Goal: Task Accomplishment & Management: Manage account settings

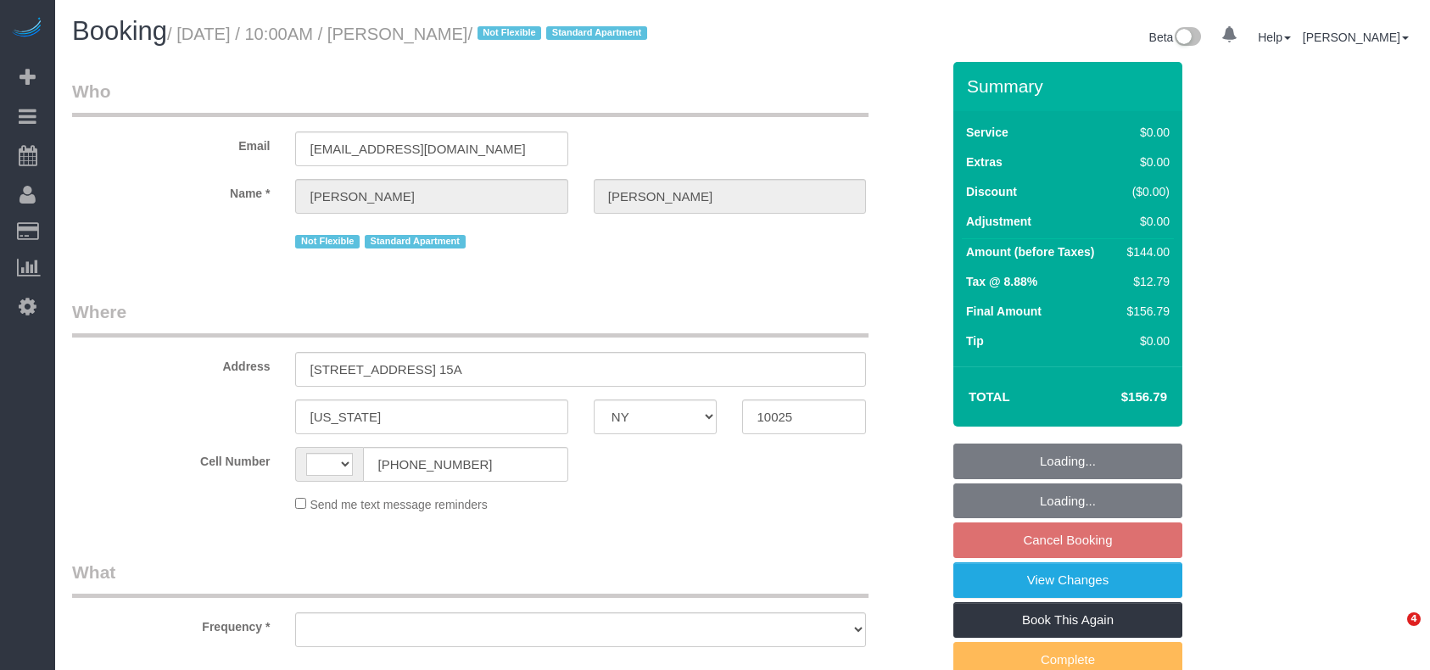
select select "NY"
select select "string:[GEOGRAPHIC_DATA]"
select select "object:380"
select select "string:stripe-pm_1QW6m64VGloSiKo7rt7J6XTz"
select select "1"
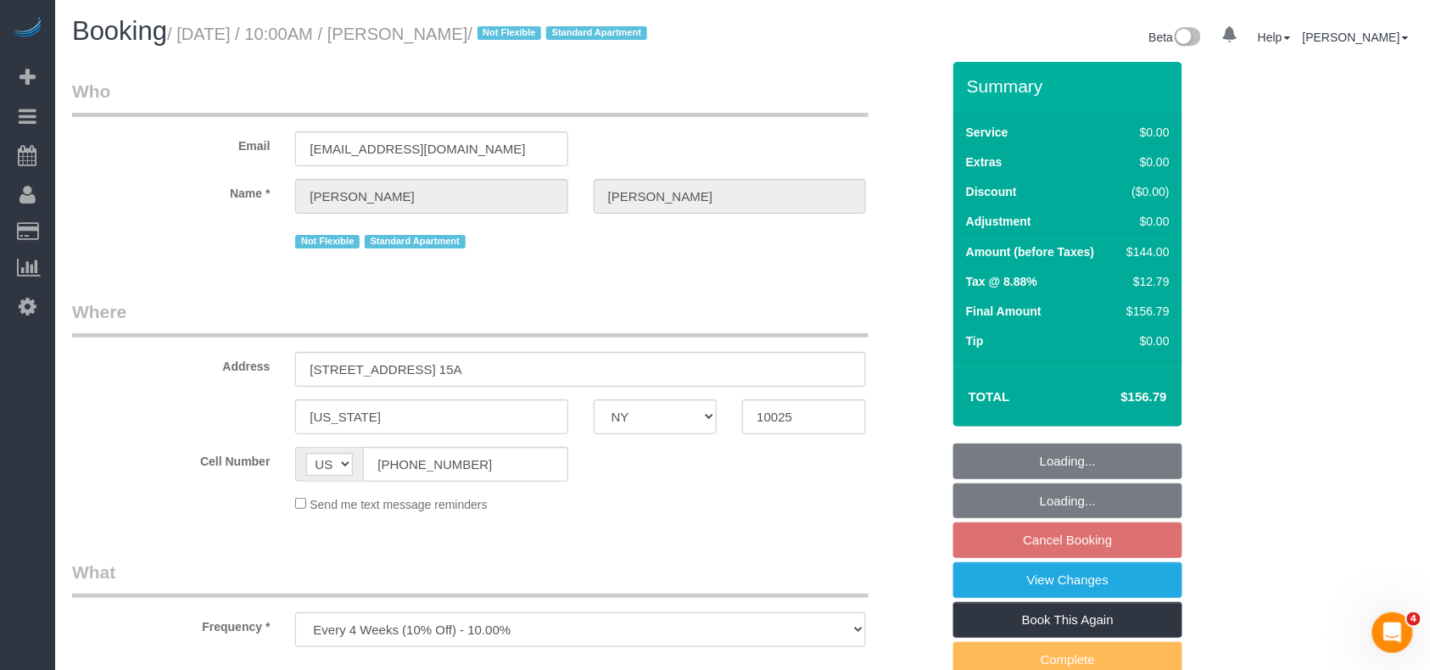
select select "number:89"
select select "number:70"
select select "number:15"
select select "number:6"
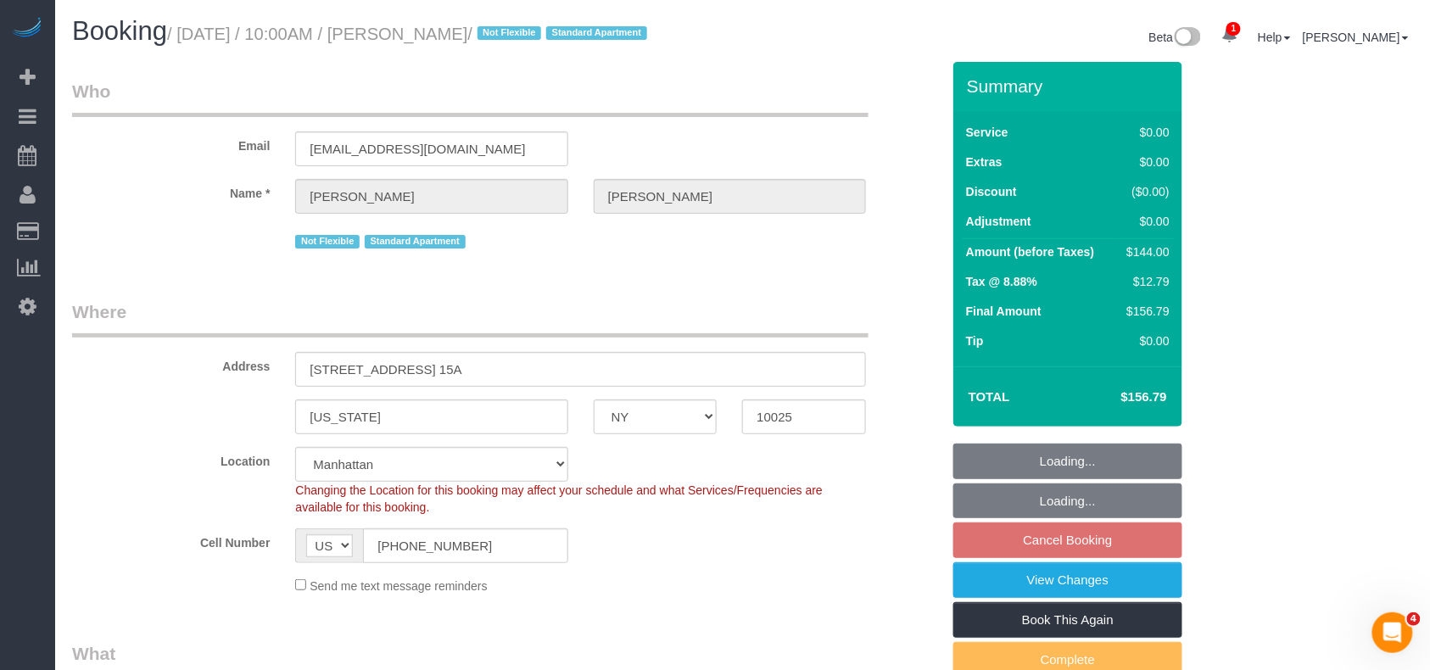
select select "object:1300"
select select "spot3"
select select "1"
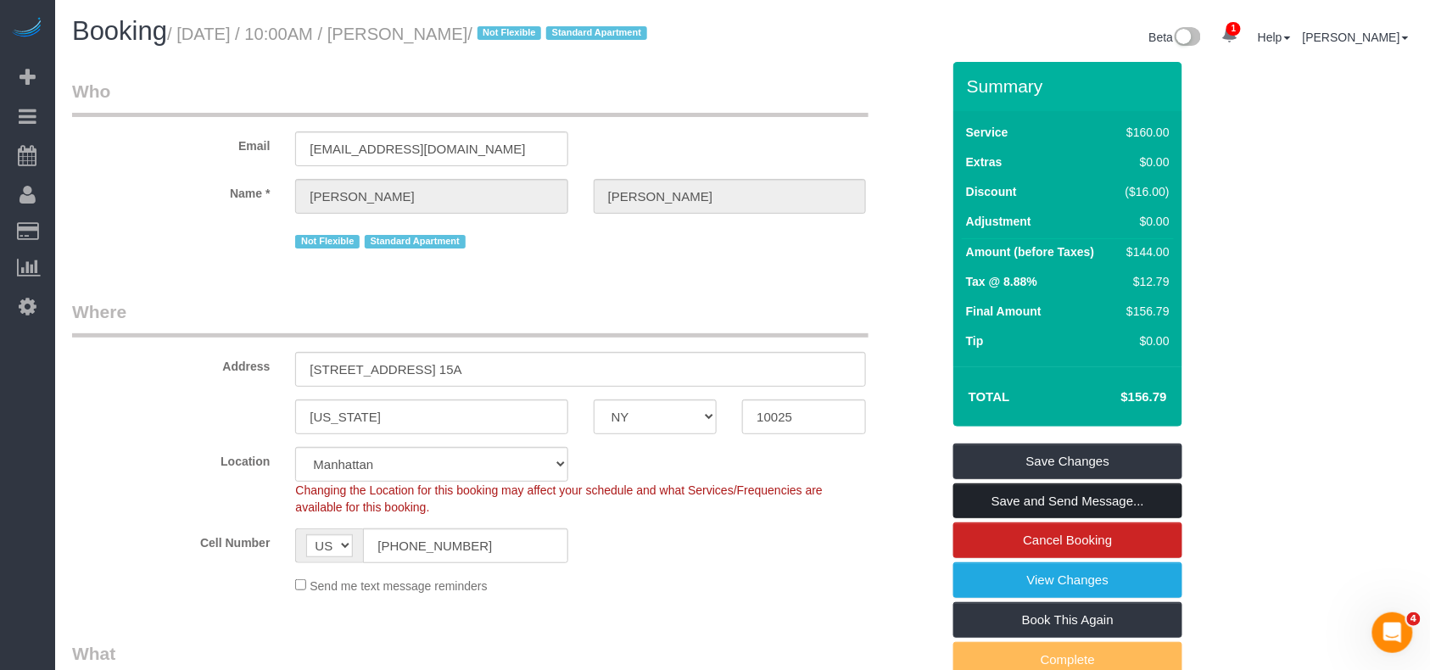
drag, startPoint x: 1087, startPoint y: 521, endPoint x: 1059, endPoint y: 492, distance: 40.8
click at [1087, 519] on link "Save and Send Message..." at bounding box center [1067, 501] width 229 height 36
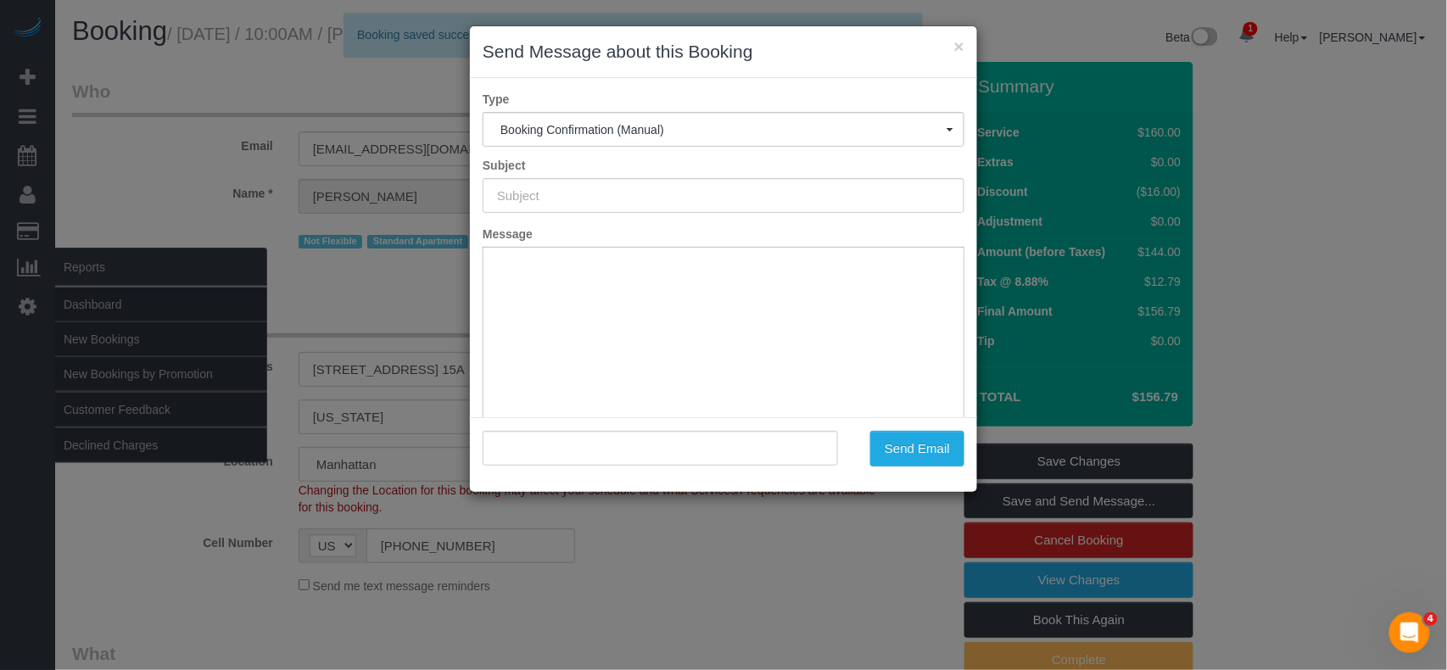
type input "Cleaning Confirmed for 09/03/2025 at 10:00am"
type input ""Marcus Taylor" <marcust3355@gmail.com>"
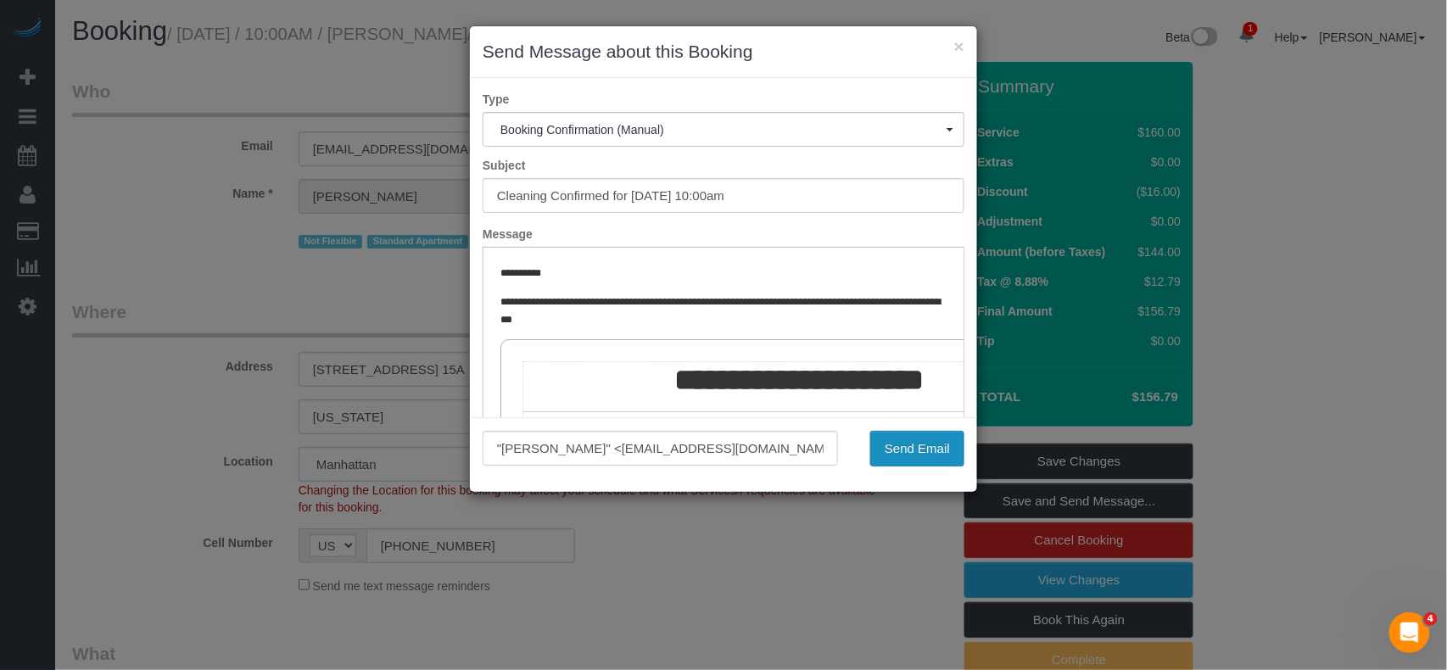
click at [927, 450] on button "Send Email" at bounding box center [917, 449] width 94 height 36
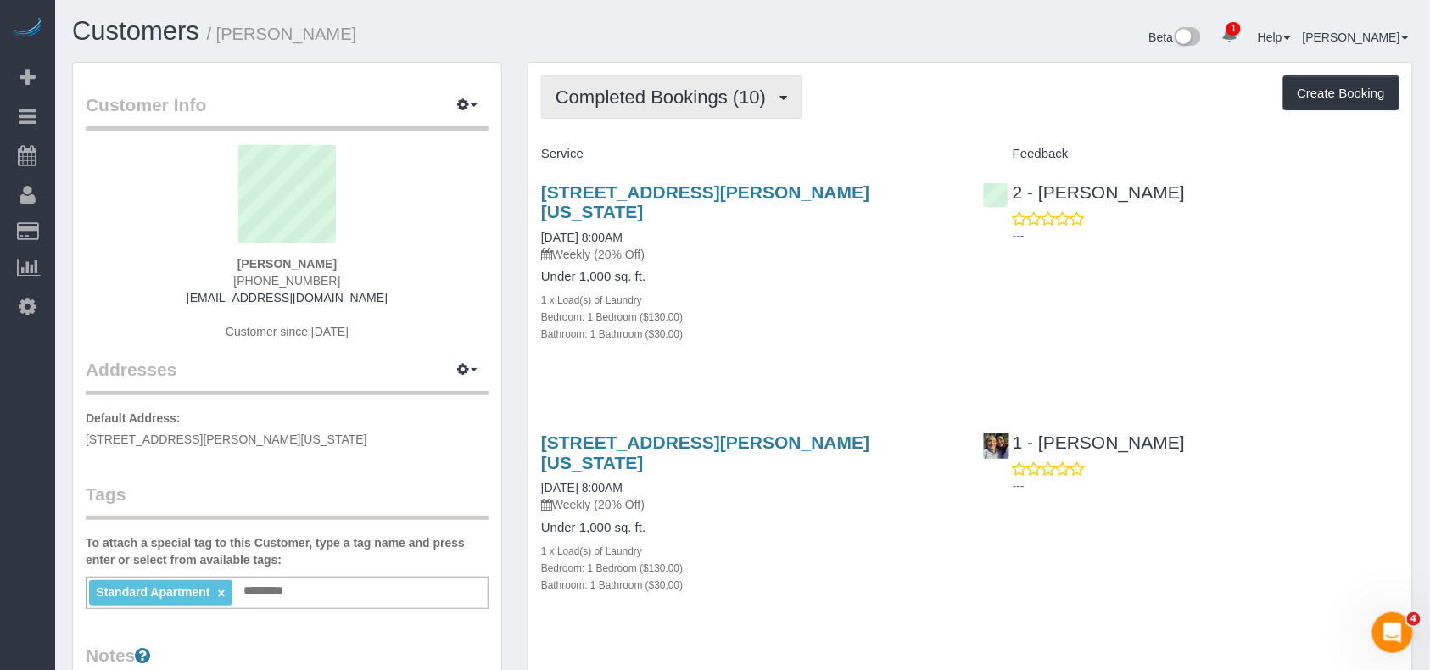
click at [667, 114] on button "Completed Bookings (10)" at bounding box center [671, 96] width 261 height 43
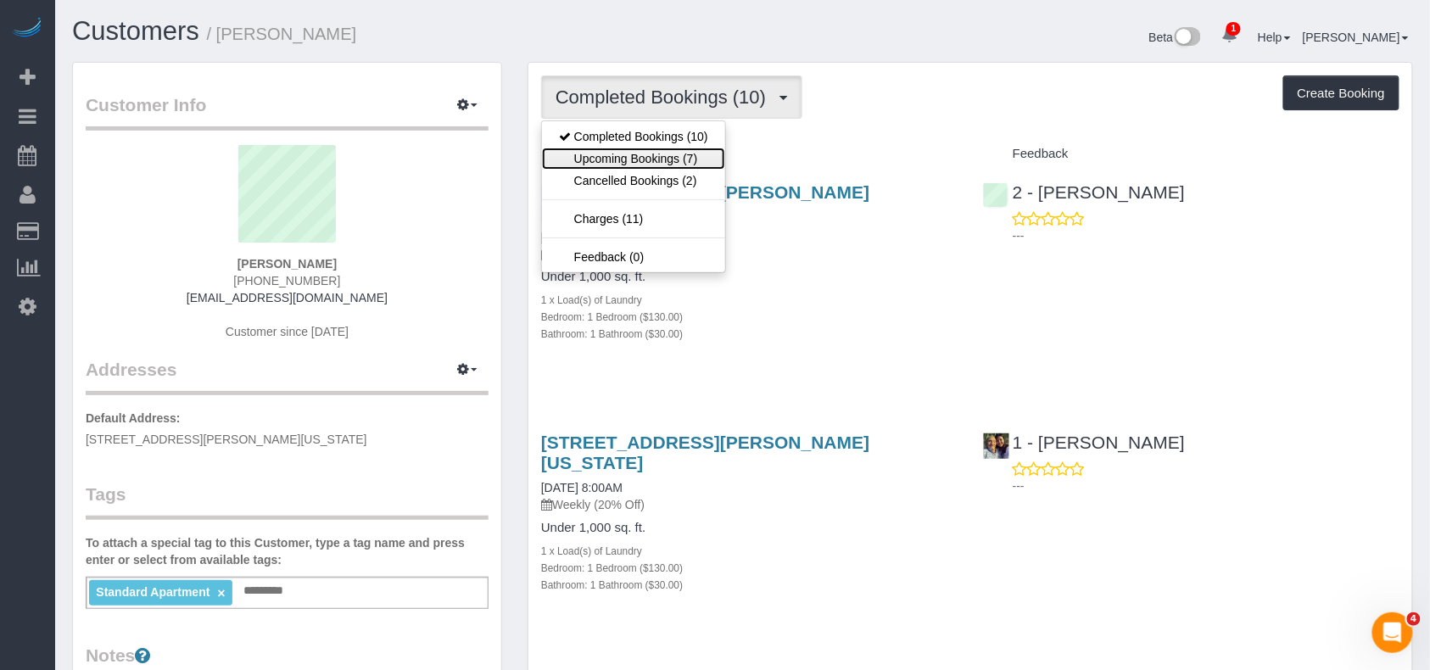
click at [662, 160] on link "Upcoming Bookings (7)" at bounding box center [633, 159] width 183 height 22
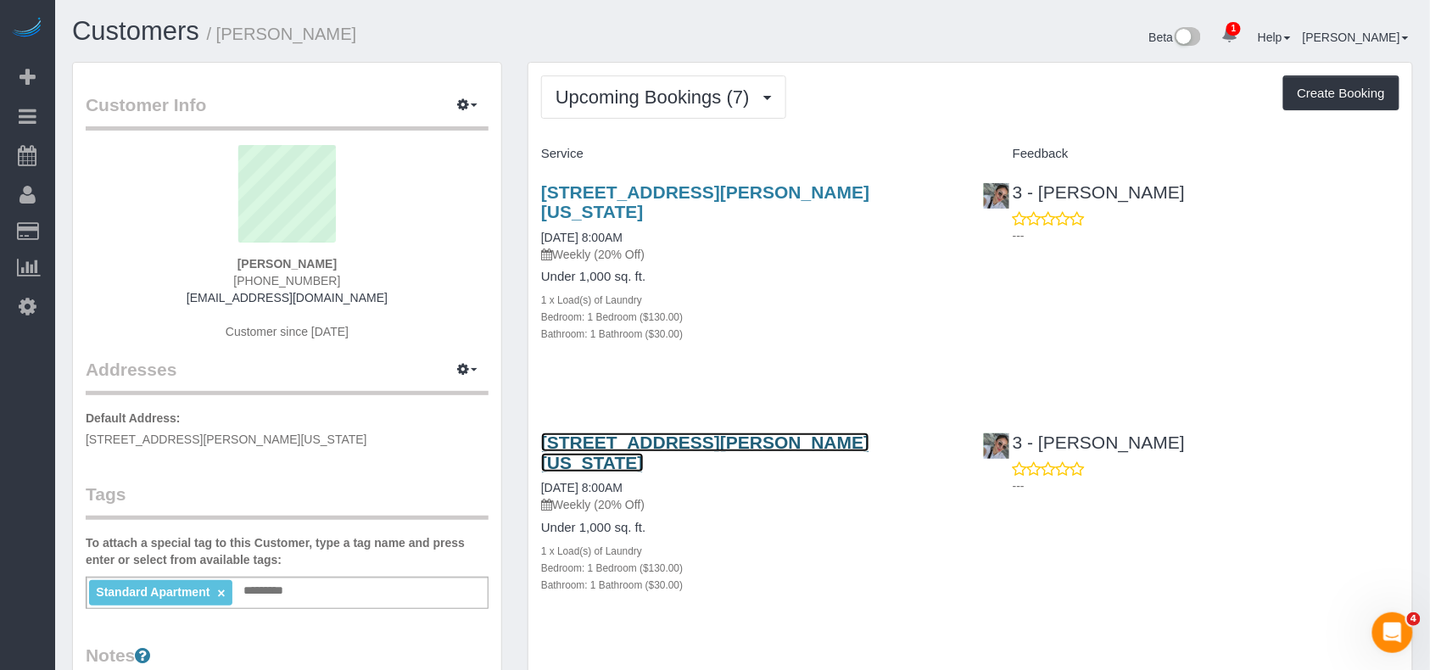
click at [595, 433] on link "333 Rector Place Apt. 1501, New York, NY 10280" at bounding box center [705, 452] width 328 height 39
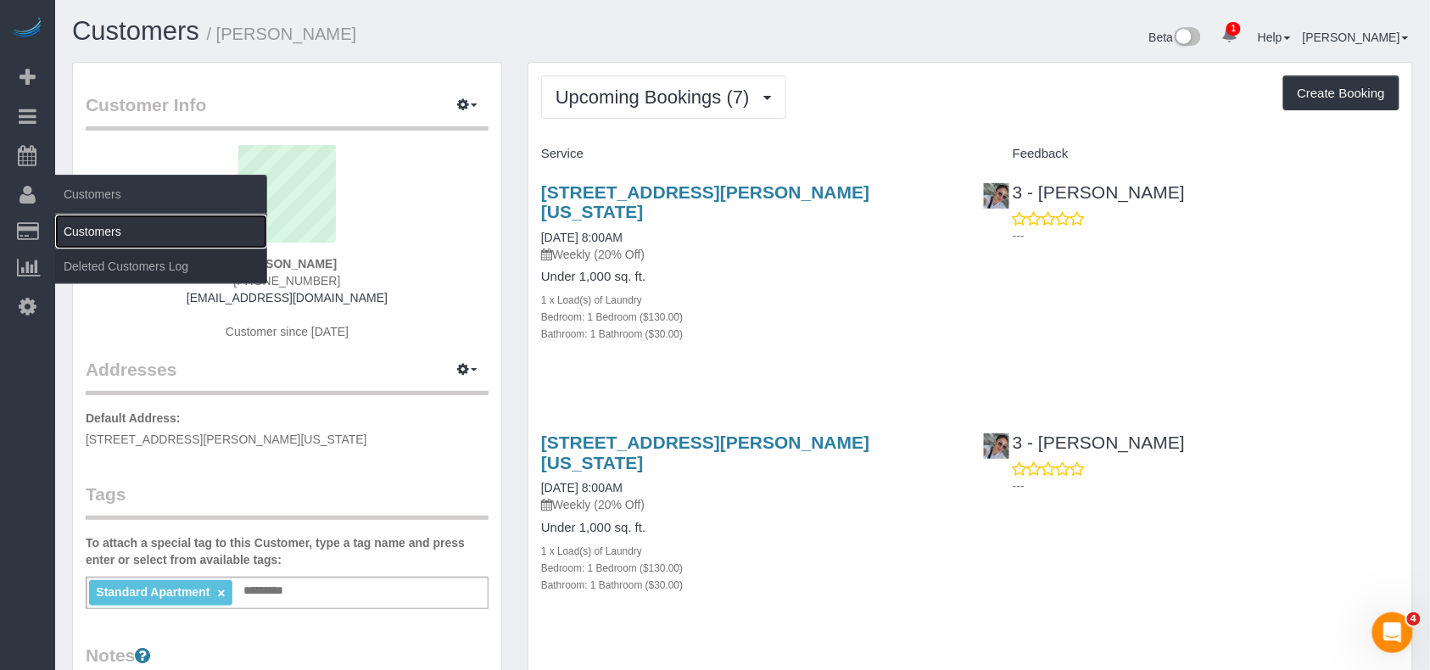
click at [102, 229] on link "Customers" at bounding box center [161, 232] width 212 height 34
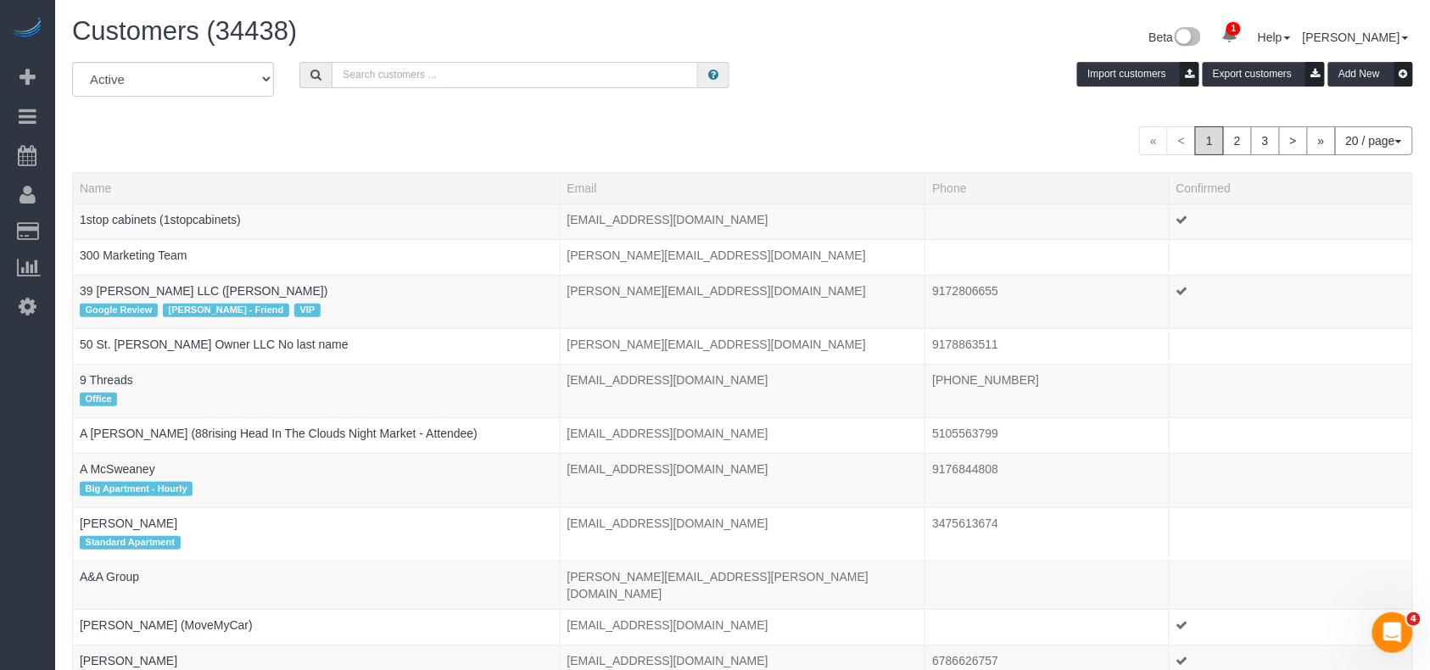
click at [368, 76] on input "text" at bounding box center [515, 75] width 366 height 26
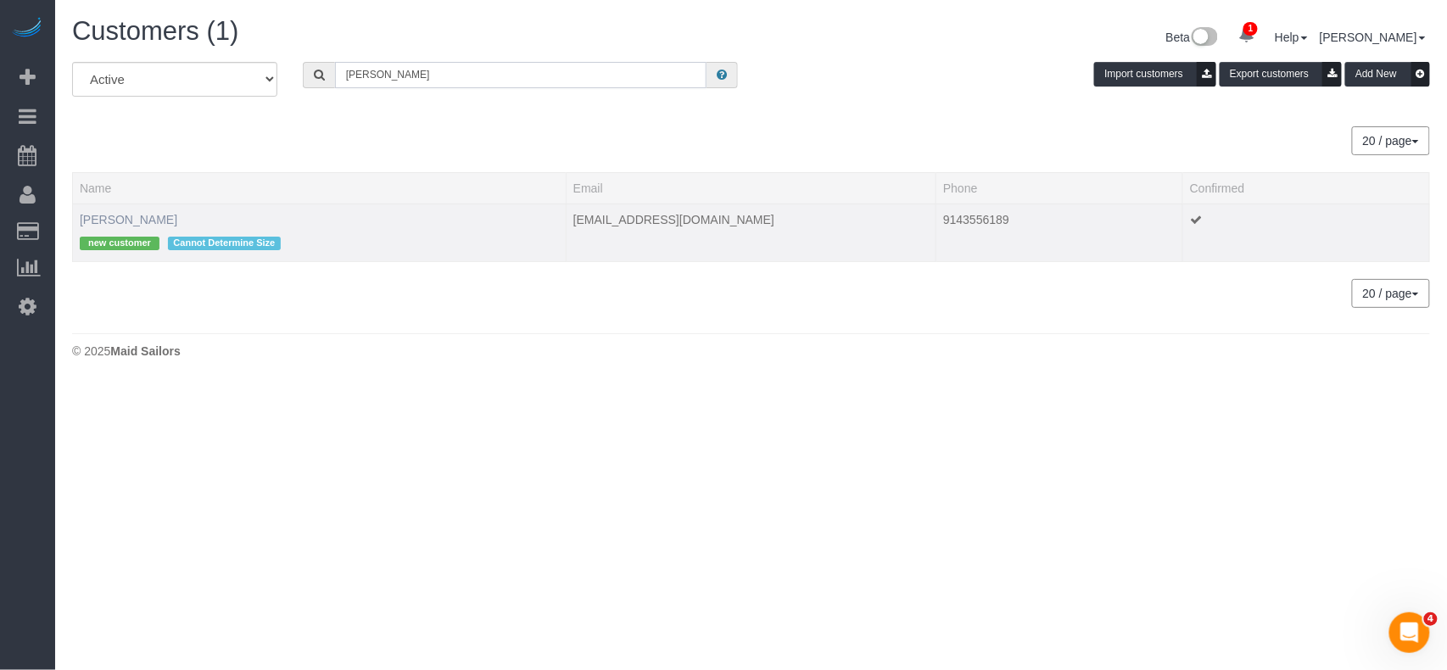
type input "Adjua thomas"
click at [133, 213] on link "Adjua Thomas" at bounding box center [129, 220] width 98 height 14
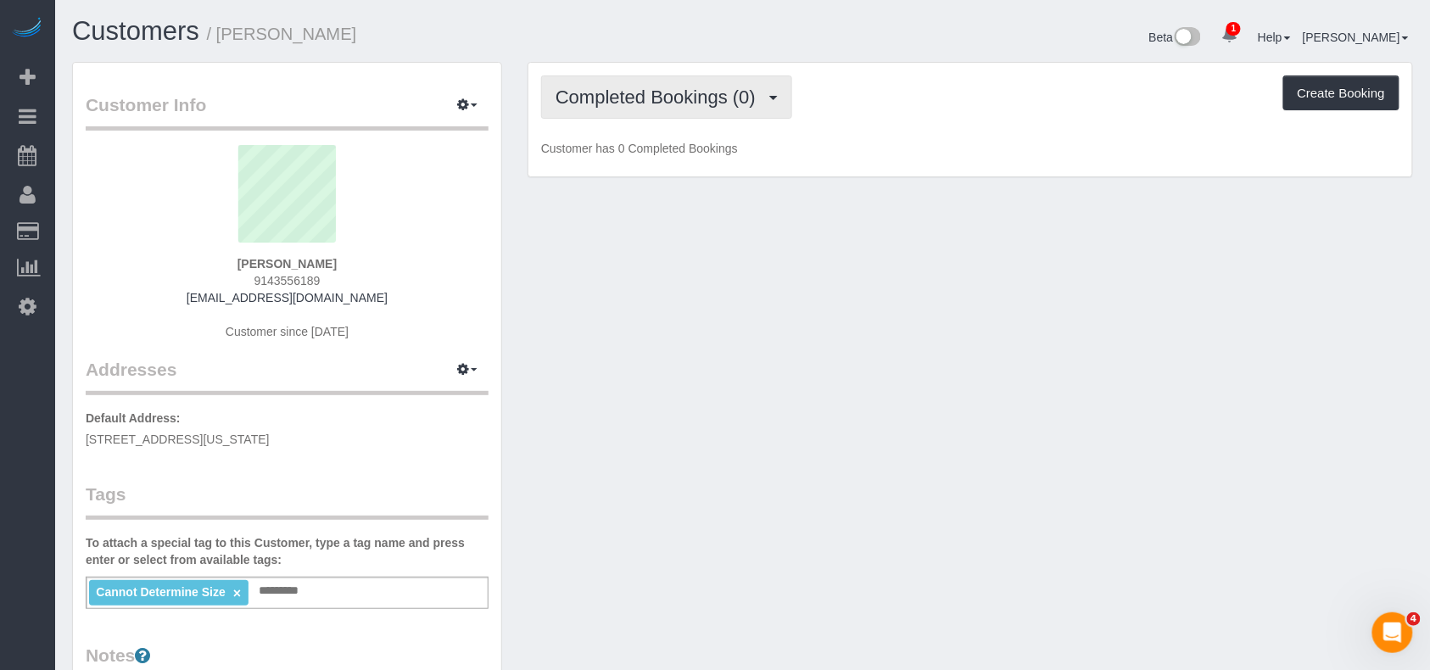
click at [634, 100] on span "Completed Bookings (0)" at bounding box center [660, 97] width 209 height 21
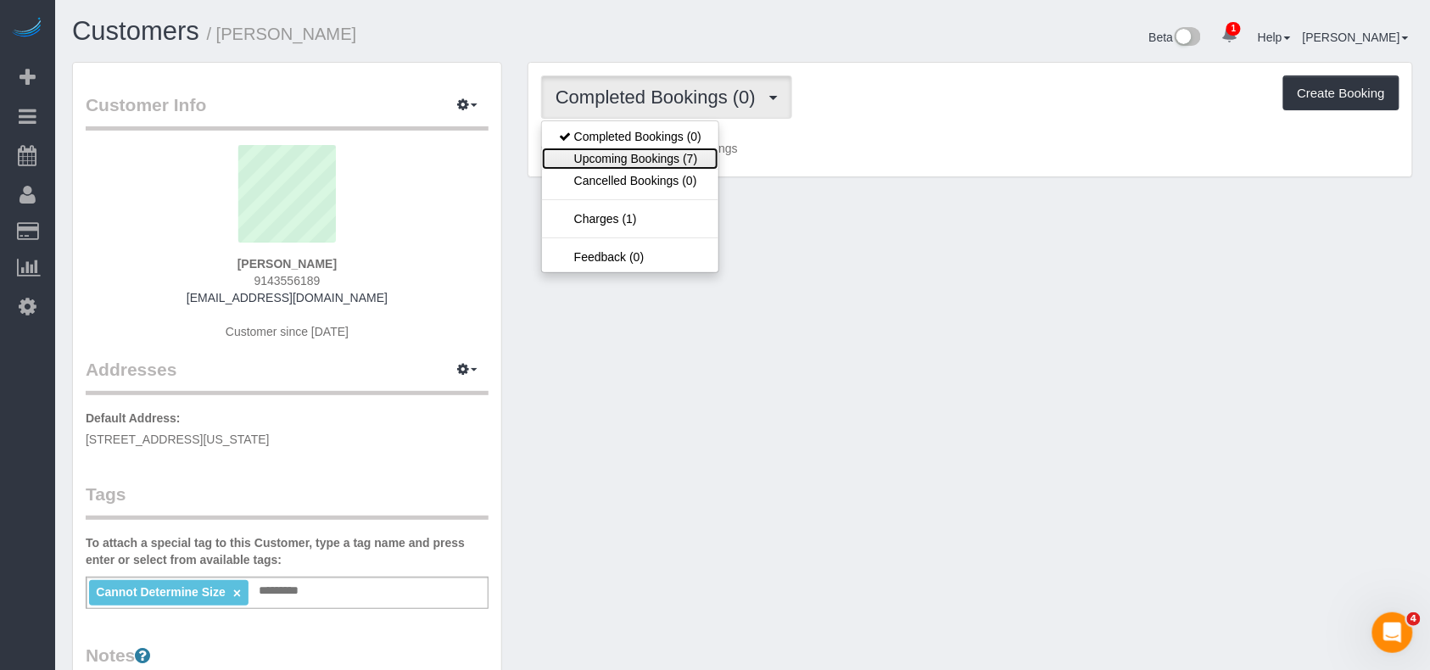
click at [645, 151] on link "Upcoming Bookings (7)" at bounding box center [630, 159] width 176 height 22
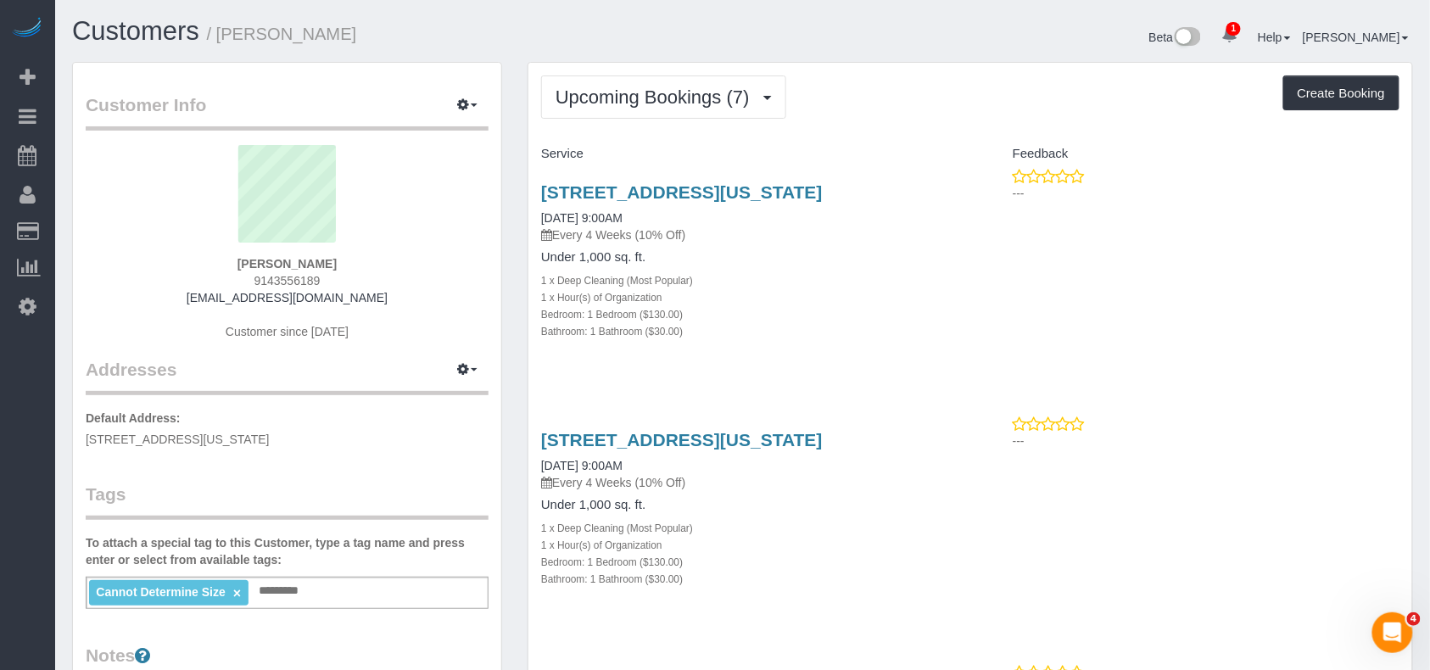
drag, startPoint x: 322, startPoint y: 436, endPoint x: 76, endPoint y: 432, distance: 246.0
click at [76, 432] on div "Customer Info Edit Contact Info Send Message Email Preferences Special Sales Ta…" at bounding box center [287, 615] width 428 height 1104
copy span "202 W 118th Street, 5D, New york, NY 10026"
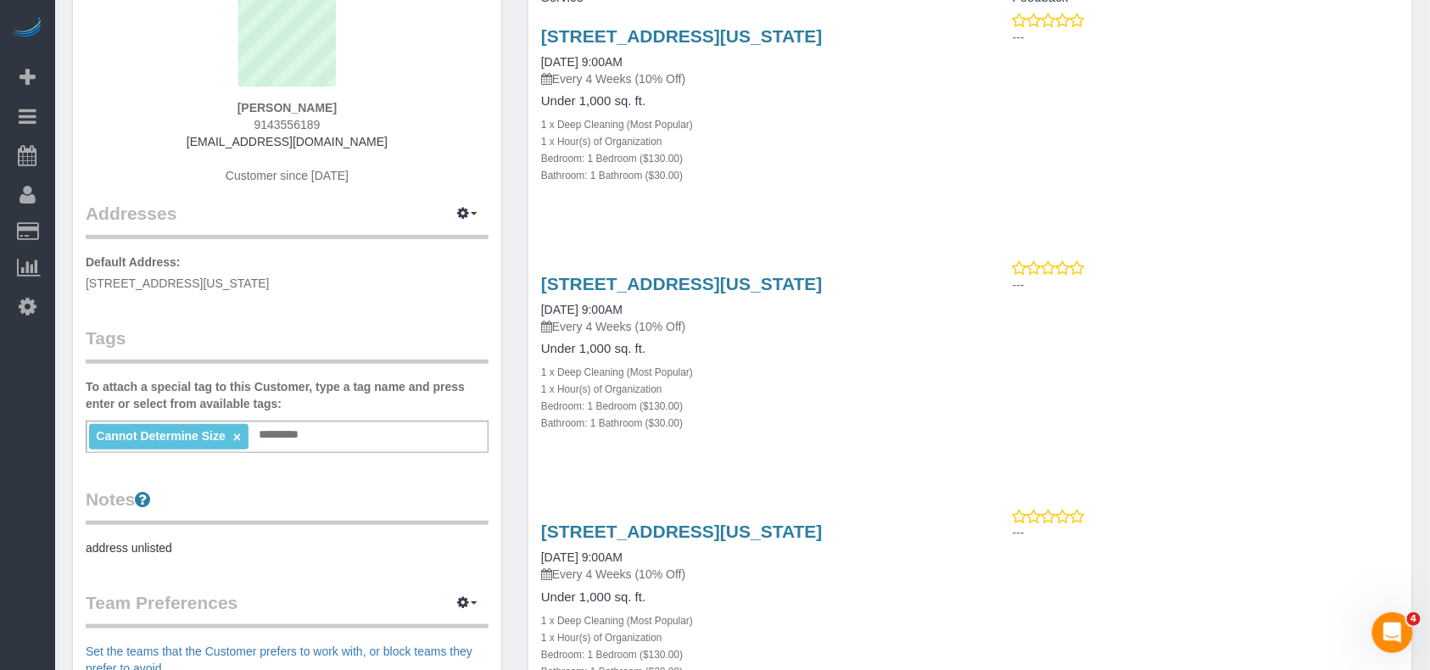
scroll to position [226, 0]
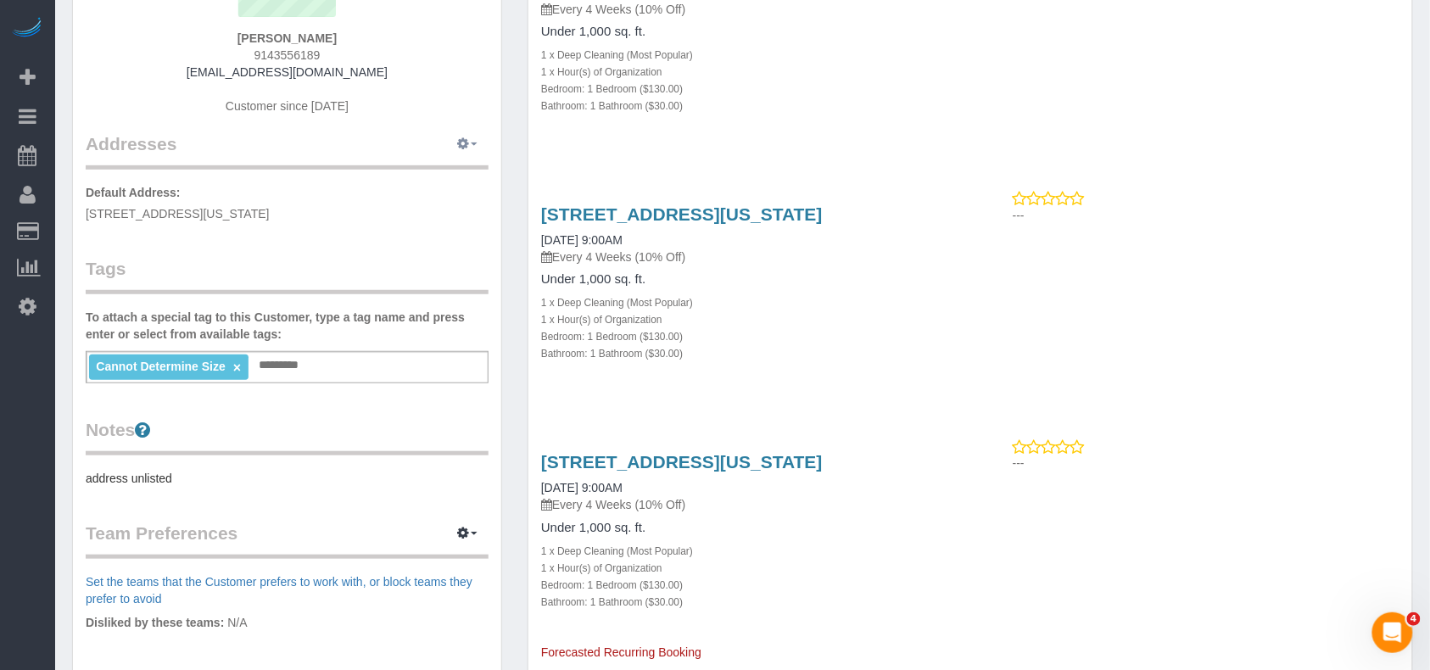
click at [459, 151] on button "button" at bounding box center [467, 144] width 42 height 26
click at [442, 175] on button "Manage Addresses" at bounding box center [418, 177] width 137 height 24
select select "NY"
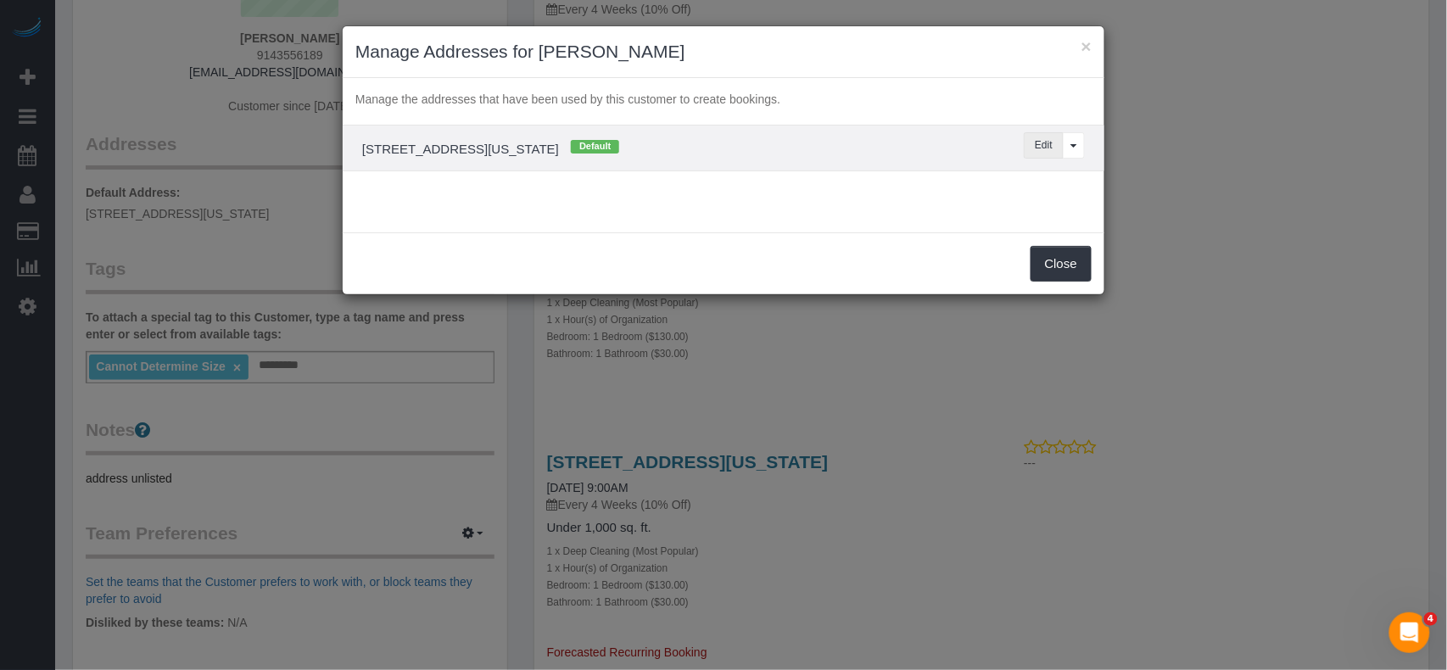
click at [1040, 154] on button "Edit" at bounding box center [1044, 145] width 40 height 26
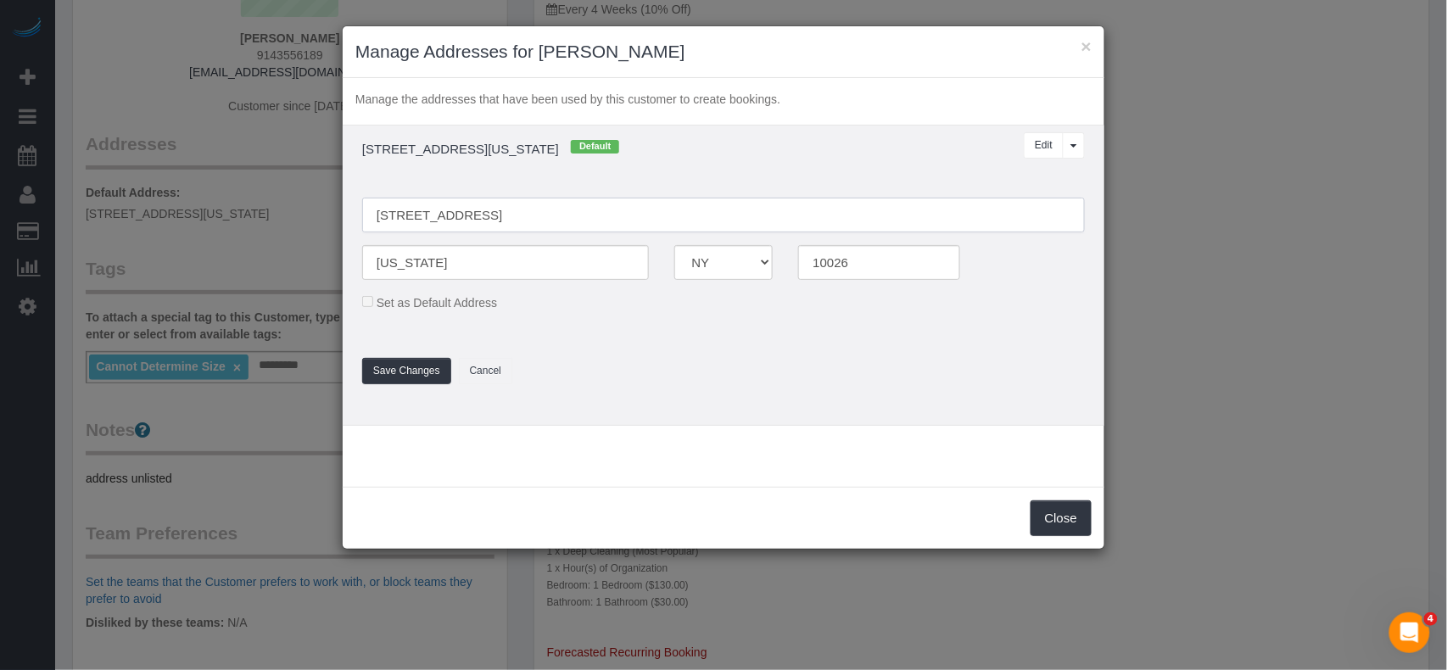
click at [412, 215] on input "202 W 118th Street, 5D" at bounding box center [723, 215] width 723 height 35
click at [509, 215] on input "202 West 118th Street, 5D" at bounding box center [723, 215] width 723 height 35
type input "[STREET_ADDRESS]"
click at [416, 375] on button "Save Changes" at bounding box center [406, 371] width 89 height 26
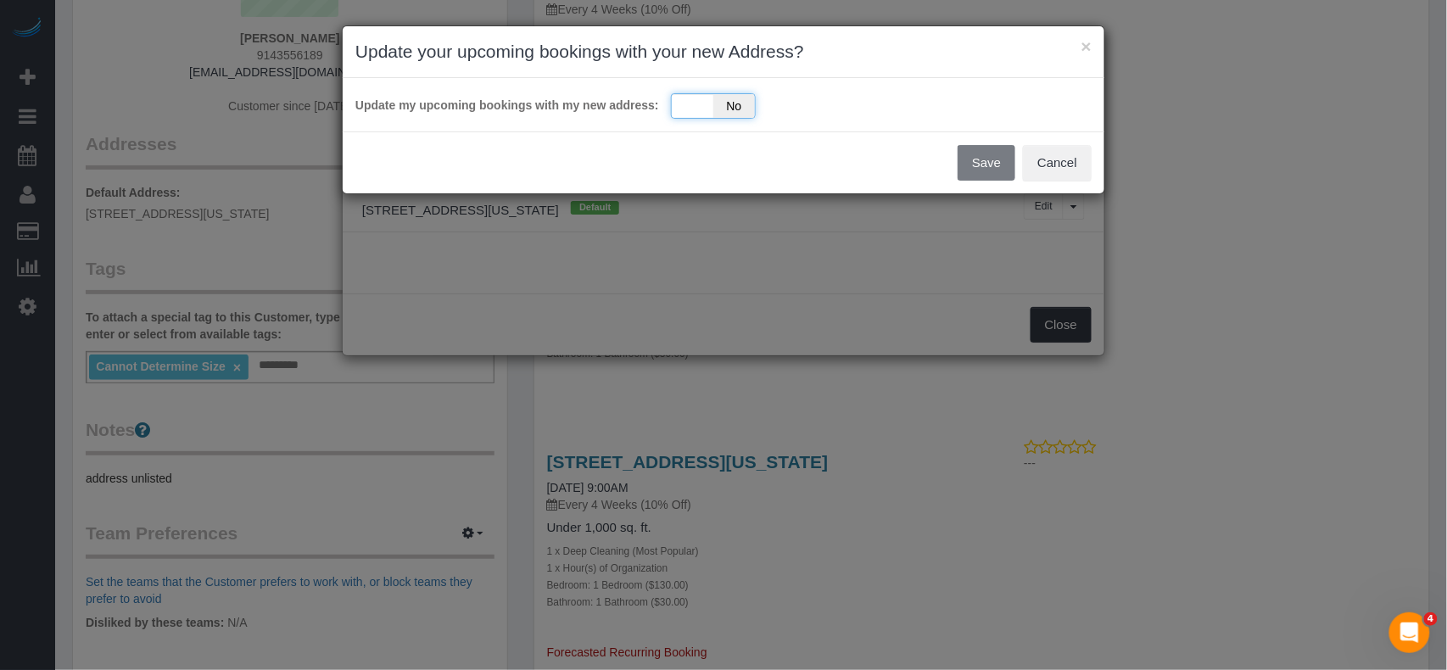
click at [706, 116] on div "Yes No" at bounding box center [713, 105] width 85 height 25
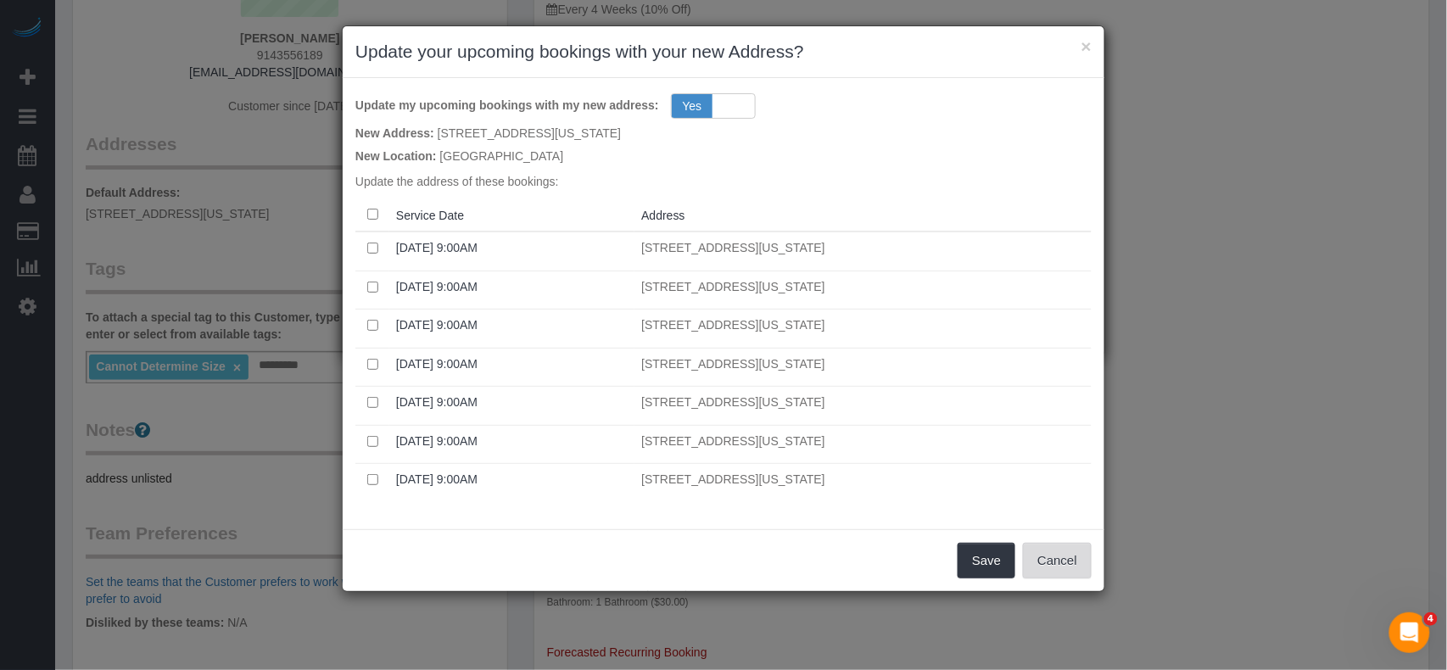
click at [1059, 561] on button "Cancel" at bounding box center [1057, 561] width 69 height 36
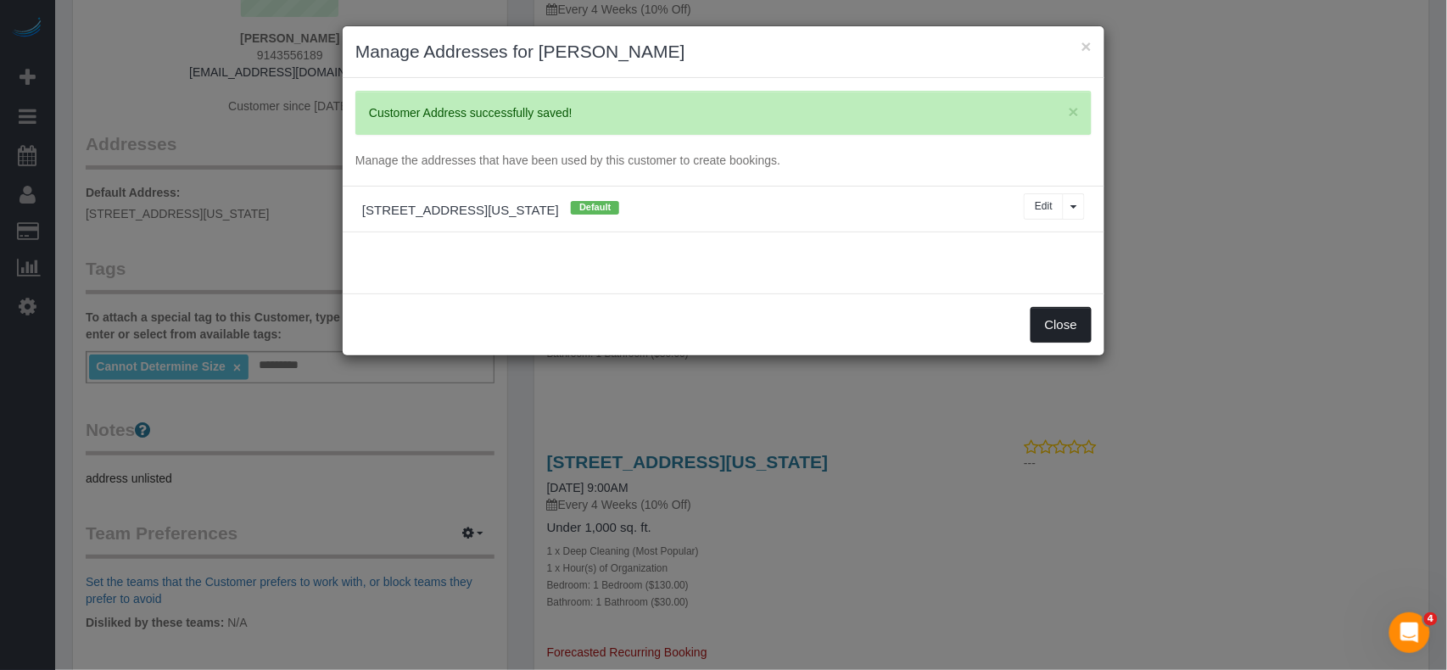
click at [1053, 322] on button "Close" at bounding box center [1061, 325] width 61 height 36
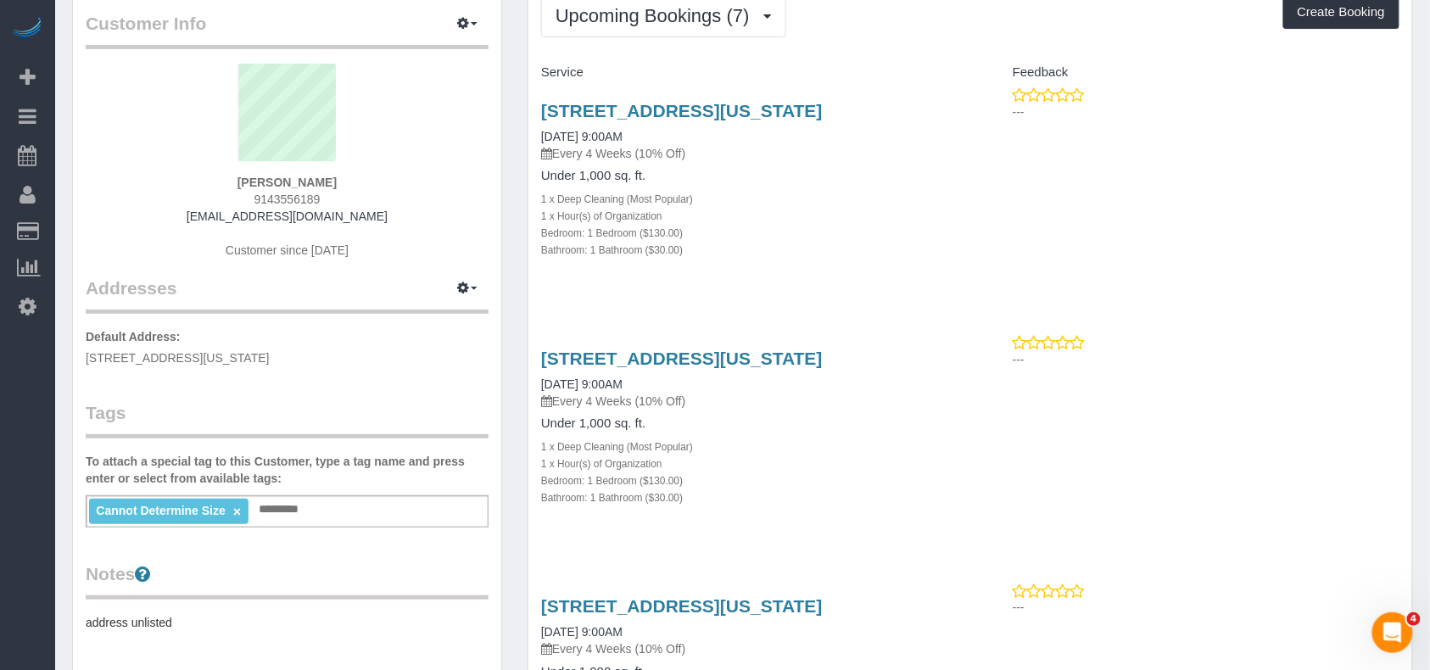
scroll to position [0, 0]
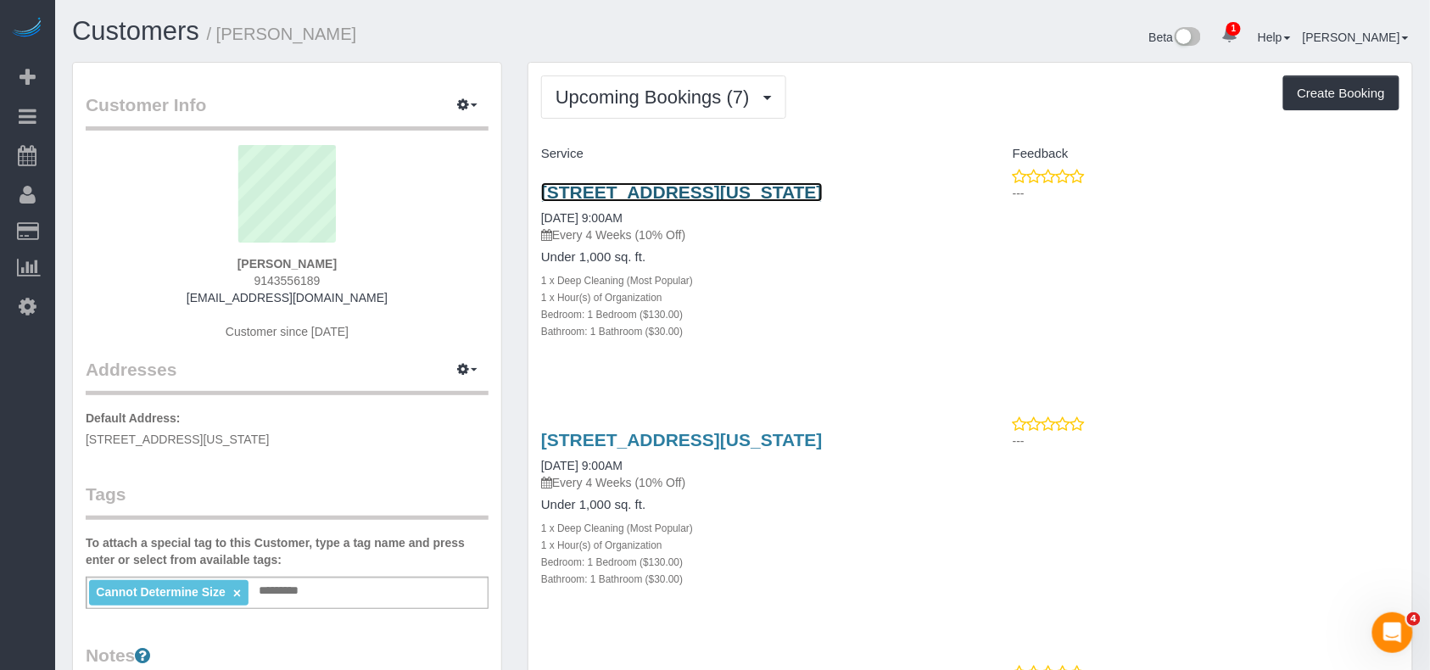
click at [669, 190] on link "202 West 118th Street, Apt 5d, New York, NY 10026" at bounding box center [682, 192] width 282 height 20
click at [304, 599] on input "text" at bounding box center [284, 591] width 58 height 22
click at [299, 597] on input "text" at bounding box center [284, 591] width 58 height 22
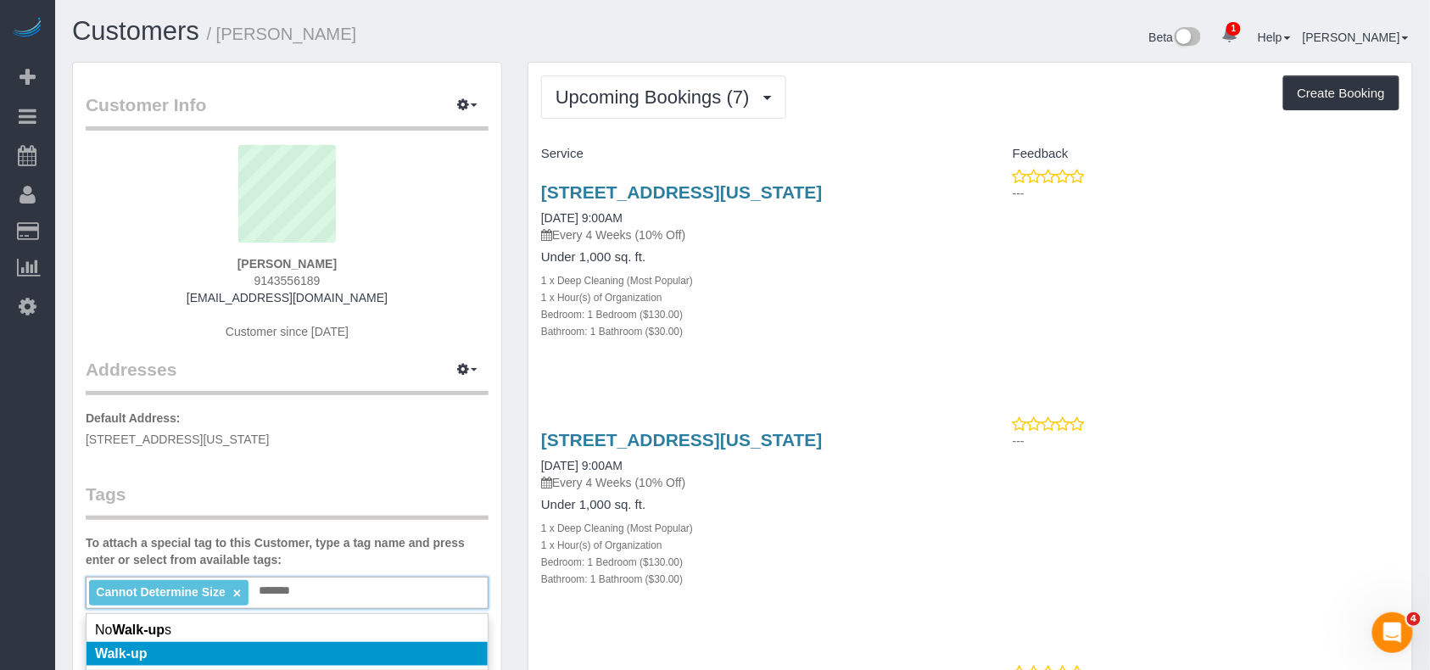
type input "*******"
click at [272, 642] on li "Walk-up" at bounding box center [287, 654] width 401 height 24
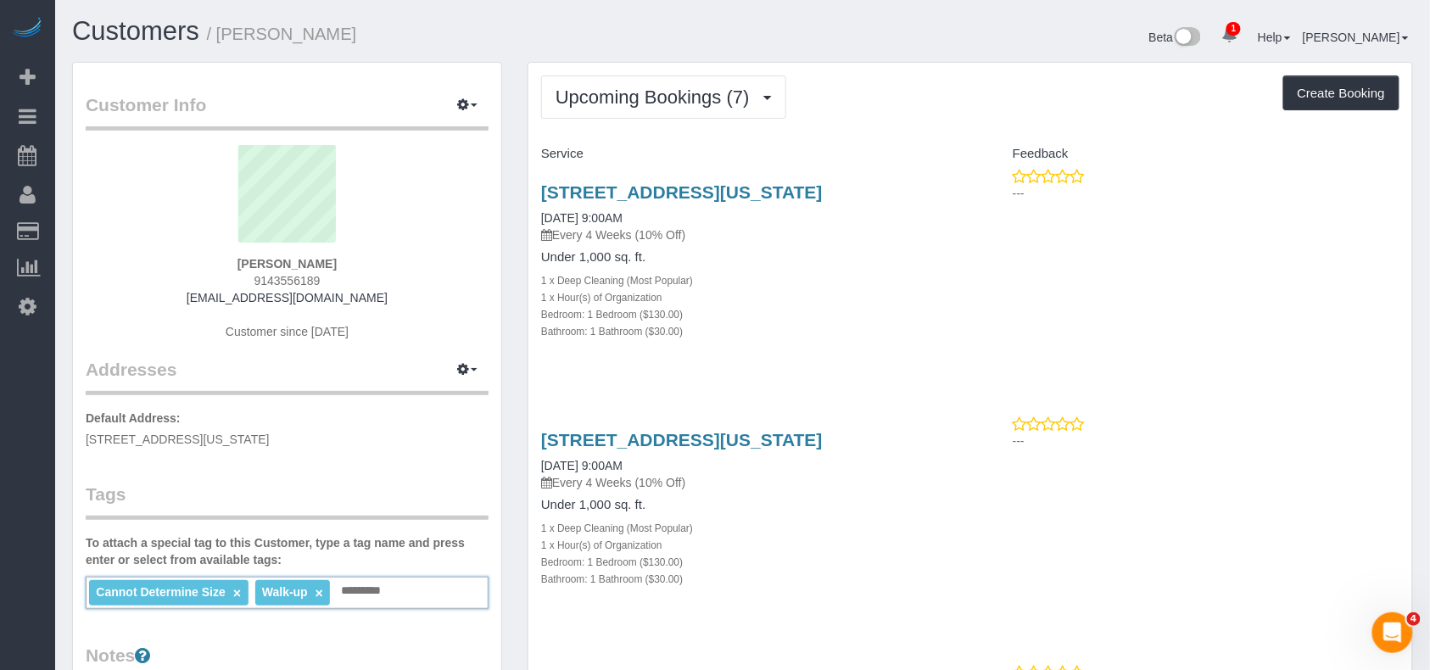
click at [408, 449] on div "Customer Info Edit Contact Info Send Message Email Preferences Special Sales Ta…" at bounding box center [287, 615] width 428 height 1104
click at [668, 187] on link "202 West 118th Street, Apt 5d, New York, NY 10026" at bounding box center [682, 192] width 282 height 20
click at [702, 450] on link "202 West 118th Street, Apt 5d, New York, NY 10026" at bounding box center [682, 440] width 282 height 20
click at [879, 288] on div "Under 1,000 sq. ft. 1 x Deep Cleaning (Most Popular) 1 x Hour(s) of Organizatio…" at bounding box center [749, 294] width 416 height 89
click at [692, 184] on link "202 West 118th Street, Apt 5d, New York, NY 10026" at bounding box center [682, 192] width 282 height 20
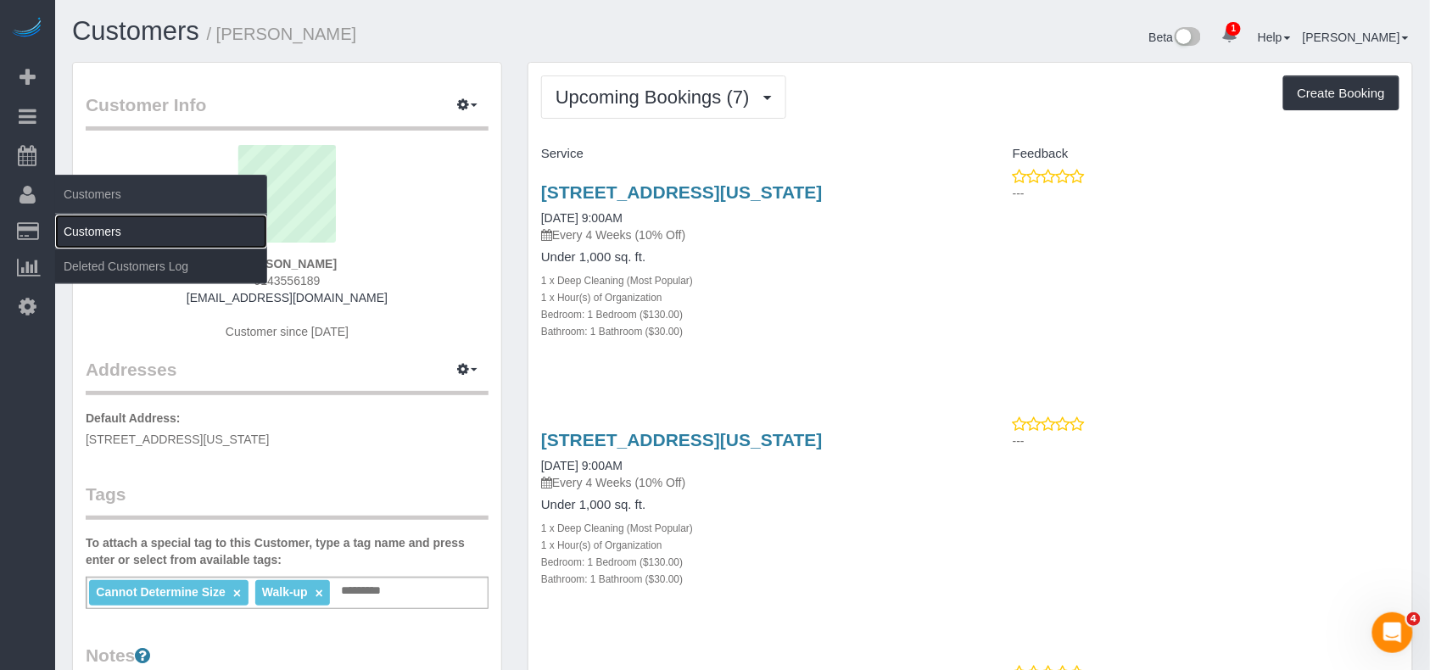
click at [87, 226] on link "Customers" at bounding box center [161, 232] width 212 height 34
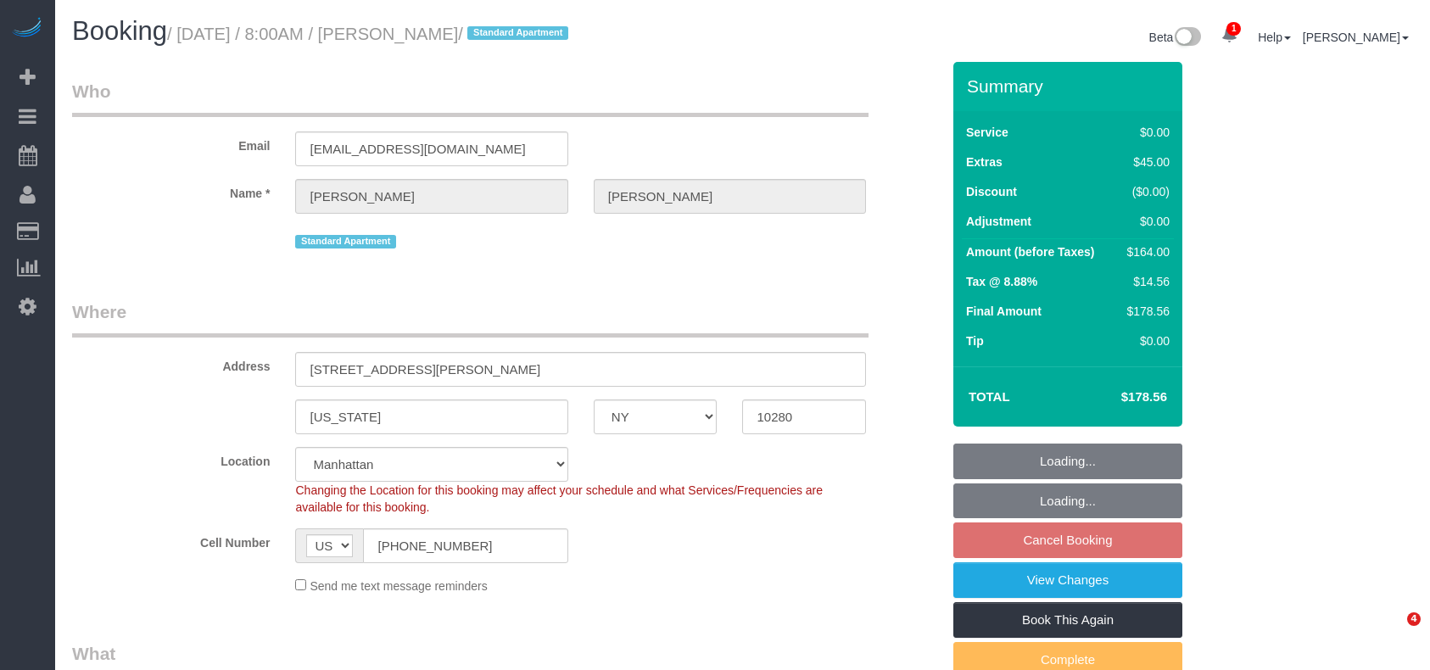
select select "NY"
select select "object:640"
select select "1"
select select "spot1"
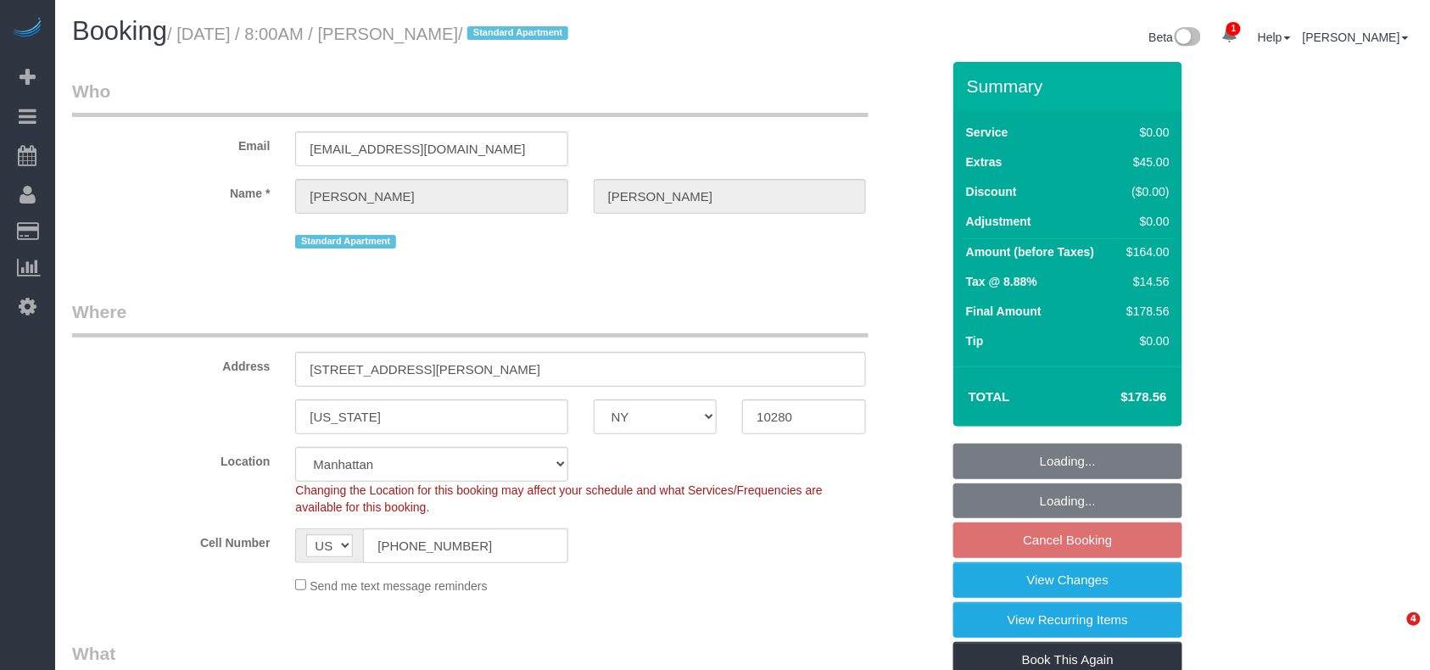
select select "number:57"
select select "number:73"
select select "number:15"
select select "number:6"
select select "string:stripe-pm_1RSfGg4VGloSiKo7qJG0xXmc"
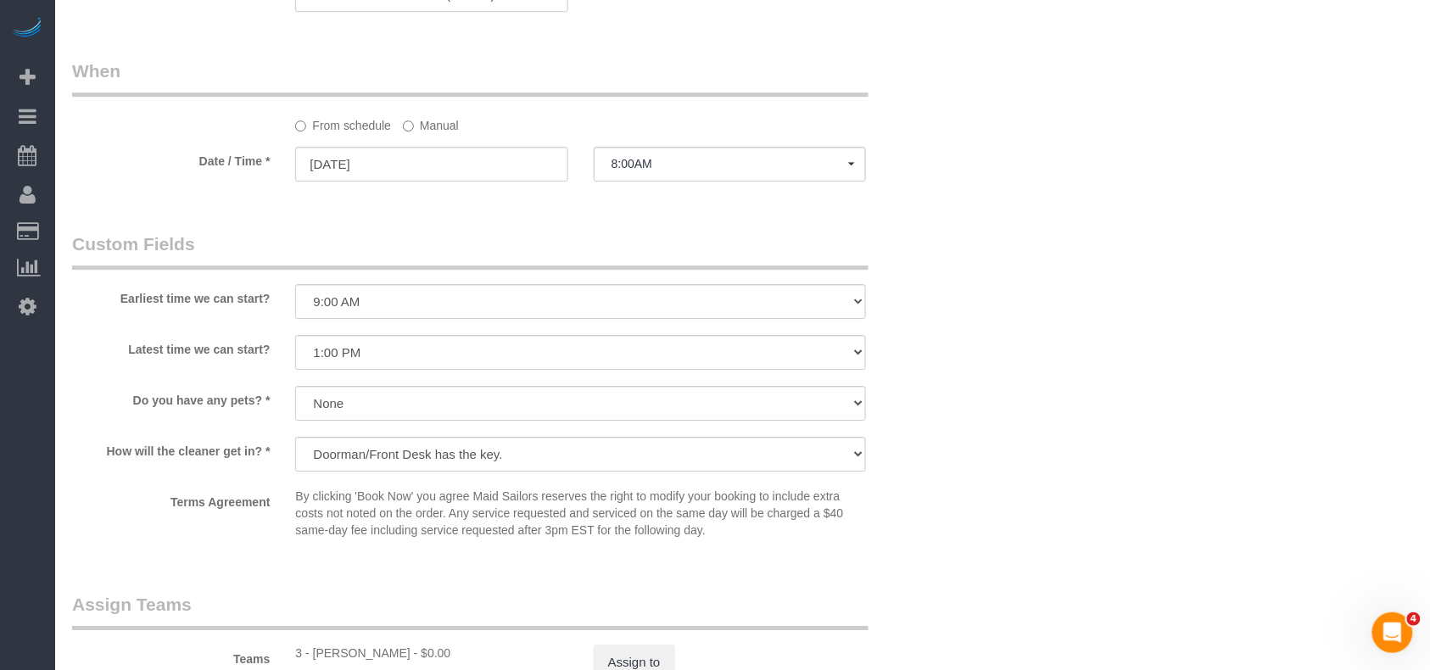
scroll to position [1696, 0]
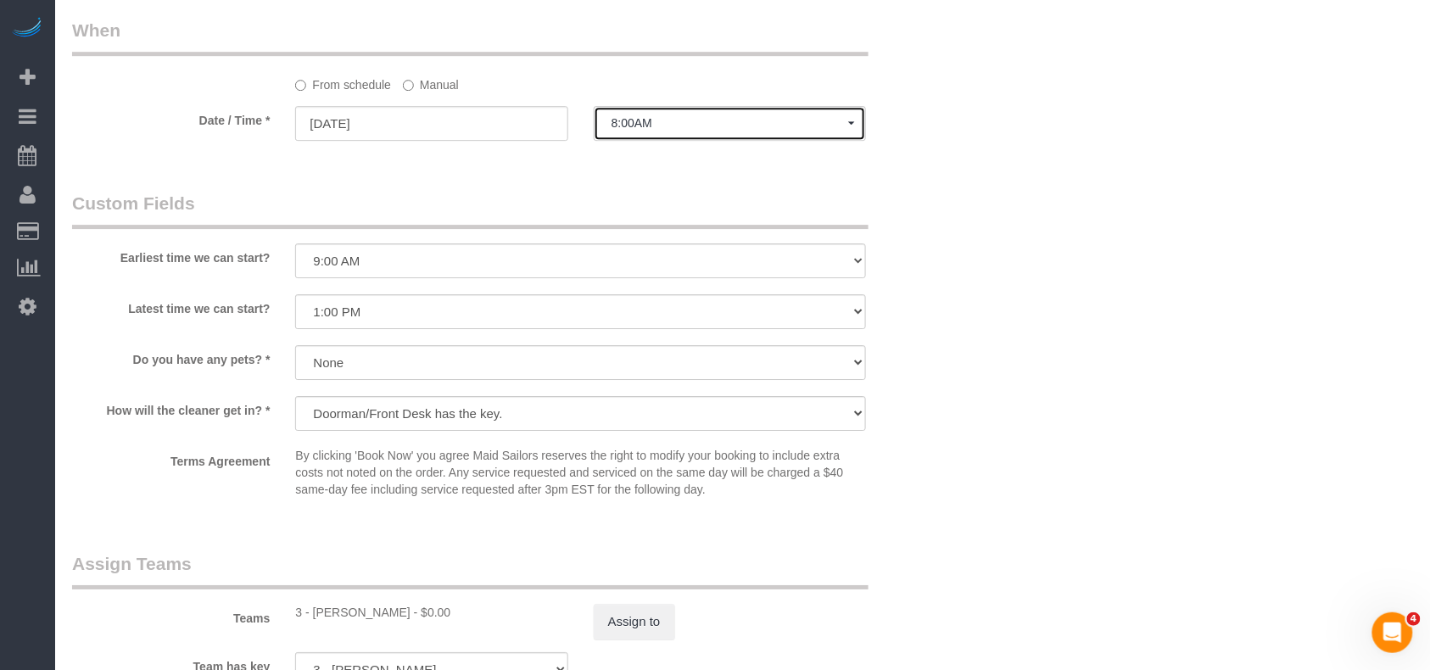
click at [667, 130] on span "8:00AM" at bounding box center [730, 123] width 237 height 14
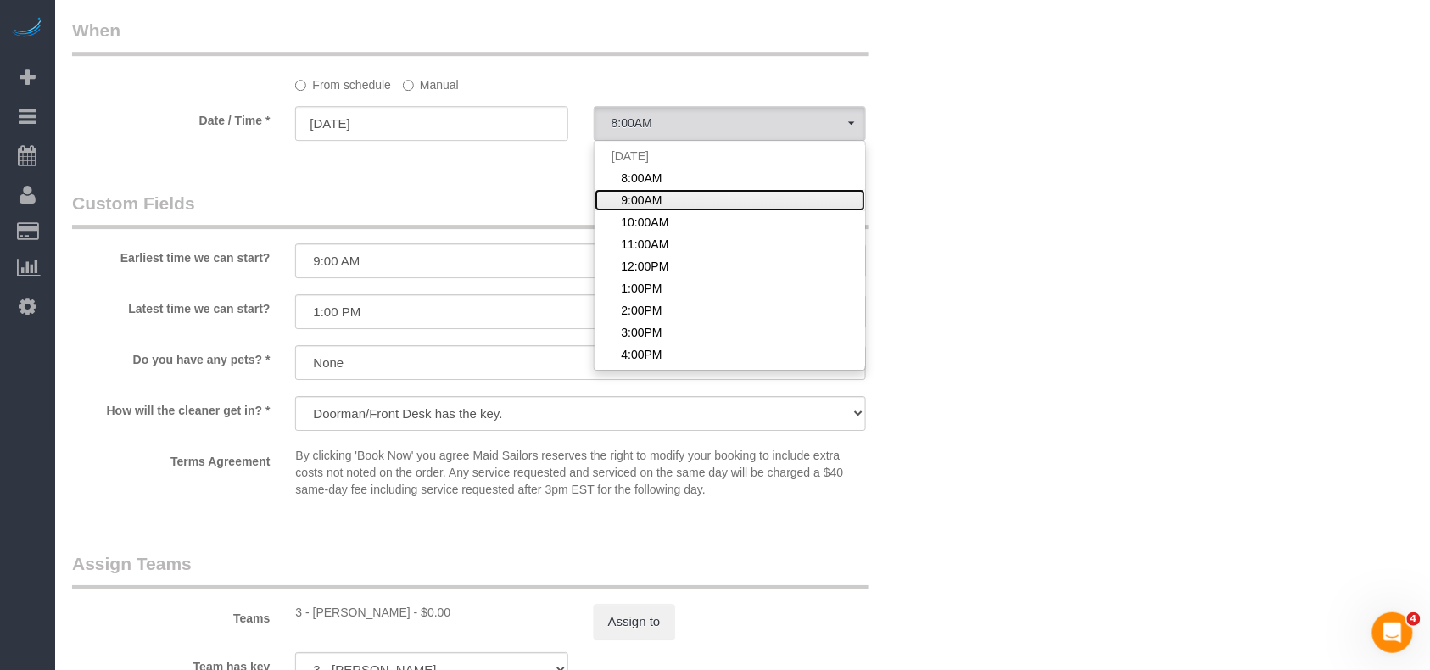
click at [662, 193] on link "9:00AM" at bounding box center [730, 200] width 271 height 22
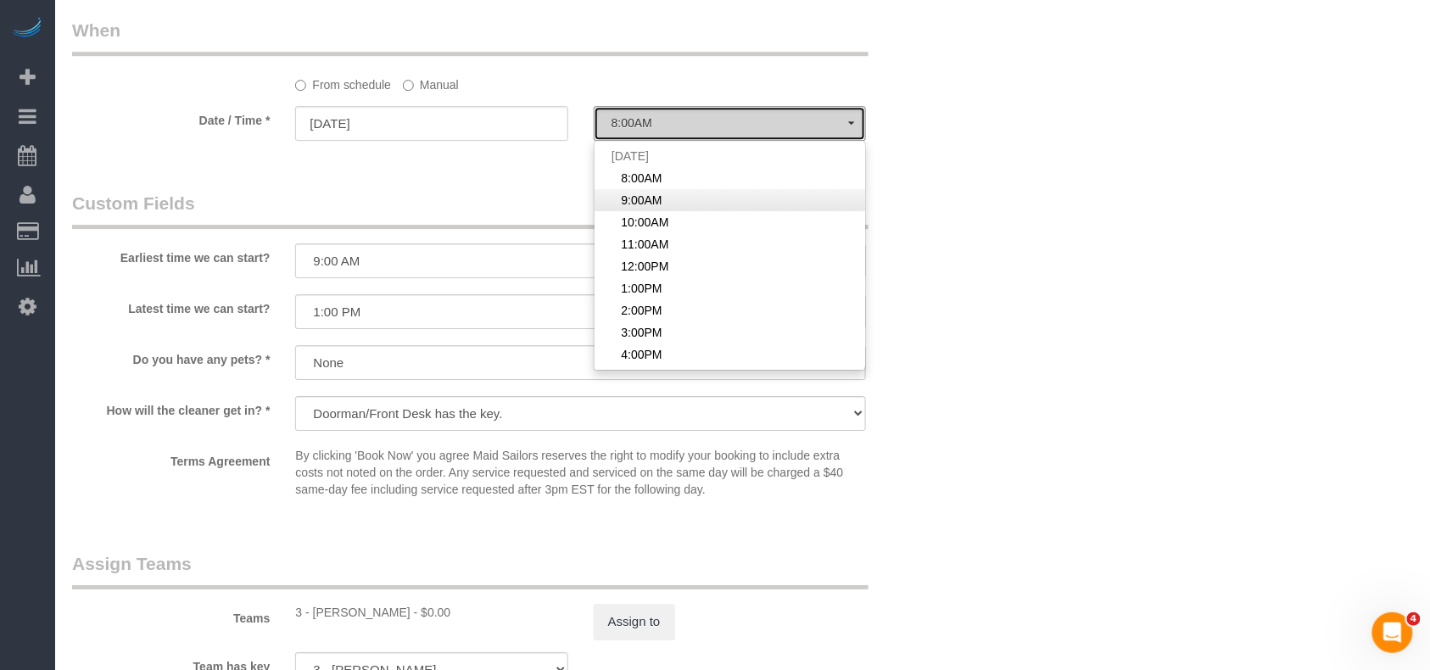
select select "spot2"
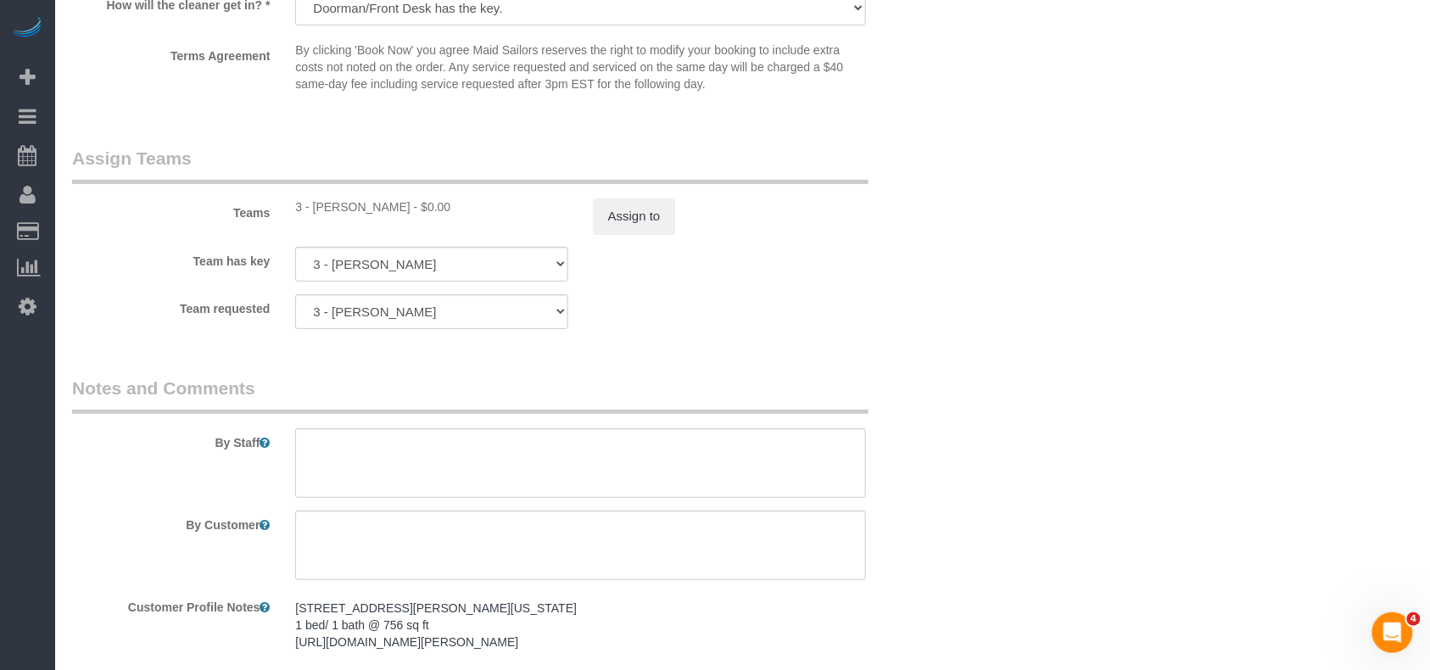
scroll to position [2100, 0]
click at [653, 229] on button "Assign to" at bounding box center [634, 218] width 81 height 36
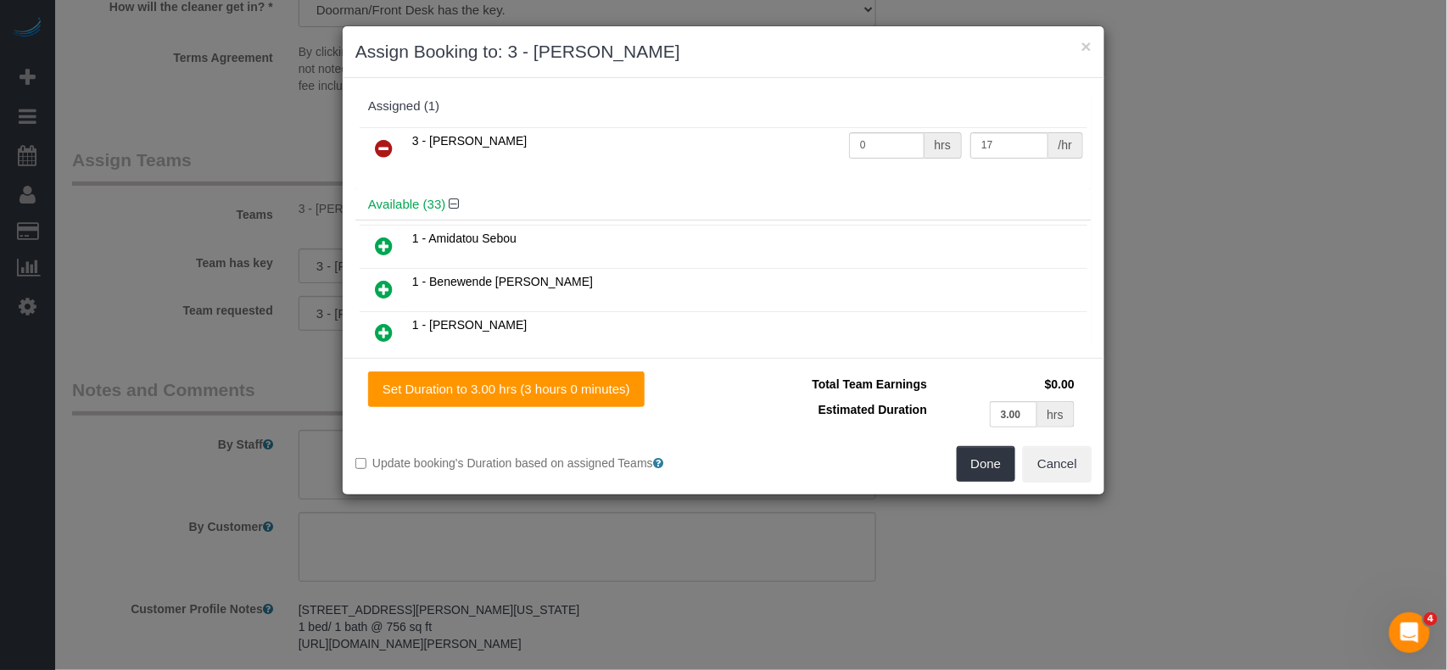
click at [388, 139] on icon at bounding box center [384, 148] width 18 height 20
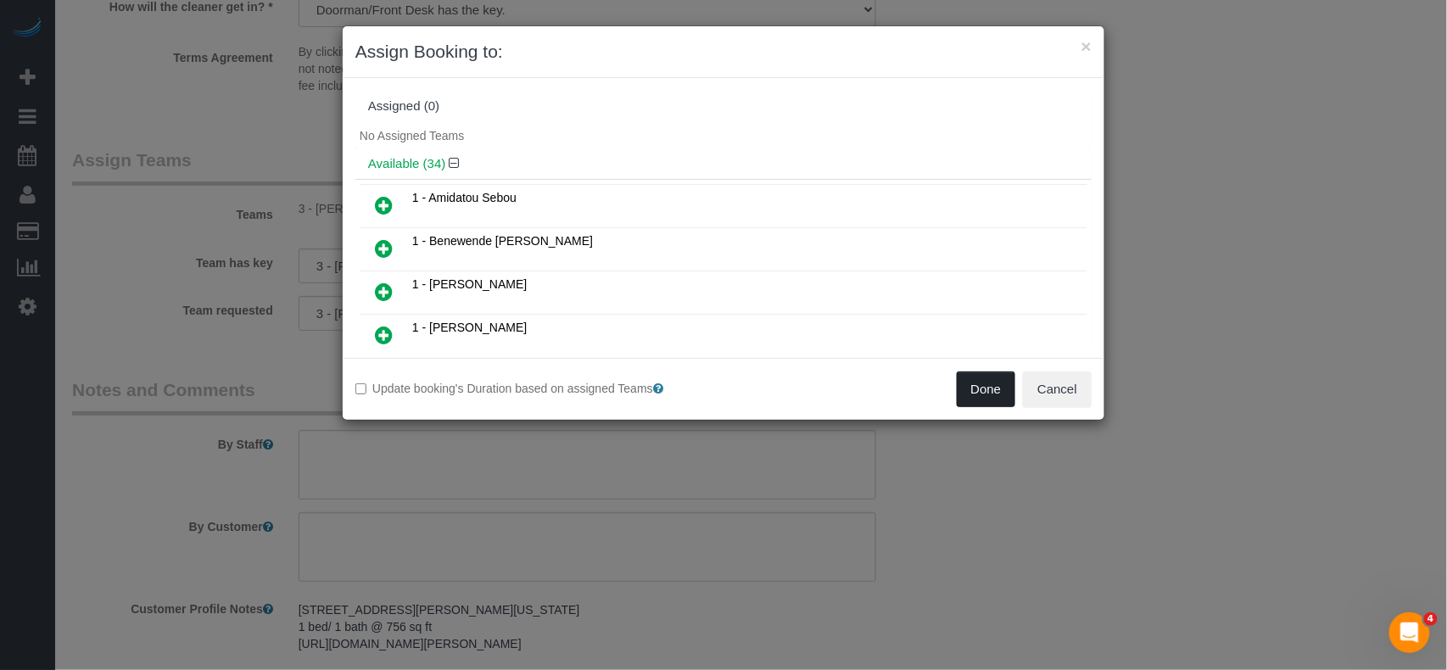
click at [1002, 394] on button "Done" at bounding box center [986, 390] width 59 height 36
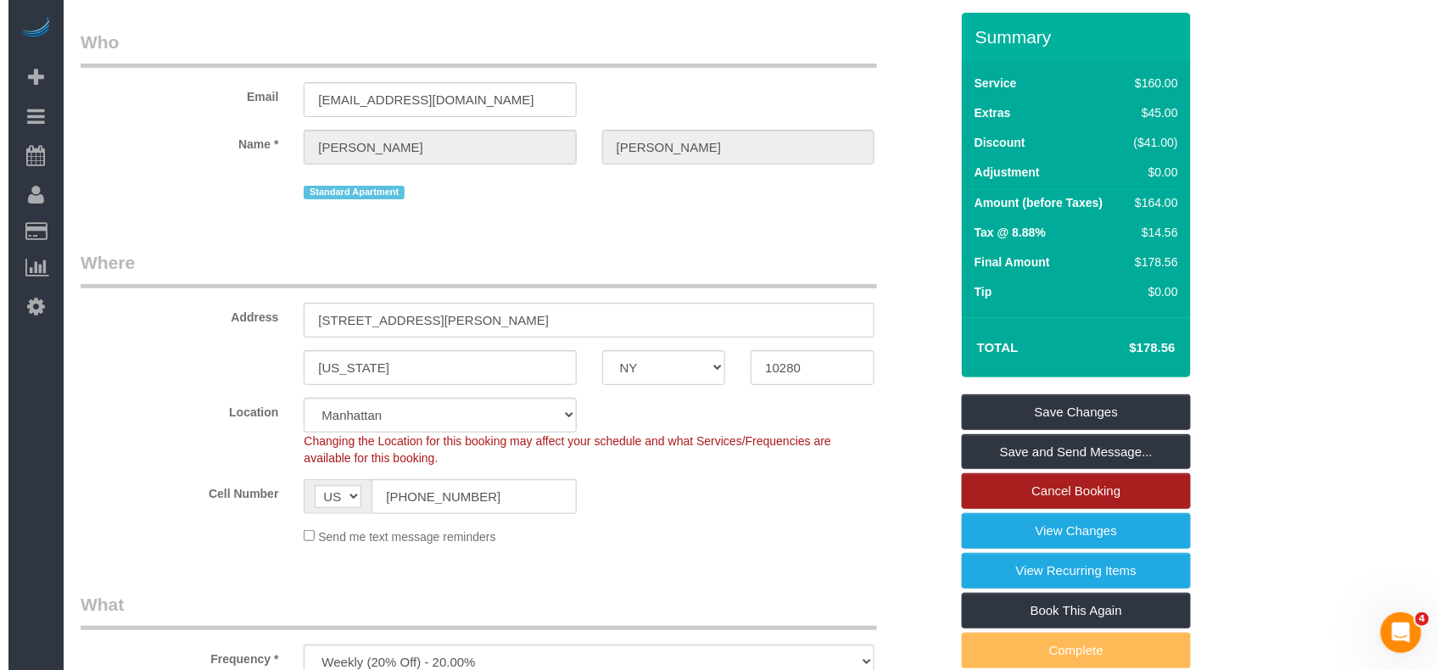
scroll to position [0, 0]
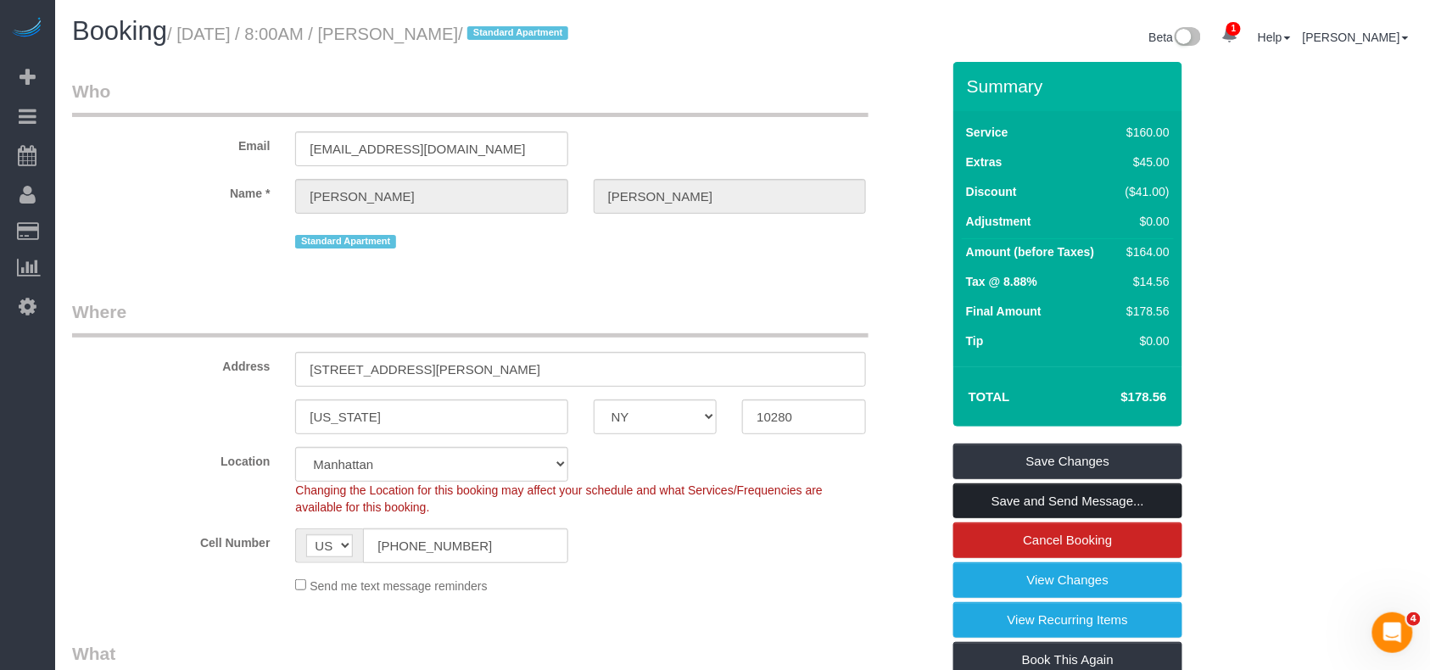
click at [1081, 513] on link "Save and Send Message..." at bounding box center [1067, 501] width 229 height 36
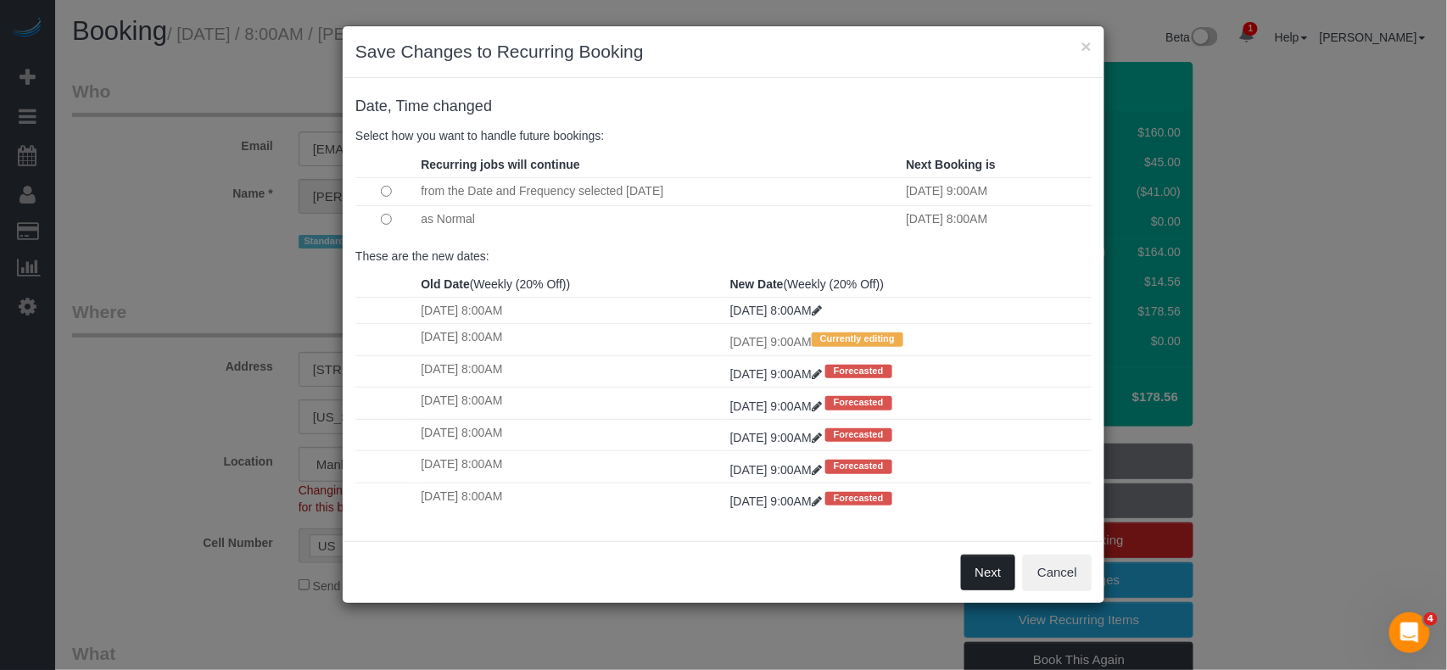
click at [989, 573] on button "Next" at bounding box center [988, 573] width 55 height 36
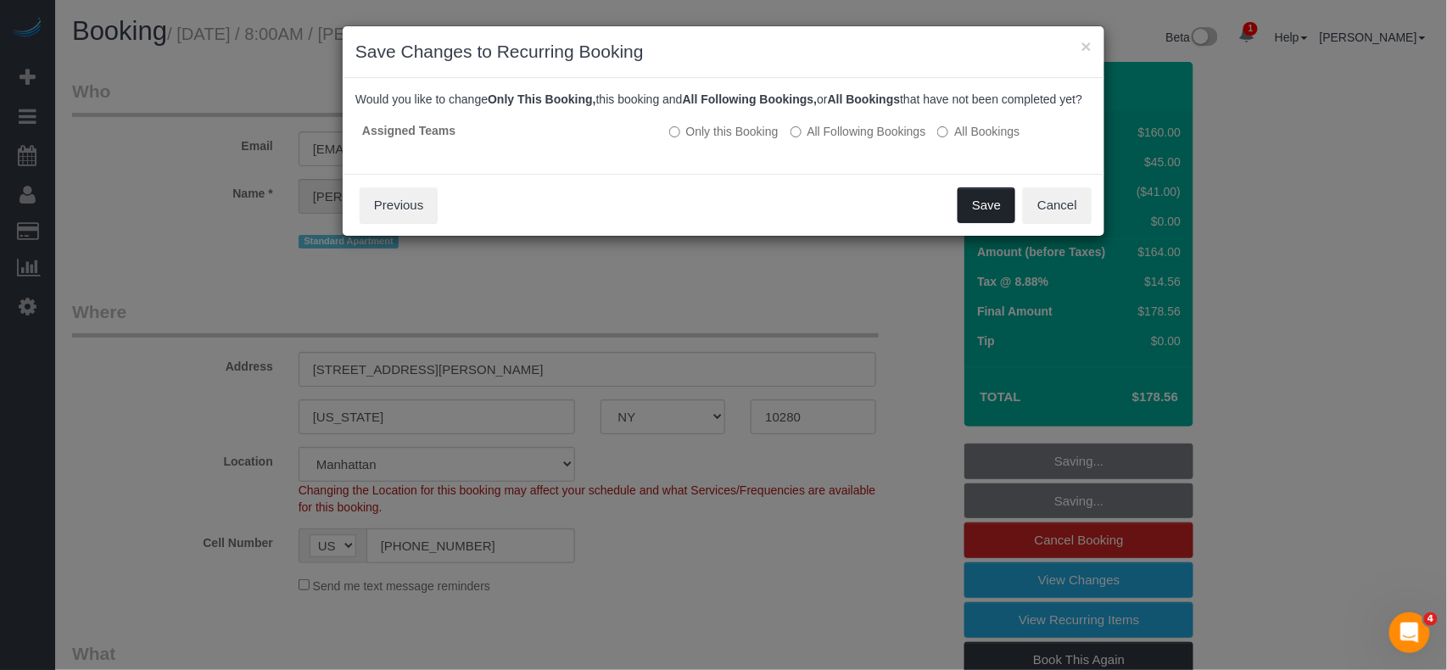
click at [981, 221] on button "Save" at bounding box center [987, 205] width 58 height 36
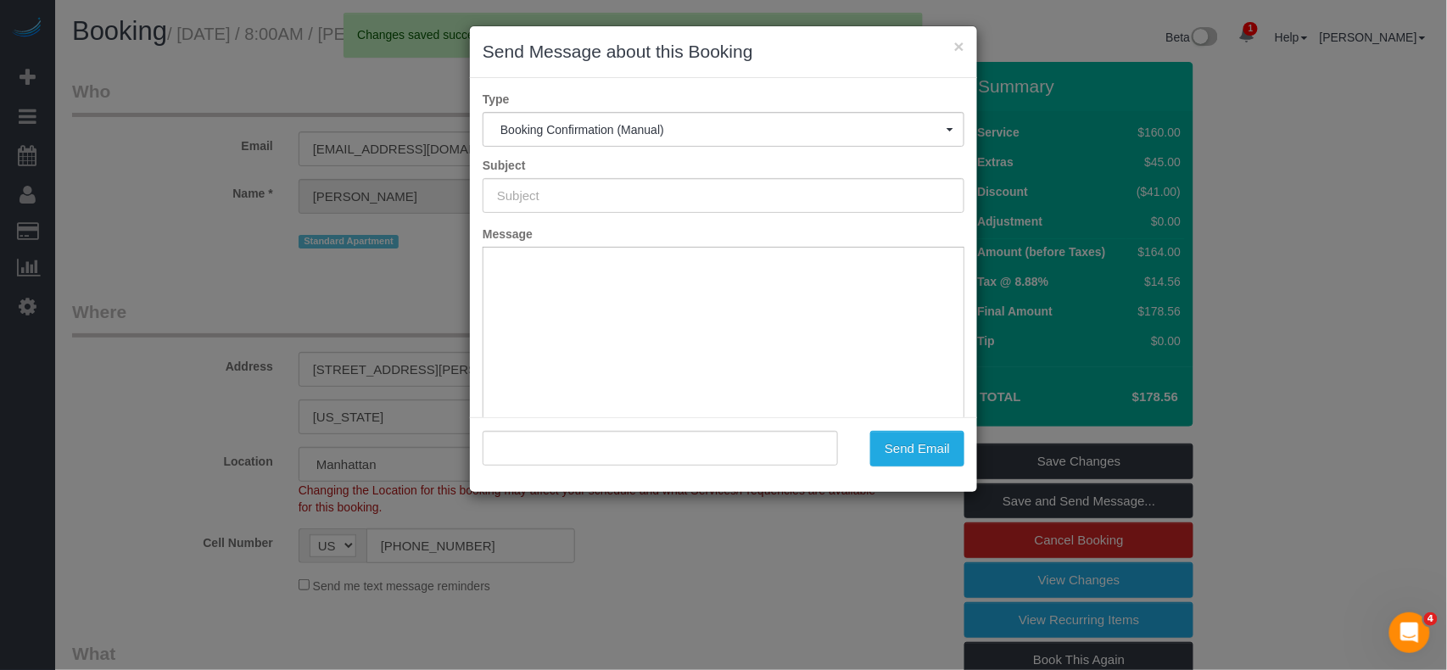
type input "Cleaning Confirmed for 08/29/2025 at 9:00am"
type input ""Benjamin Sampson" <benlsampson@gmail.com>"
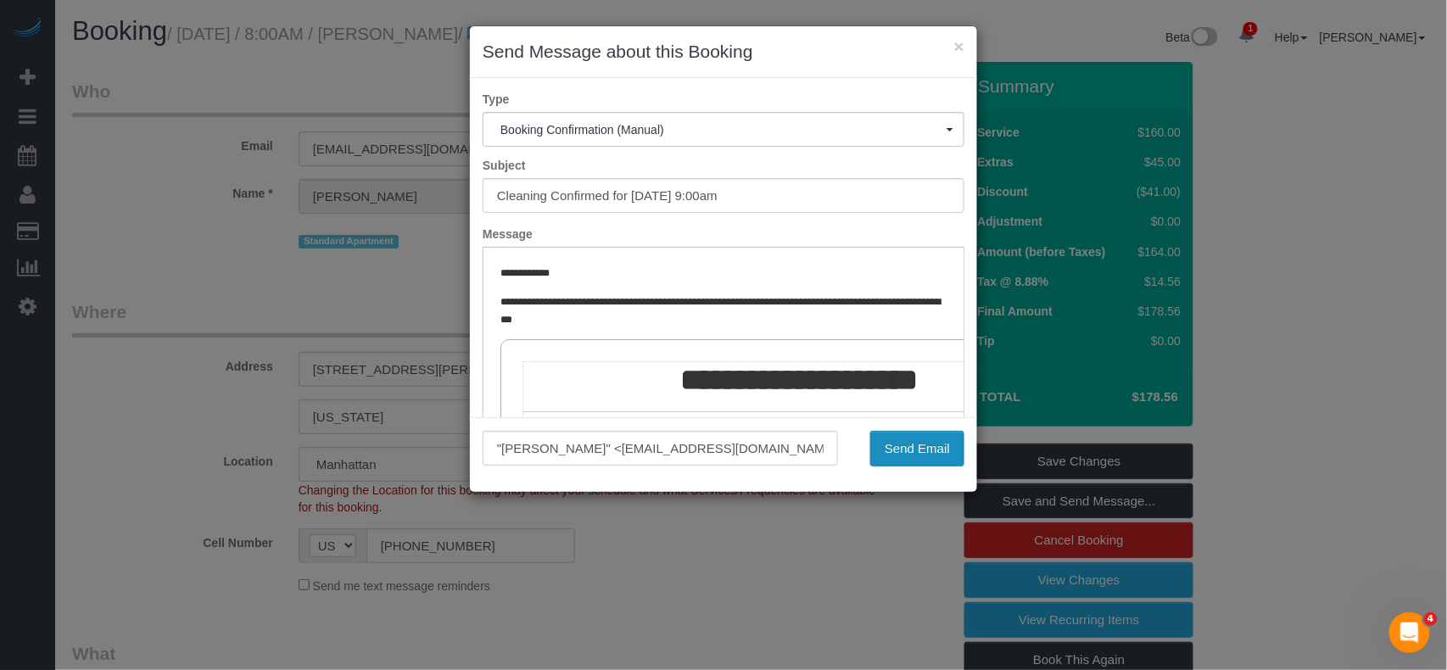
click at [947, 445] on button "Send Email" at bounding box center [917, 449] width 94 height 36
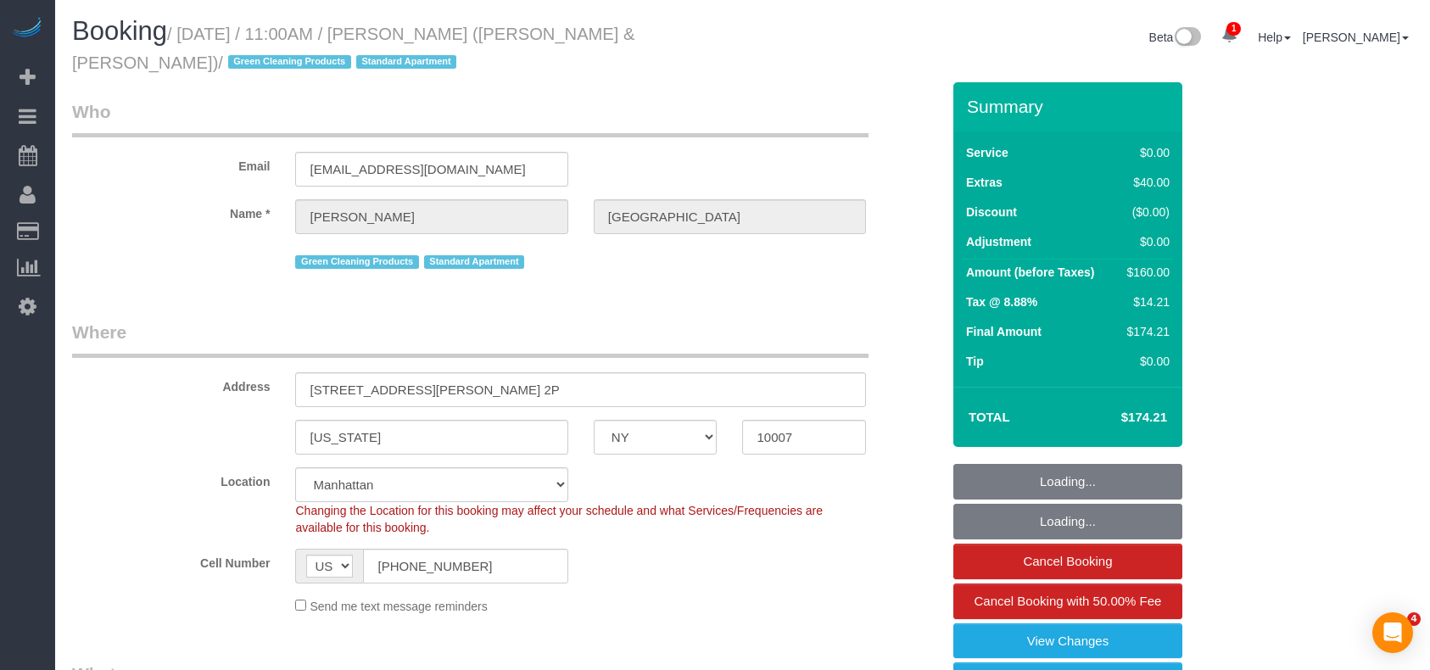
select select "NY"
select select "number:89"
select select "number:90"
select select "number:15"
select select "number:6"
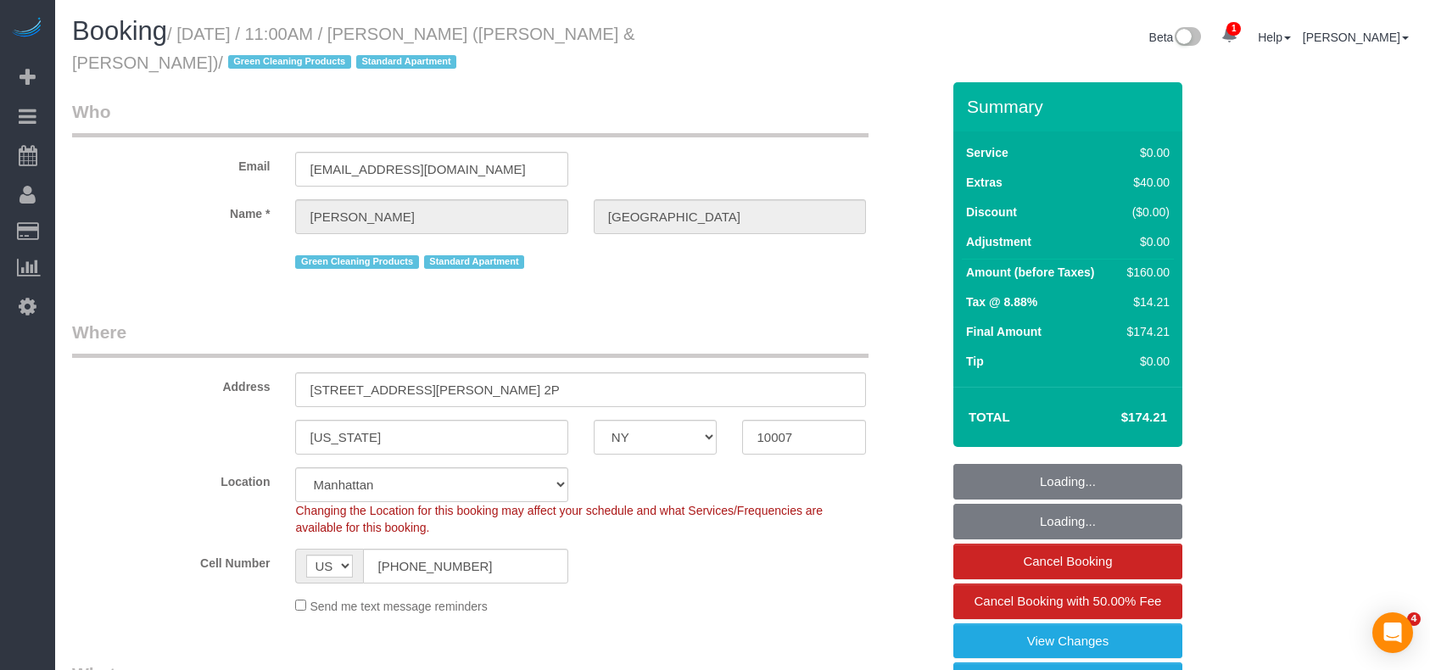
select select "object:1314"
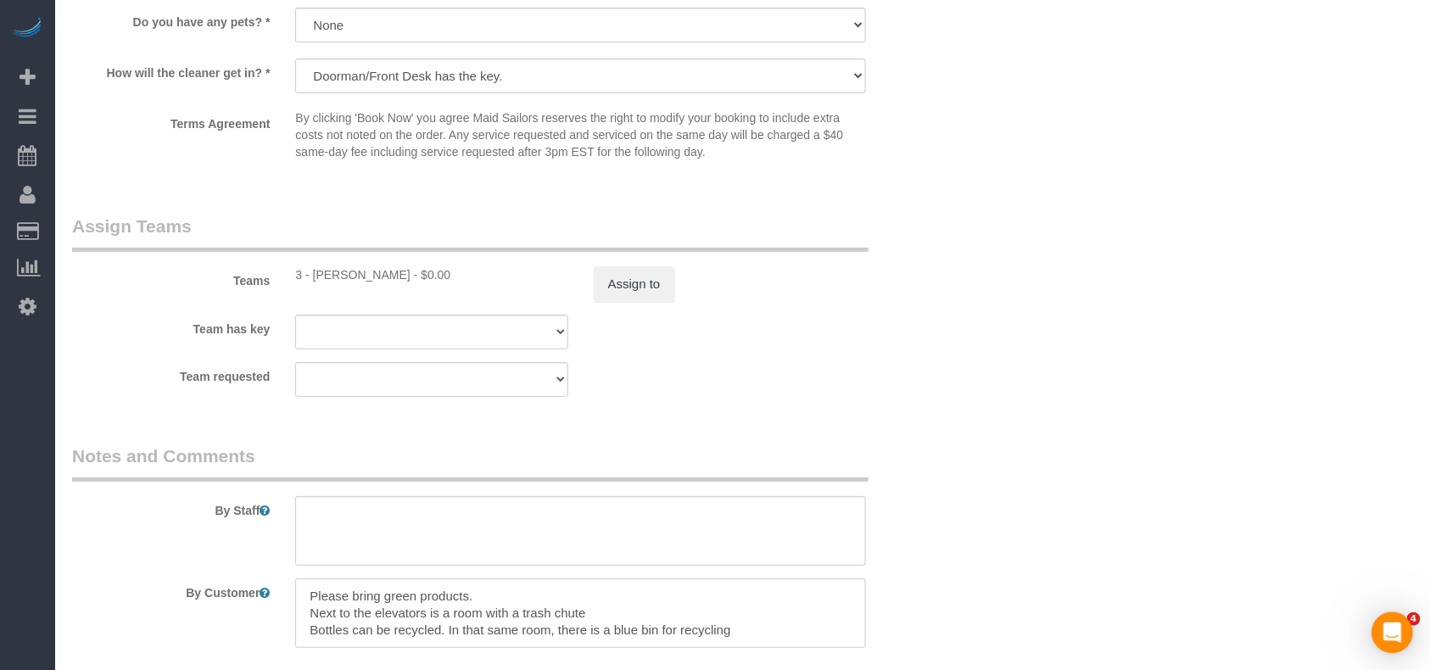
select select "spot1"
select select "1"
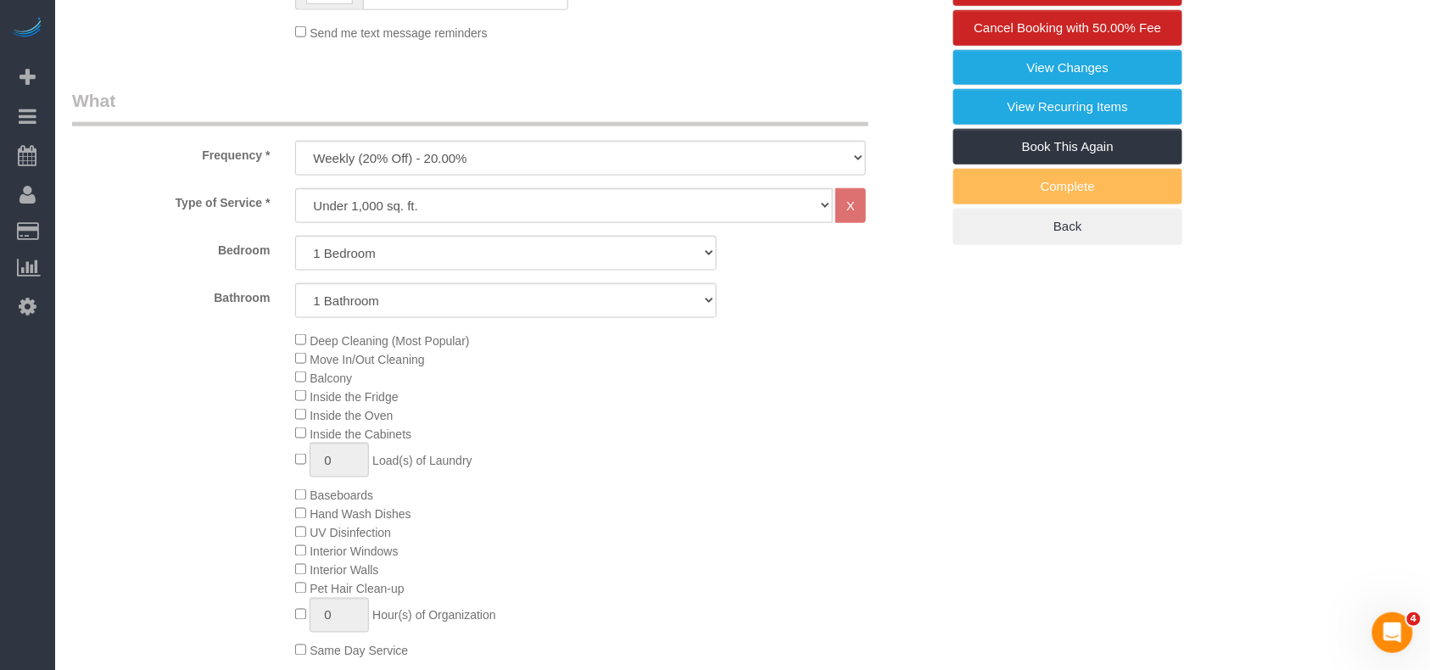
scroll to position [452, 0]
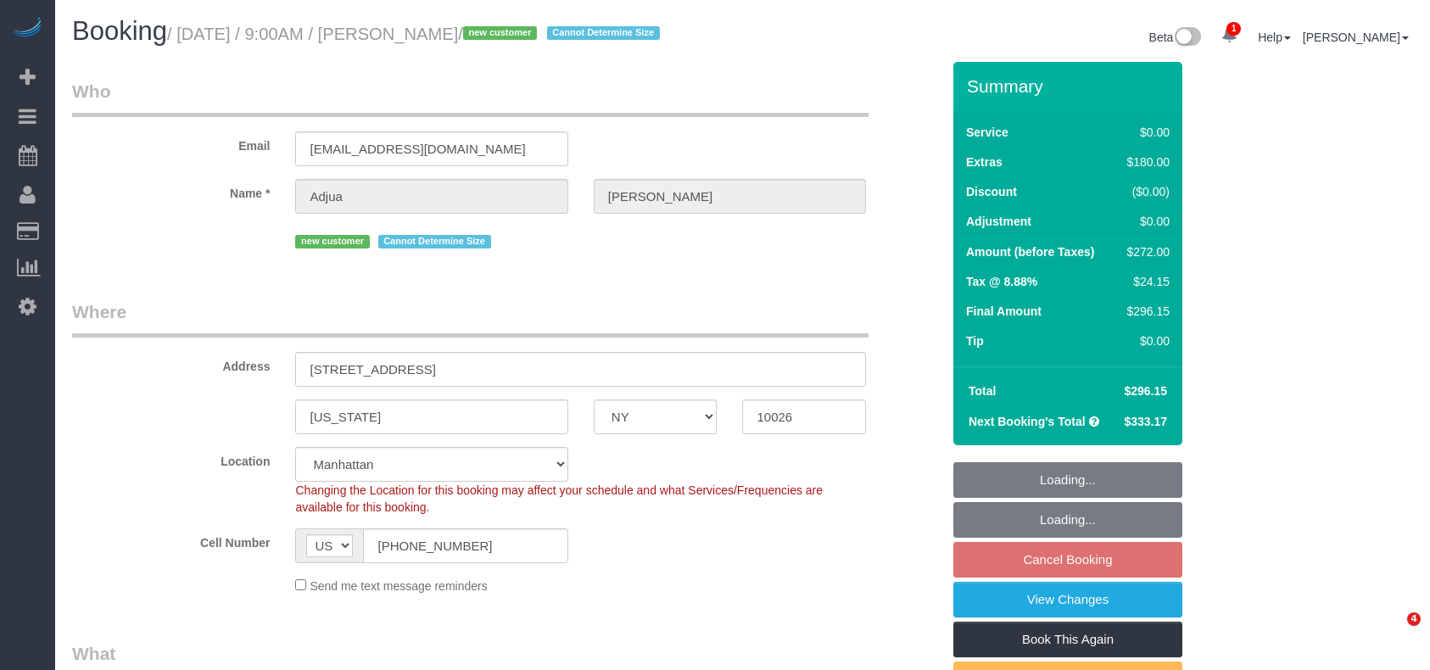
select select "NY"
select select "number:57"
select select "number:71"
select select "number:15"
select select "number:5"
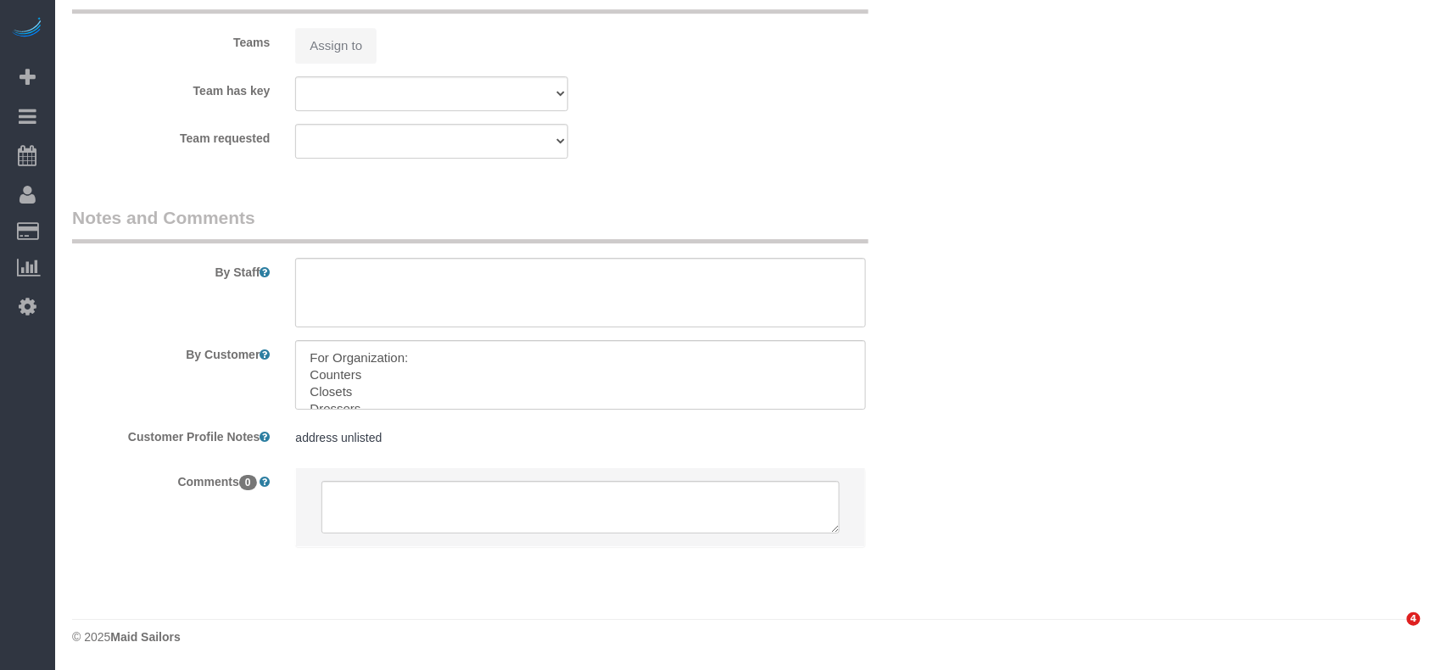
select select "object:1305"
select select "1"
select select "spot2"
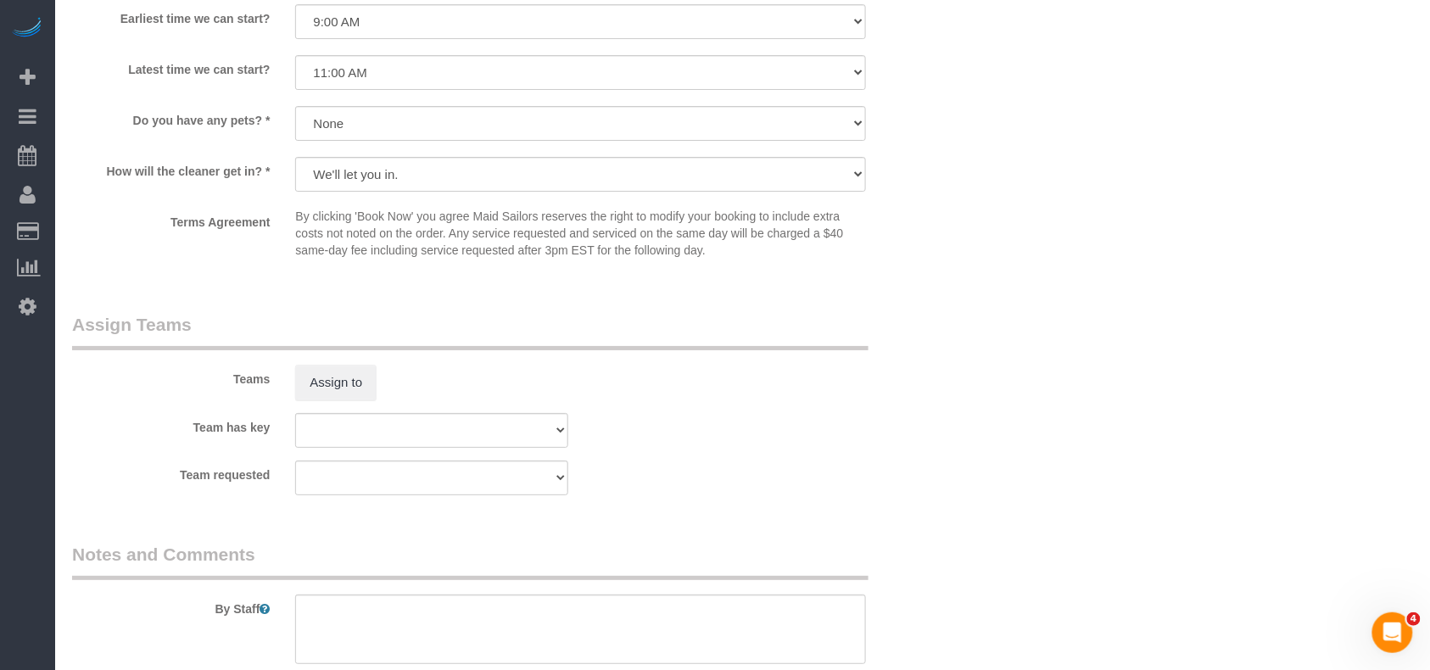
scroll to position [2305, 0]
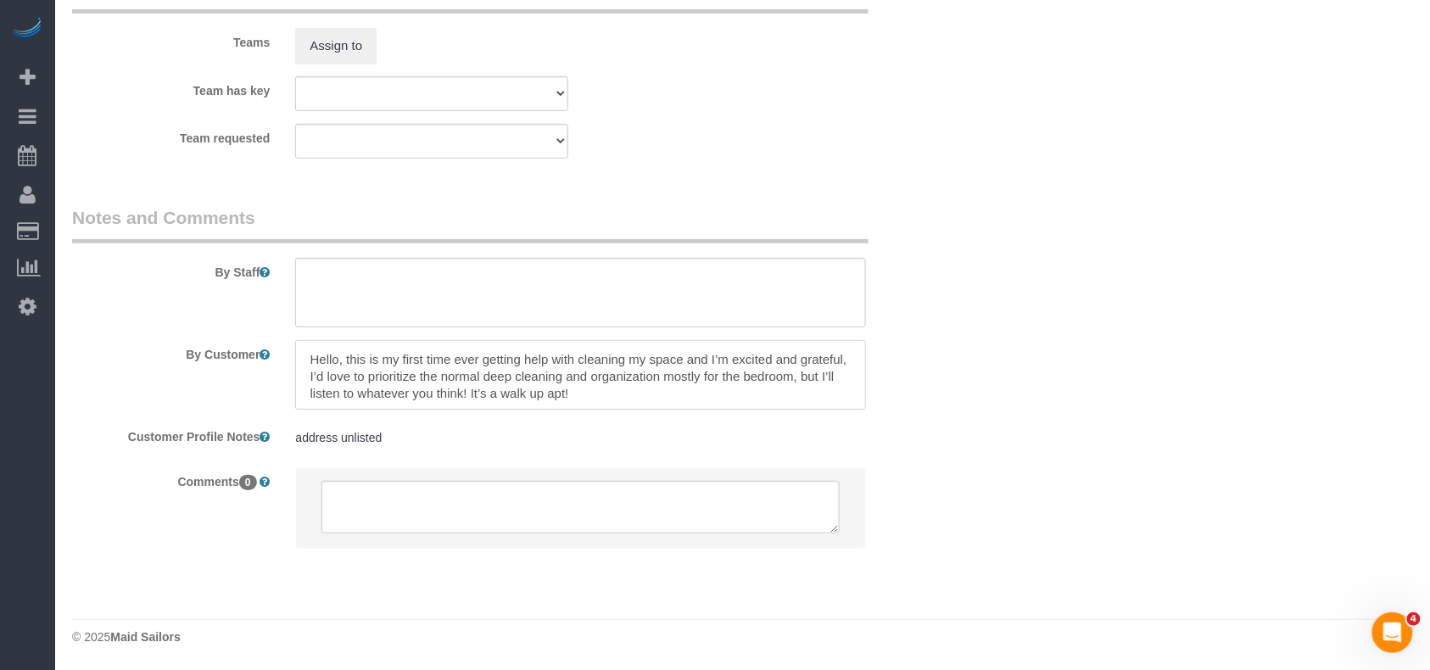
click at [305, 363] on textarea at bounding box center [580, 375] width 571 height 70
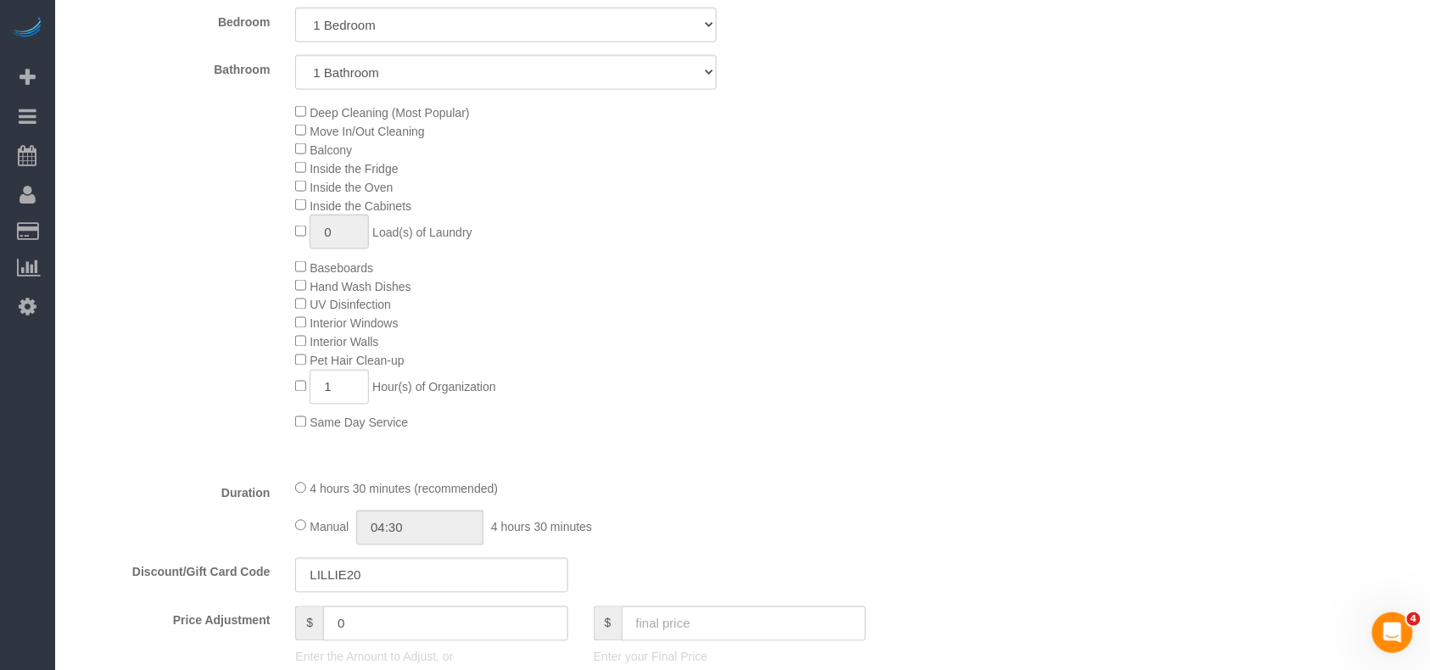
scroll to position [608, 0]
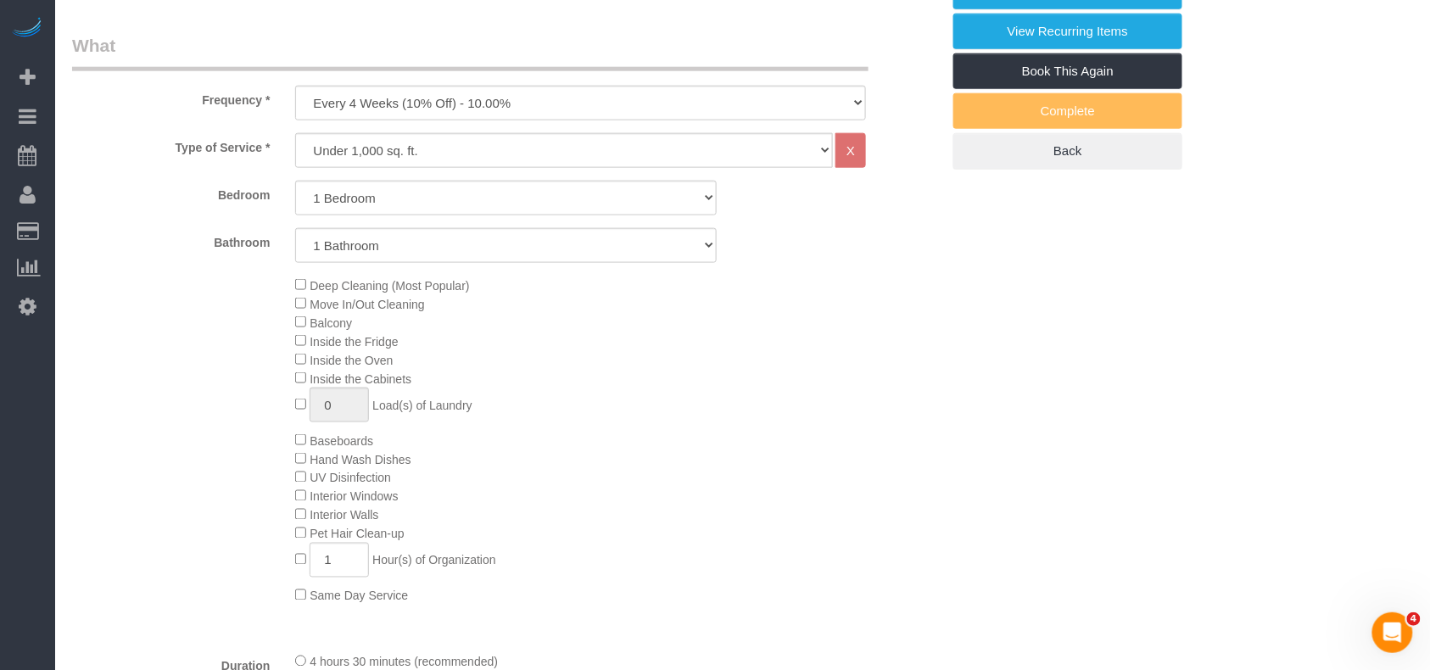
type textarea "For Organization: Counters Closets Dressers Hello, this is my first time ever g…"
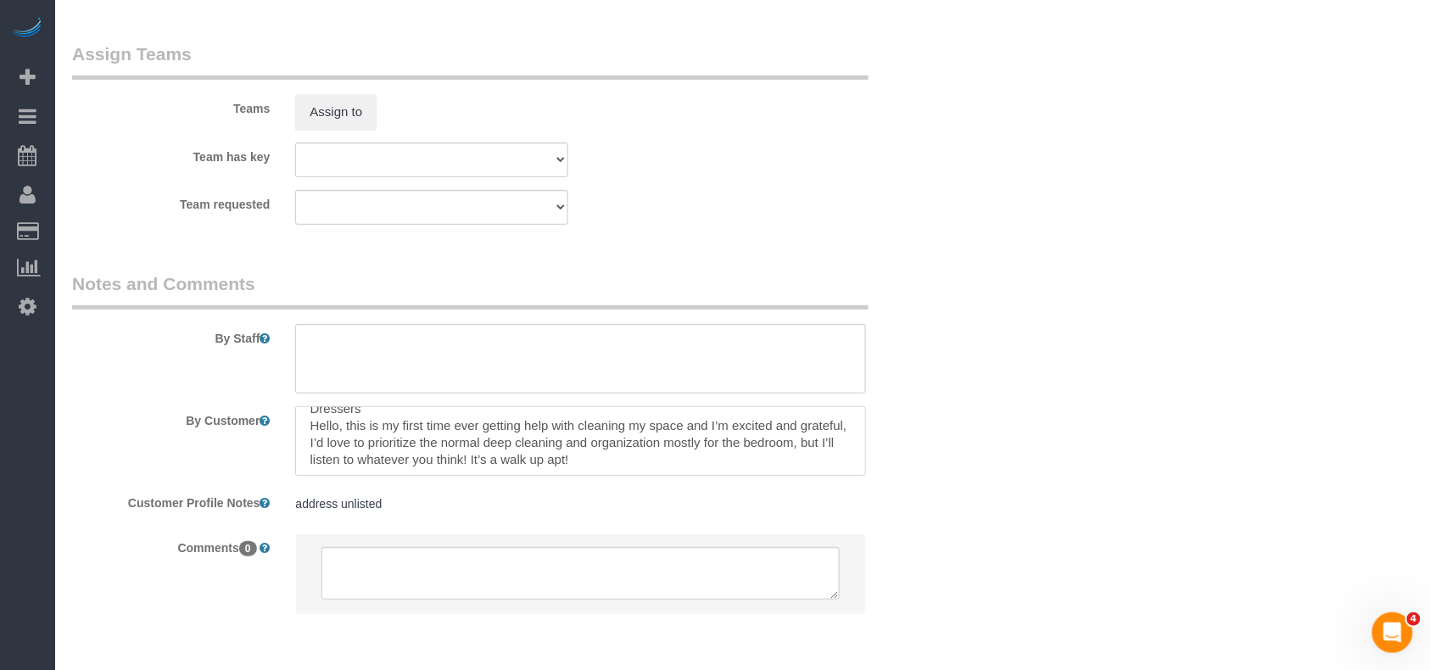
scroll to position [2305, 0]
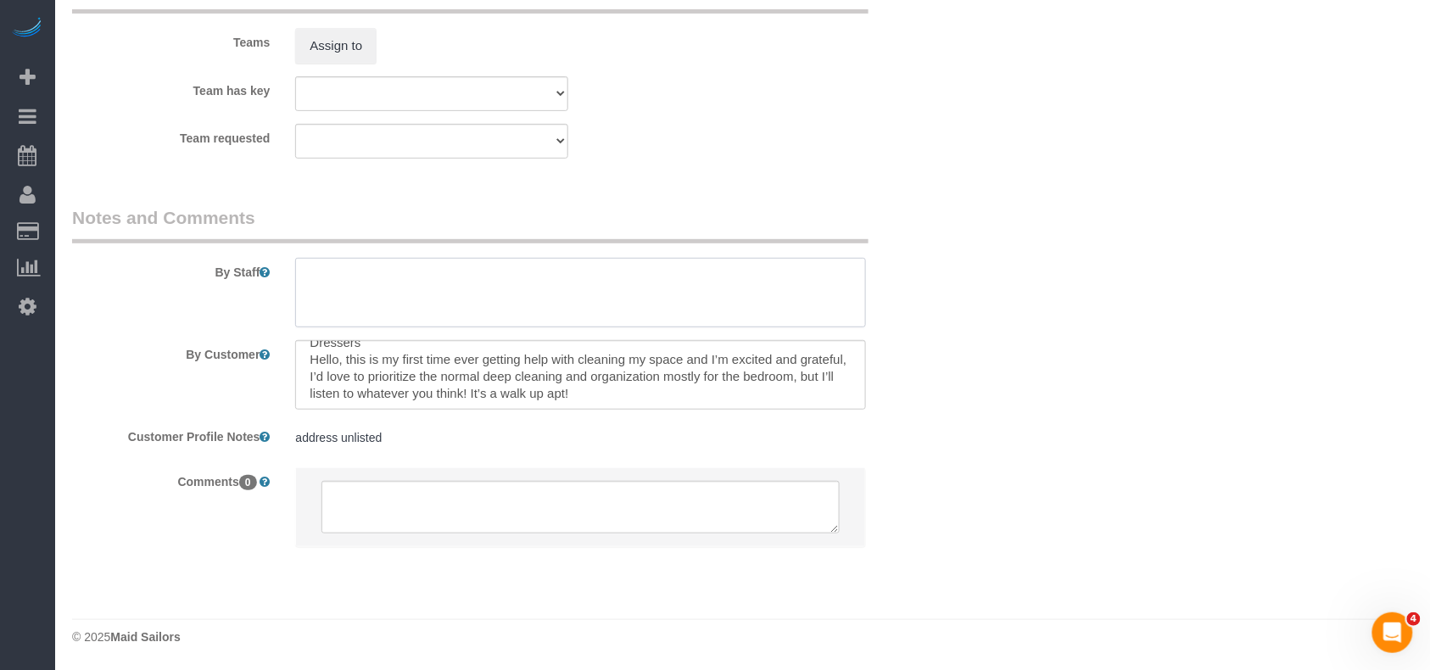
click at [461, 297] on textarea at bounding box center [580, 293] width 571 height 70
type textarea "Walk up apt"
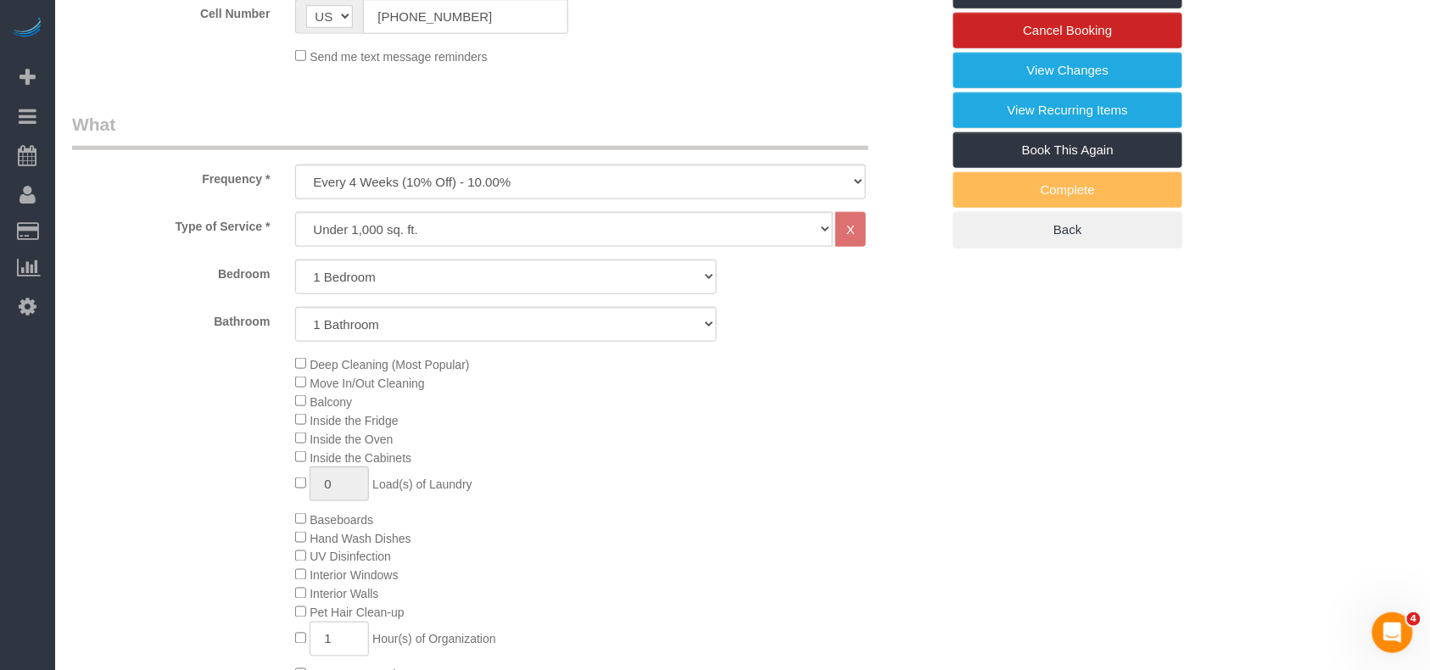
scroll to position [42, 0]
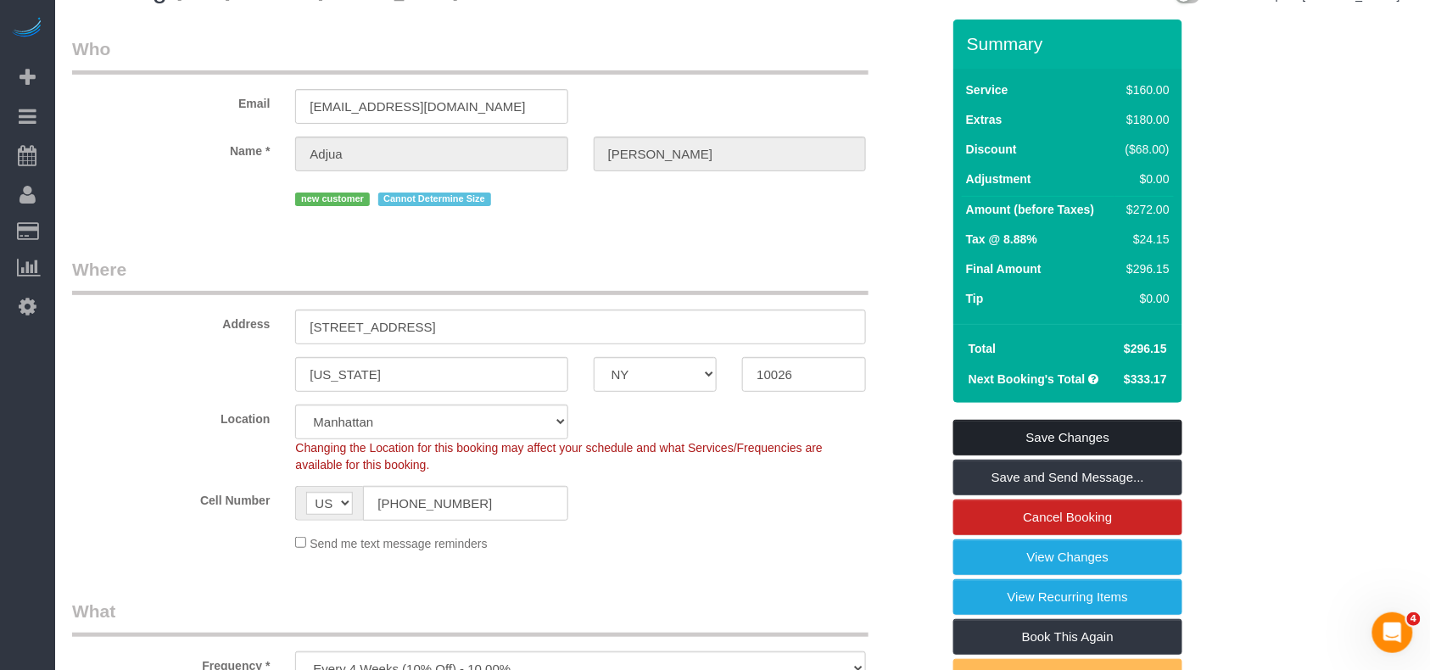
click at [1053, 431] on link "Save Changes" at bounding box center [1067, 438] width 229 height 36
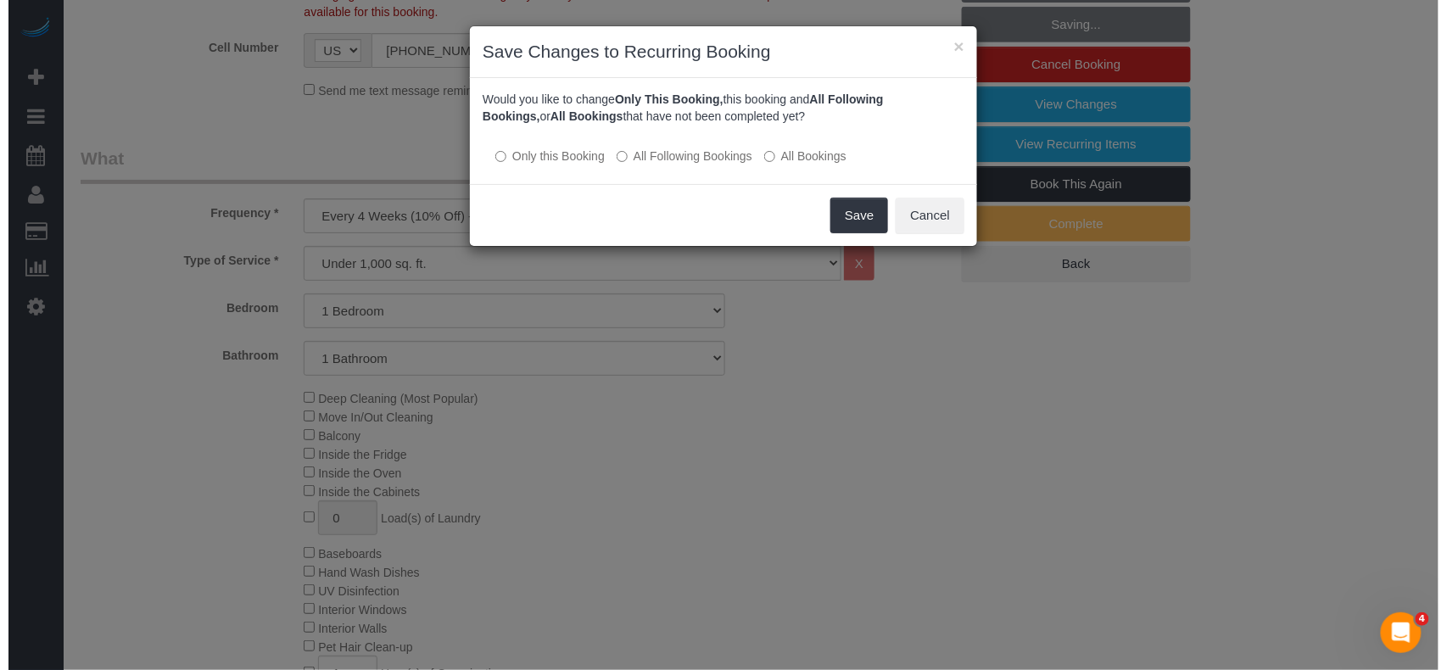
scroll to position [947, 0]
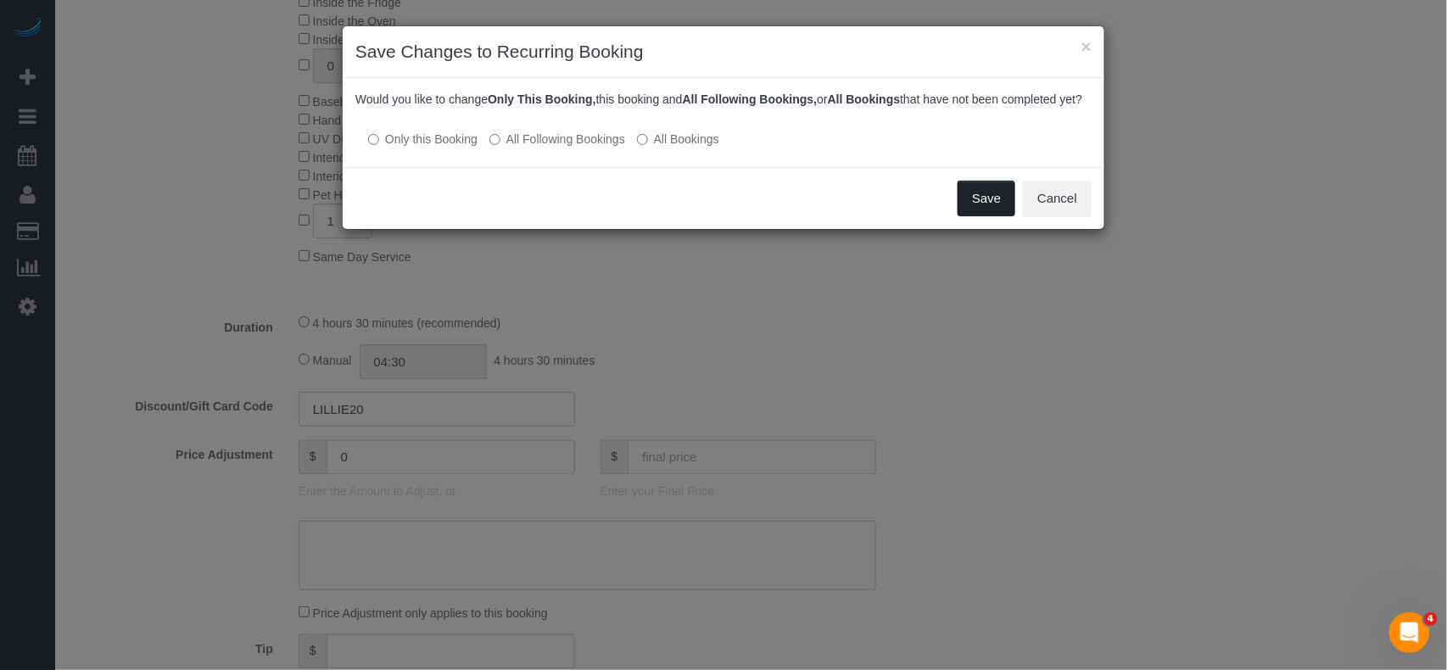
click at [978, 216] on button "Save" at bounding box center [987, 199] width 58 height 36
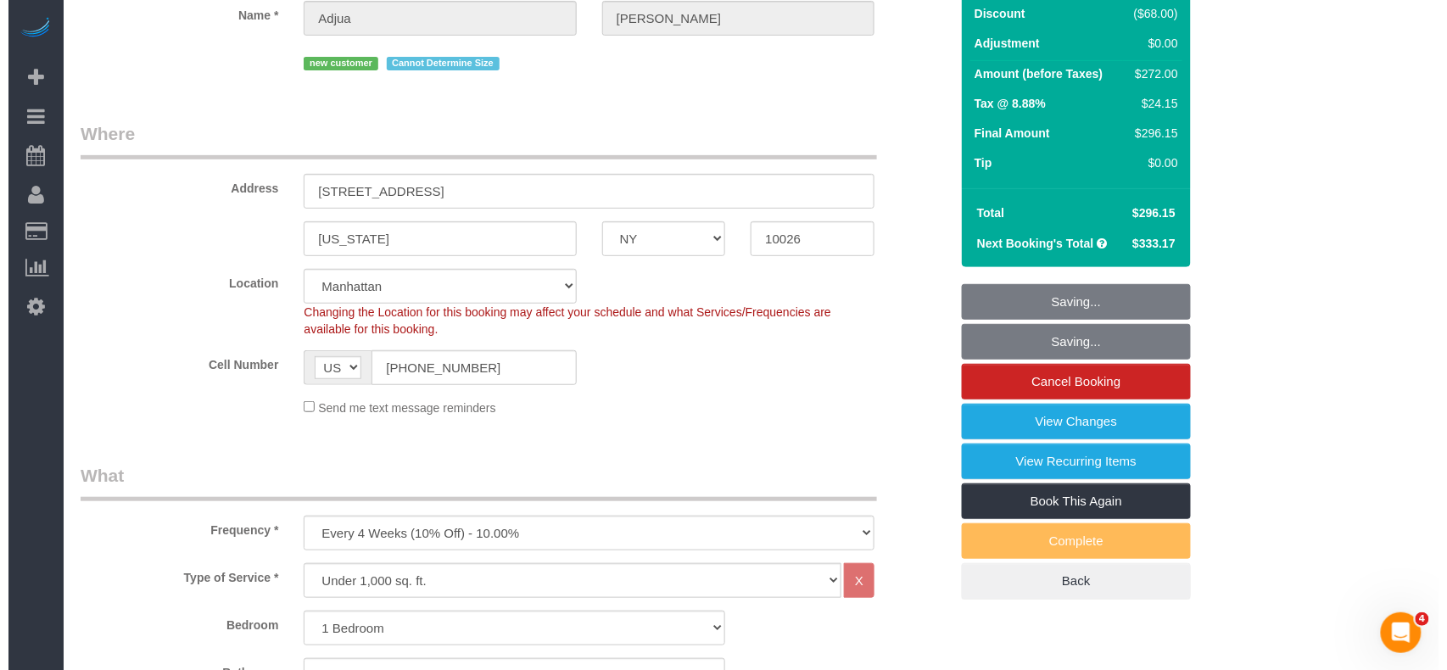
scroll to position [0, 0]
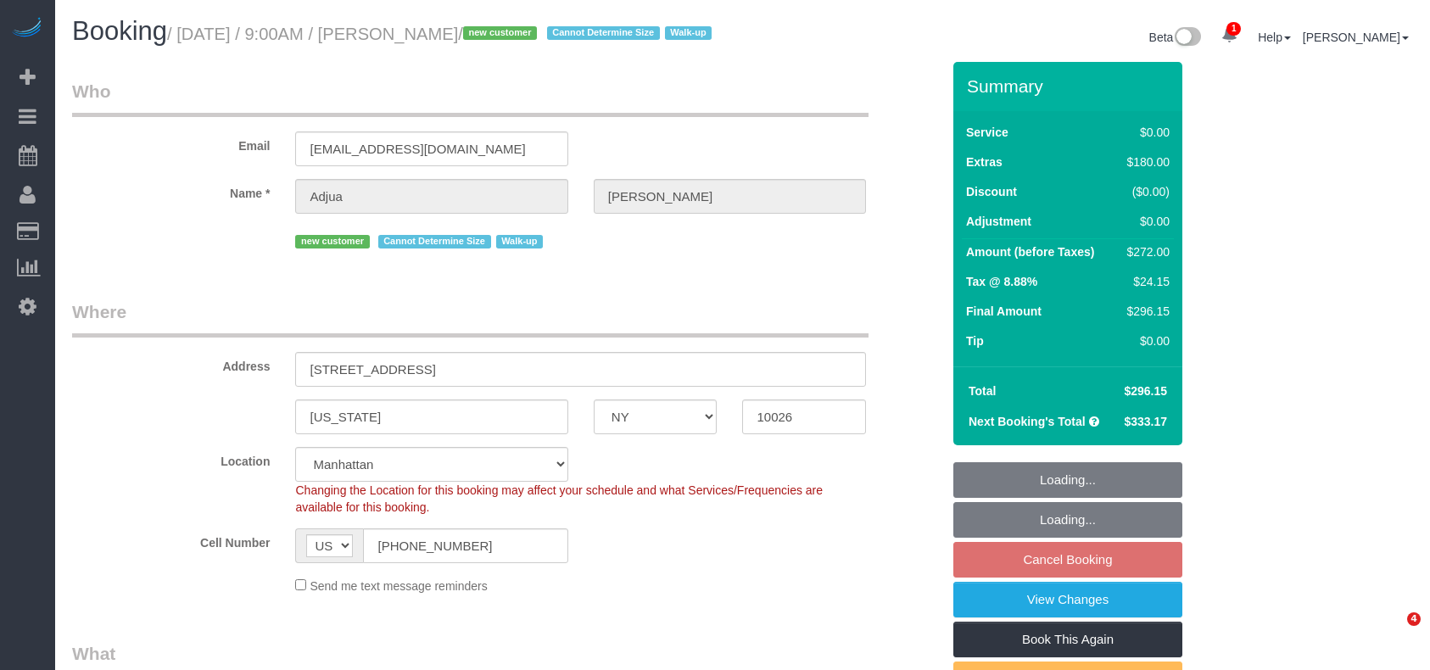
select select "NY"
select select "string:stripe-pm_1RyrPw4VGloSiKo7oIh1CXMC"
select select "object:640"
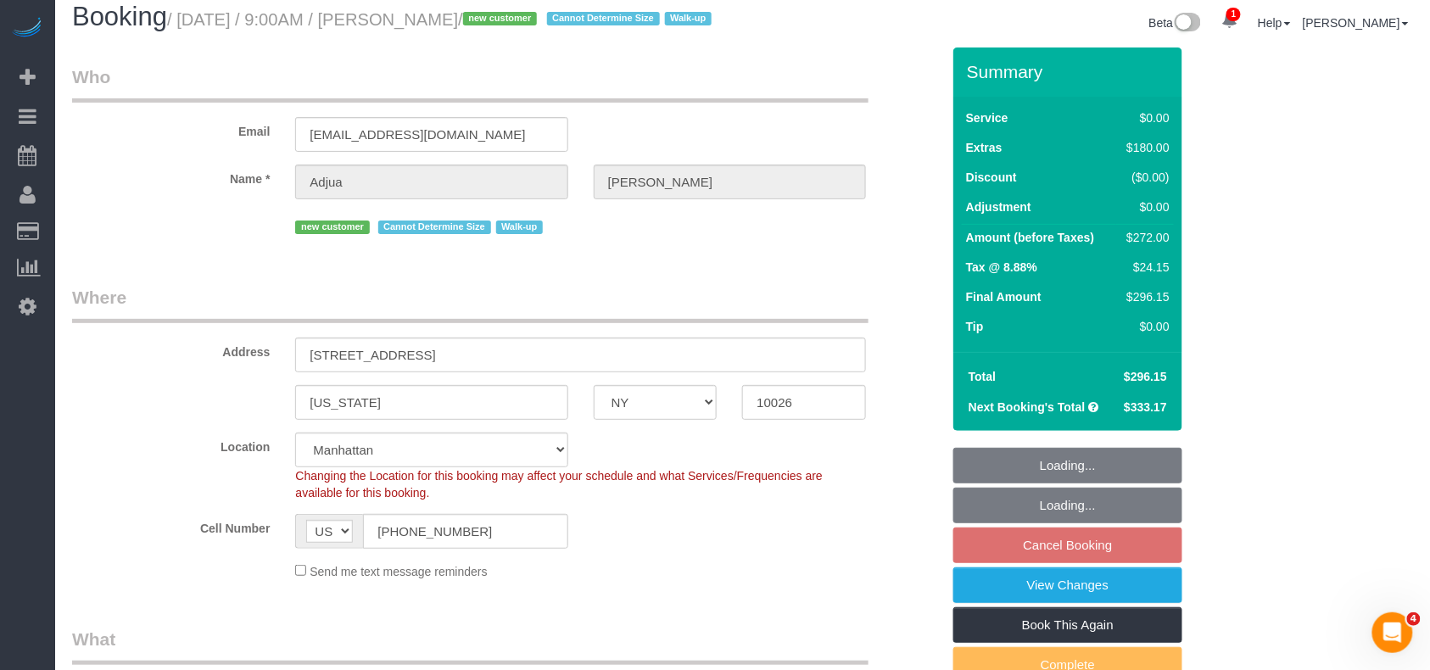
scroll to position [76, 0]
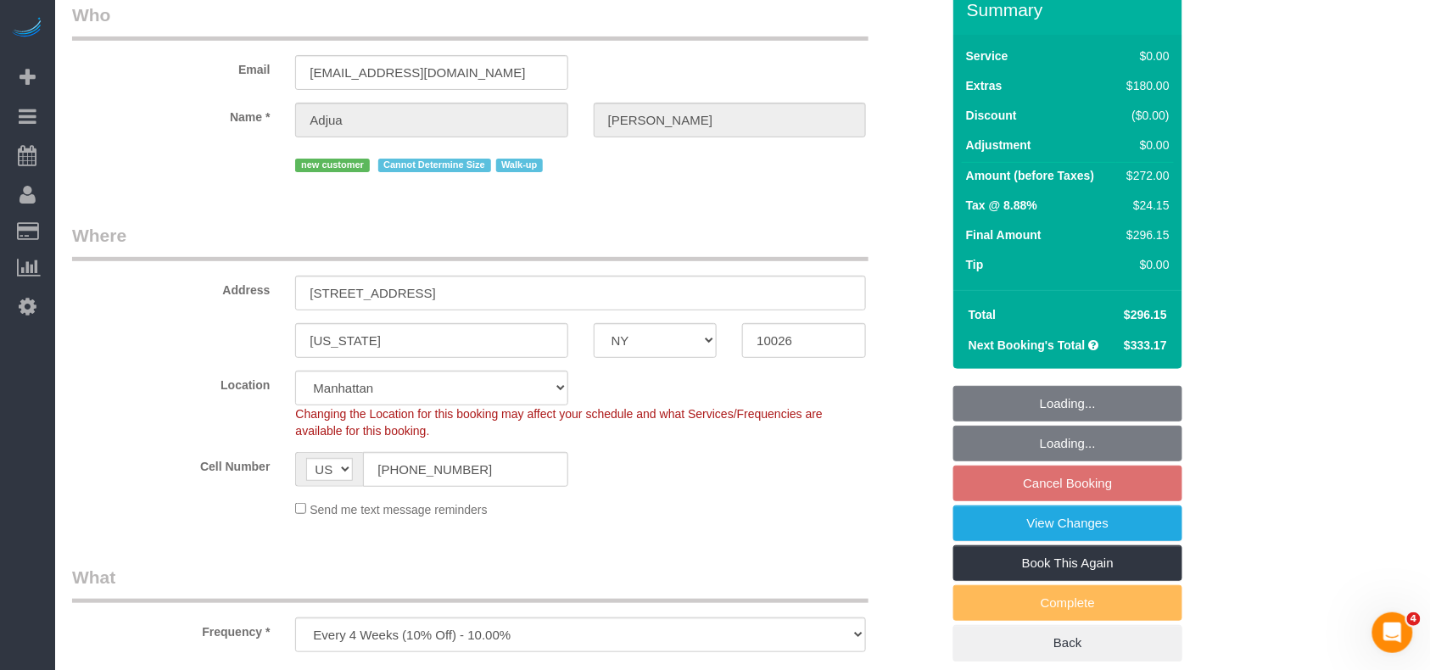
select select "number:57"
select select "number:71"
select select "number:15"
select select "number:5"
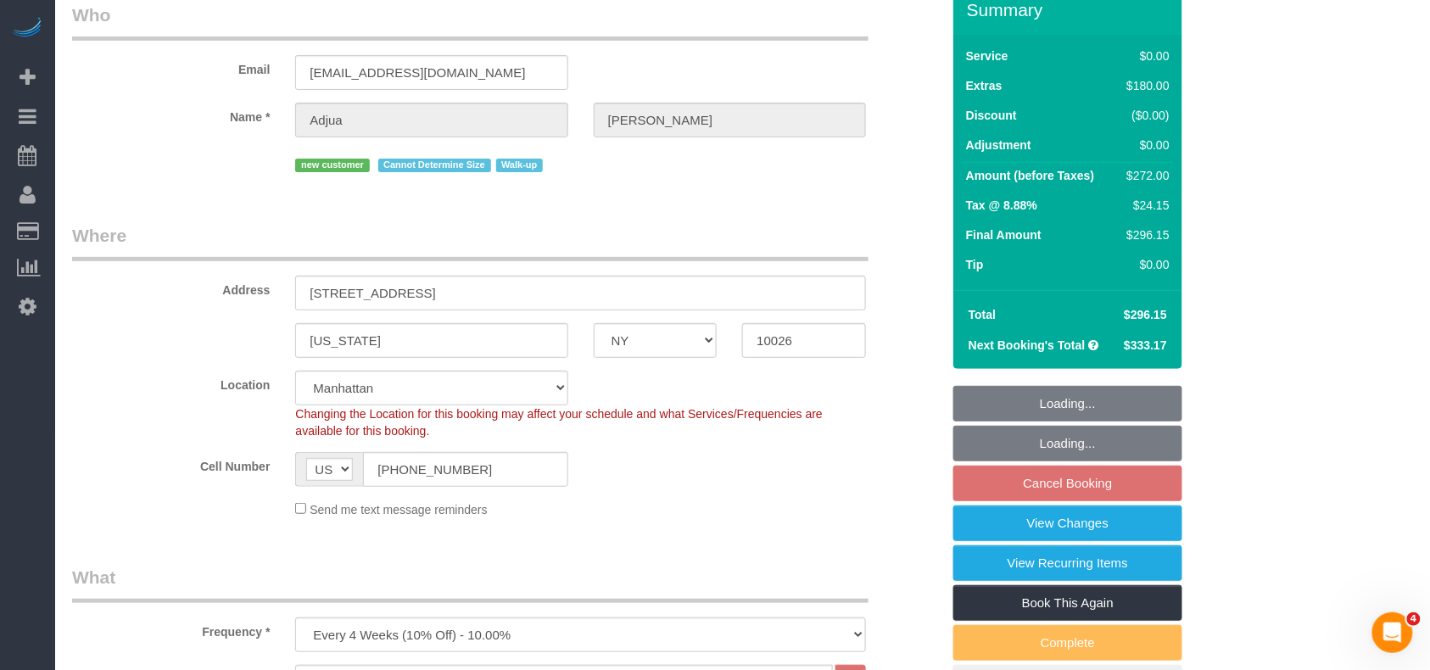
select select "object:793"
select select "1"
select select "spot2"
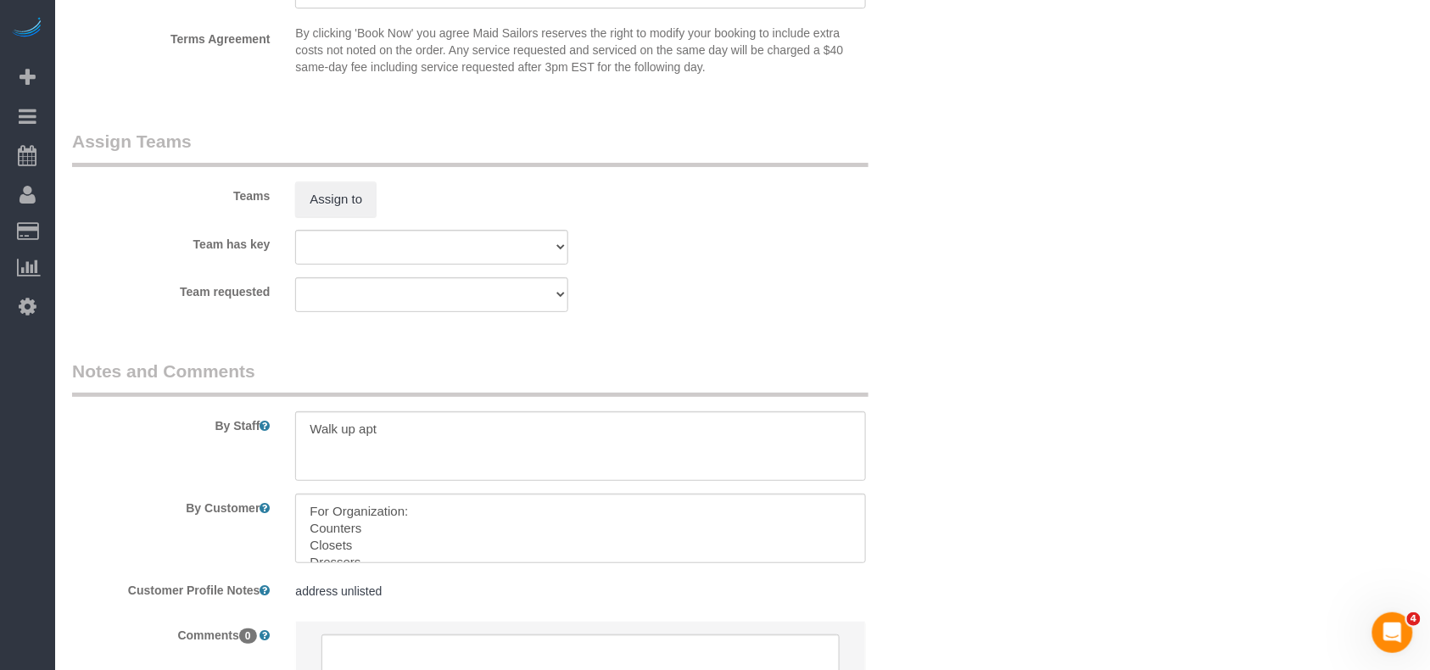
scroll to position [2261, 0]
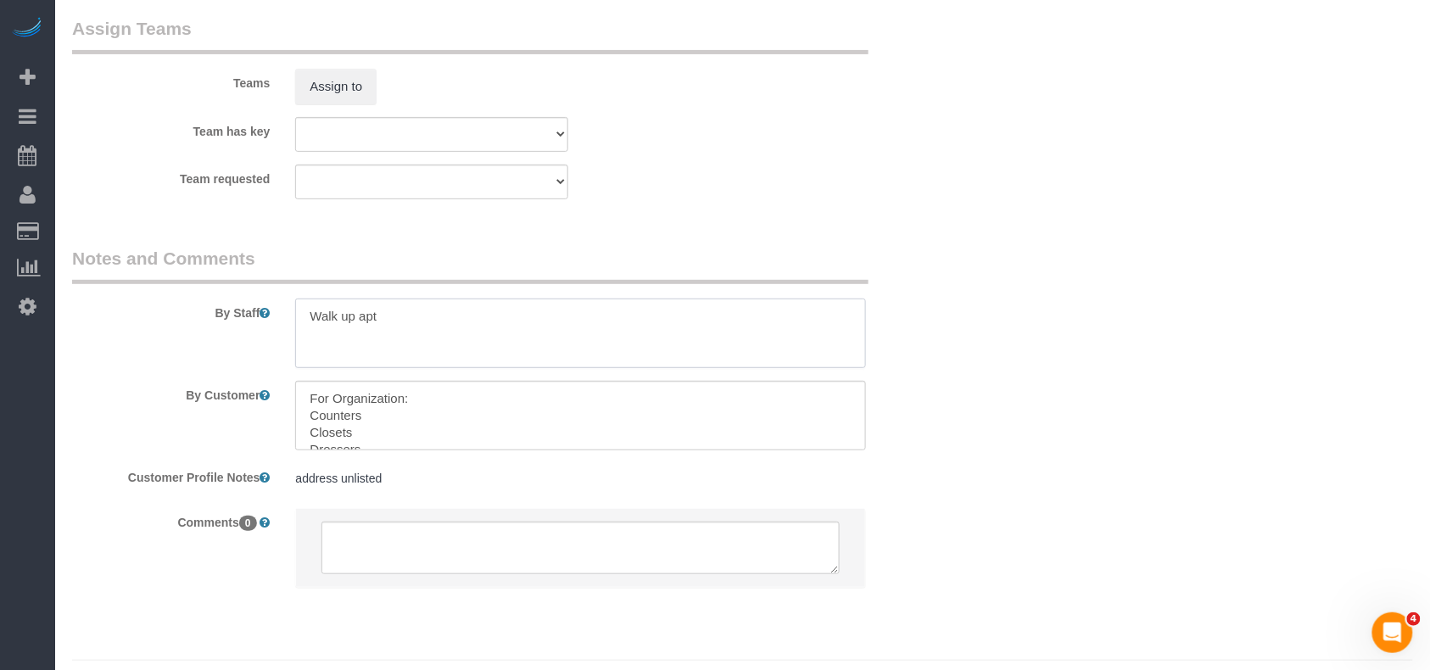
drag, startPoint x: 415, startPoint y: 334, endPoint x: 358, endPoint y: 336, distance: 56.9
click at [358, 336] on textarea at bounding box center [580, 334] width 571 height 70
click at [357, 339] on textarea at bounding box center [580, 334] width 571 height 70
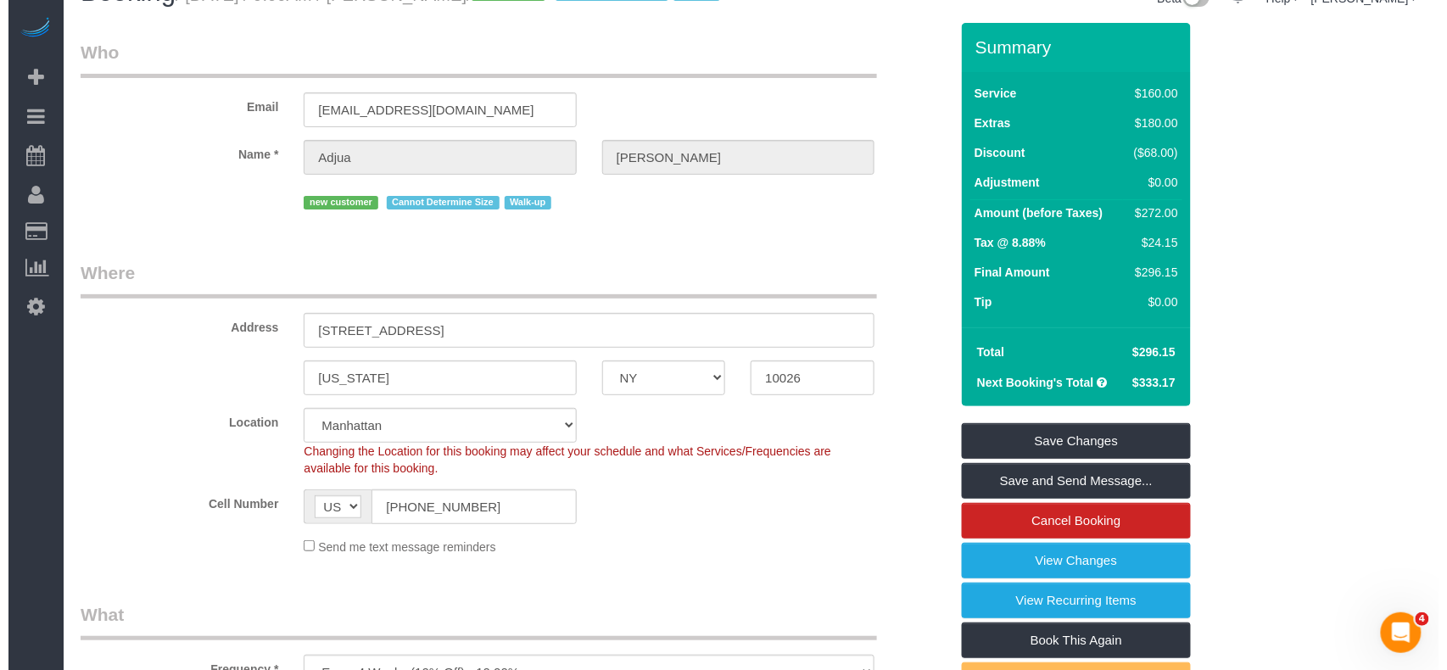
scroll to position [0, 0]
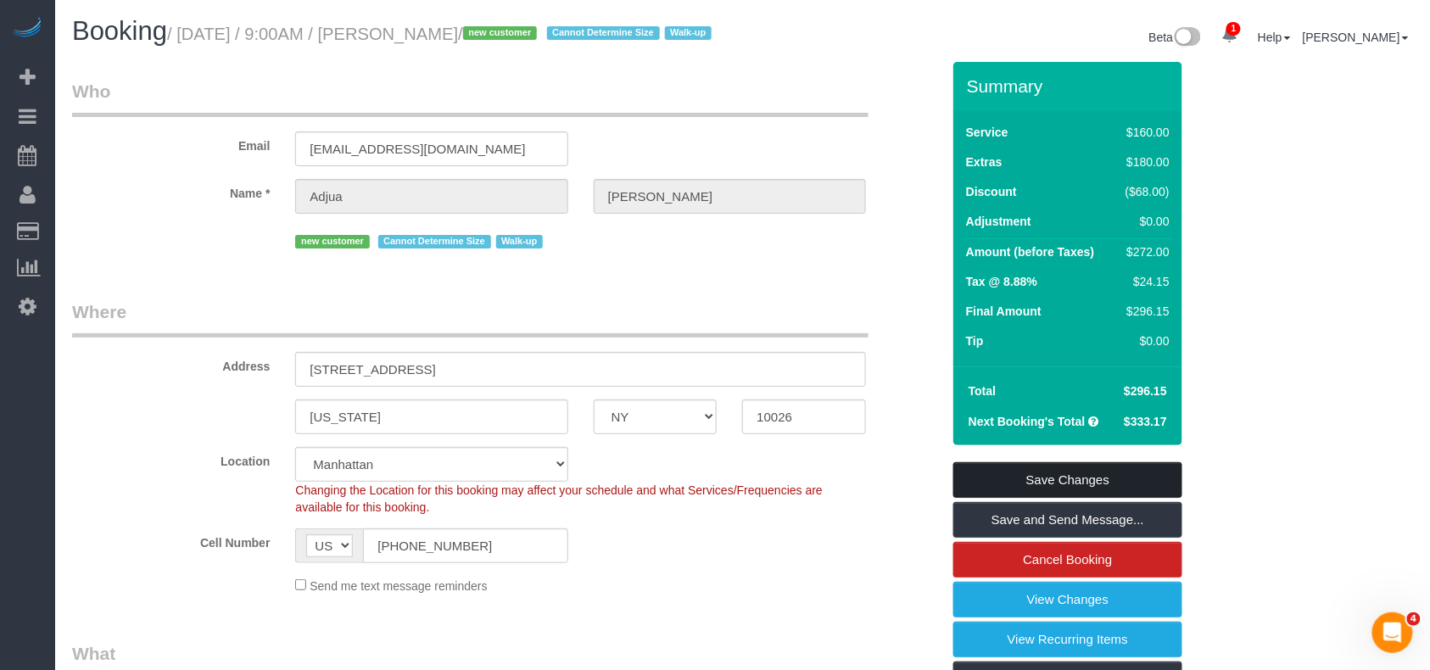
type textarea "Walk up to the apt"
click at [1042, 498] on link "Save Changes" at bounding box center [1067, 480] width 229 height 36
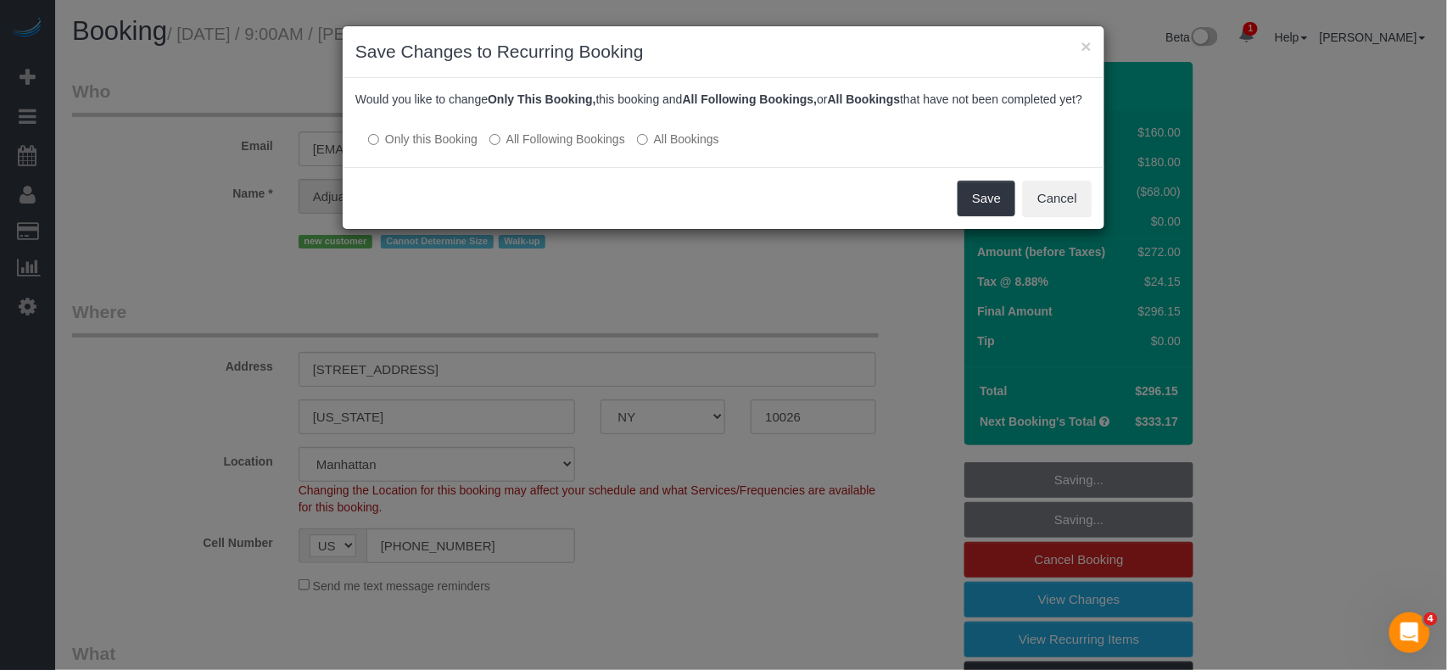
click at [534, 148] on label "All Following Bookings" at bounding box center [557, 139] width 136 height 17
click at [967, 216] on button "Save" at bounding box center [987, 199] width 58 height 36
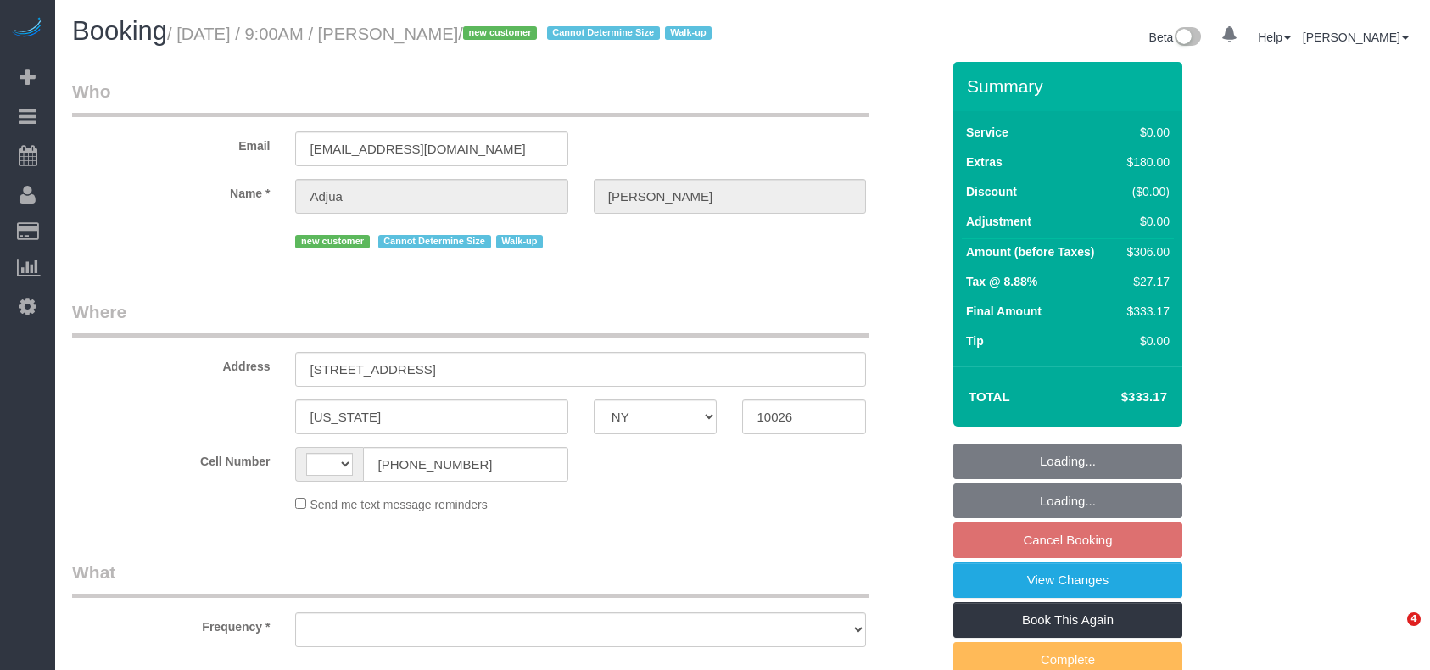
select select "NY"
select select "object:384"
select select "number:57"
select select "number:71"
select select "number:15"
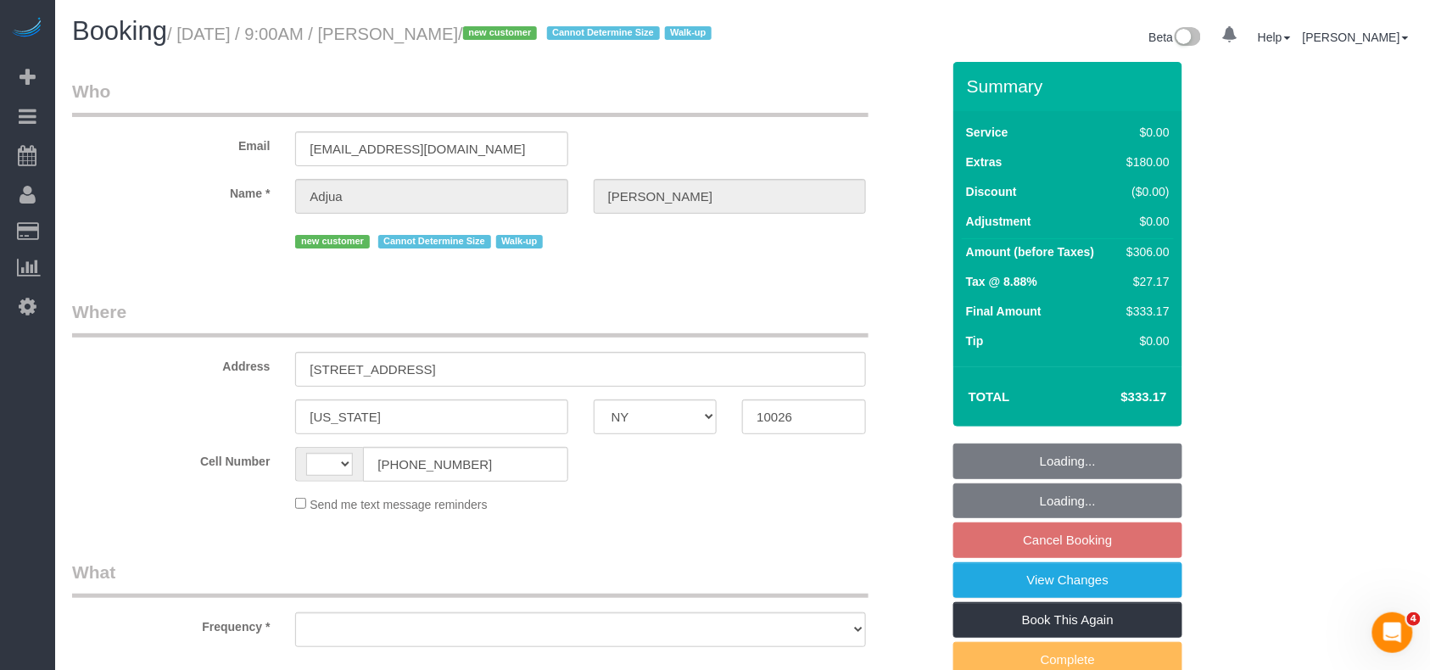
select select "number:5"
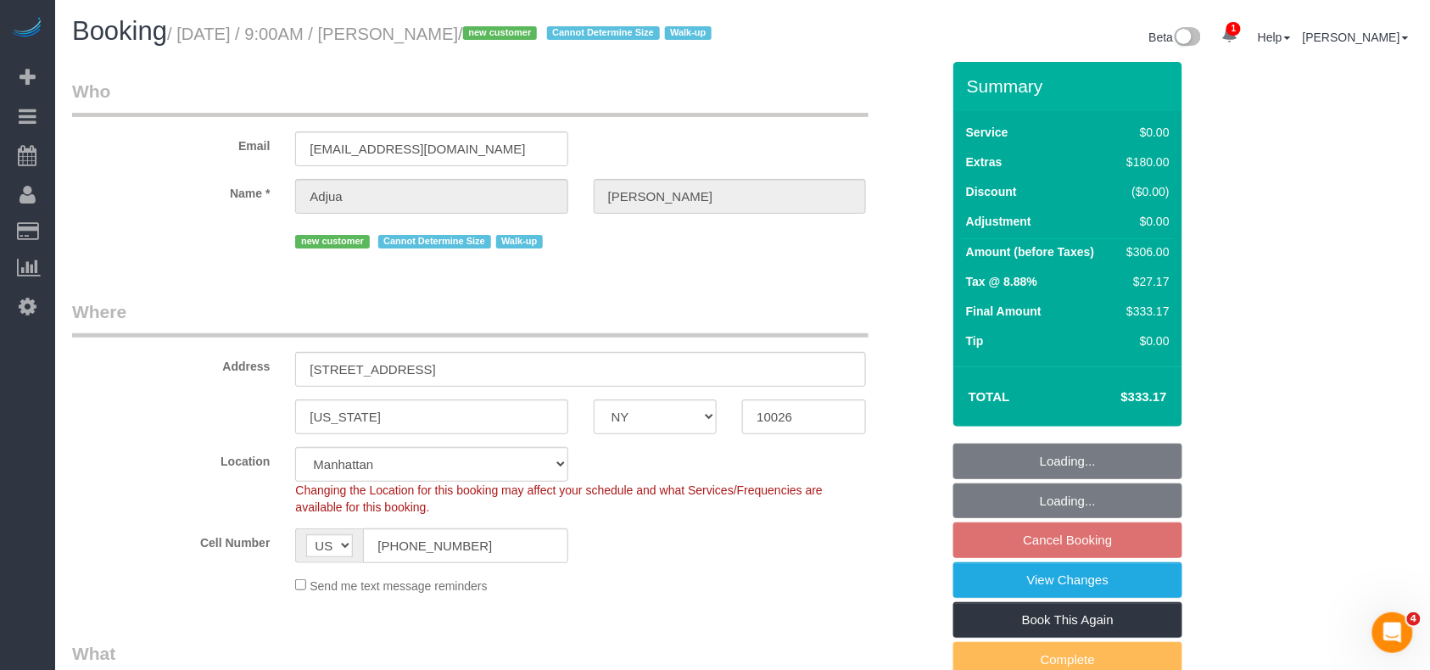
select select "string:[GEOGRAPHIC_DATA]"
select select "string:stripe-pm_1RyrPw4VGloSiKo7oIh1CXMC"
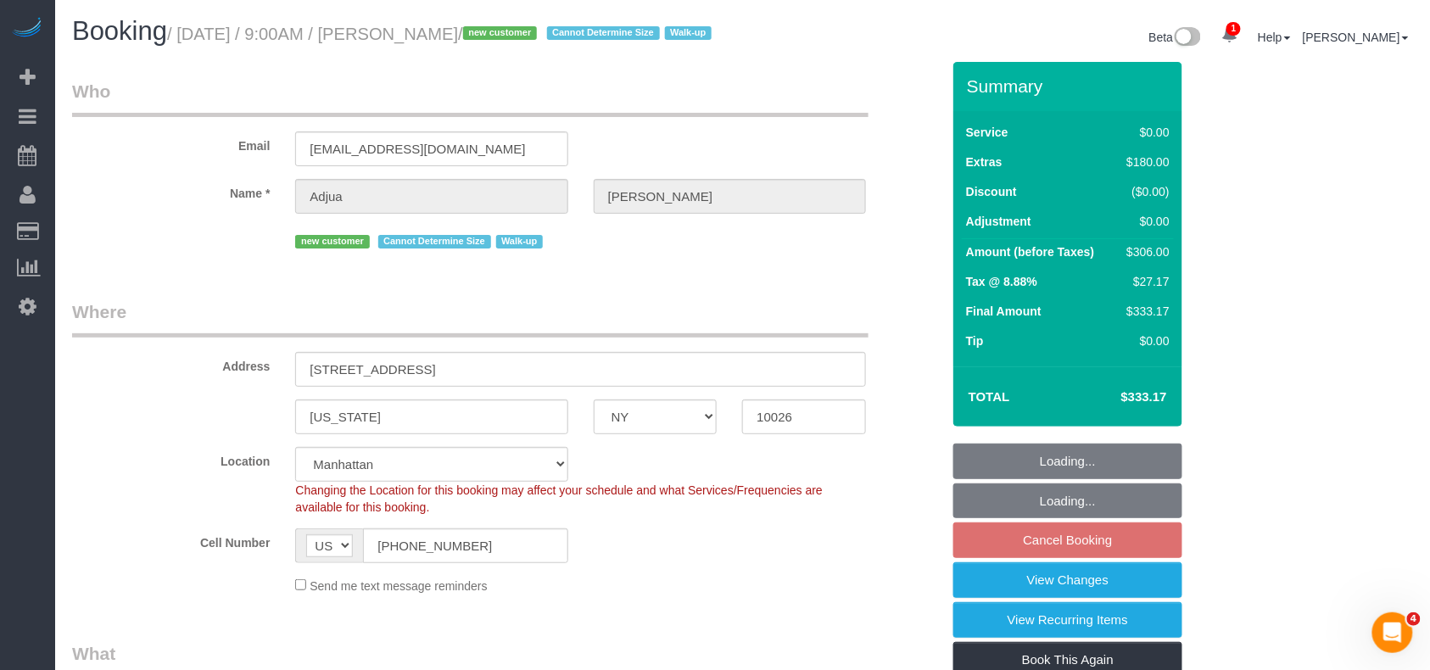
select select "object:887"
select select "spot2"
select select "1"
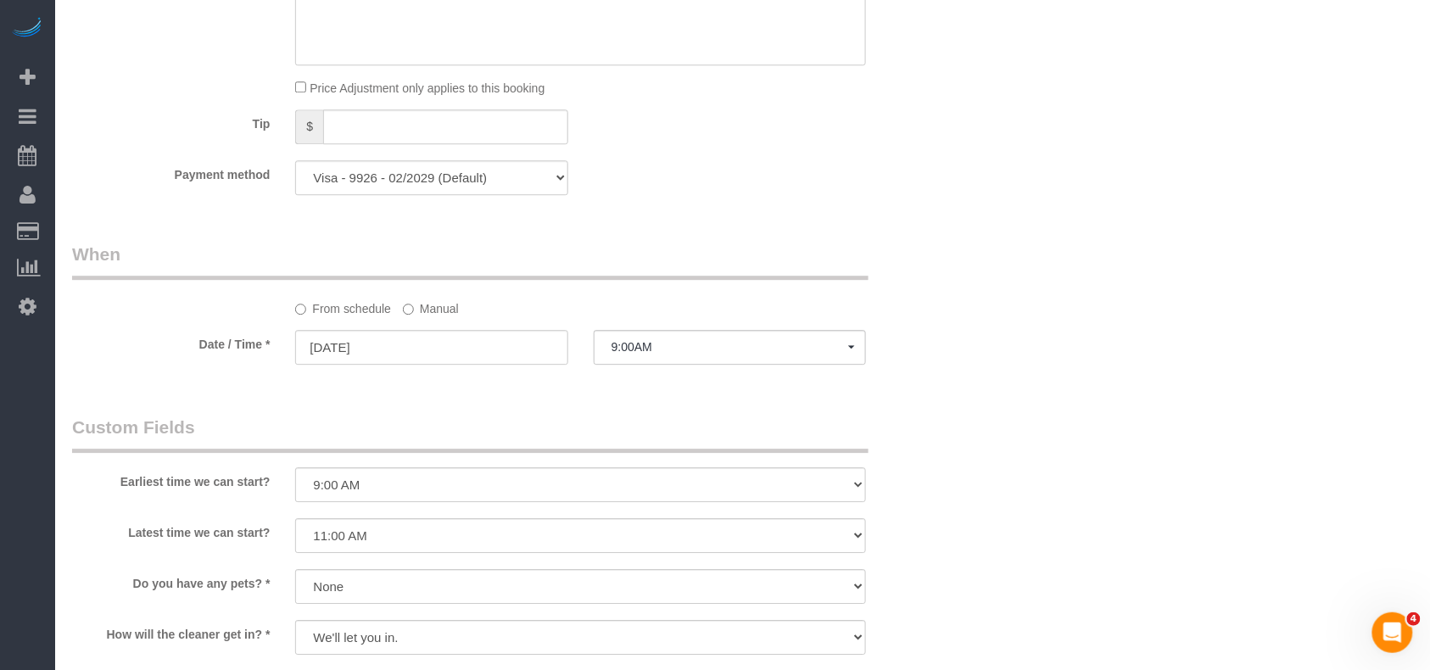
scroll to position [1391, 0]
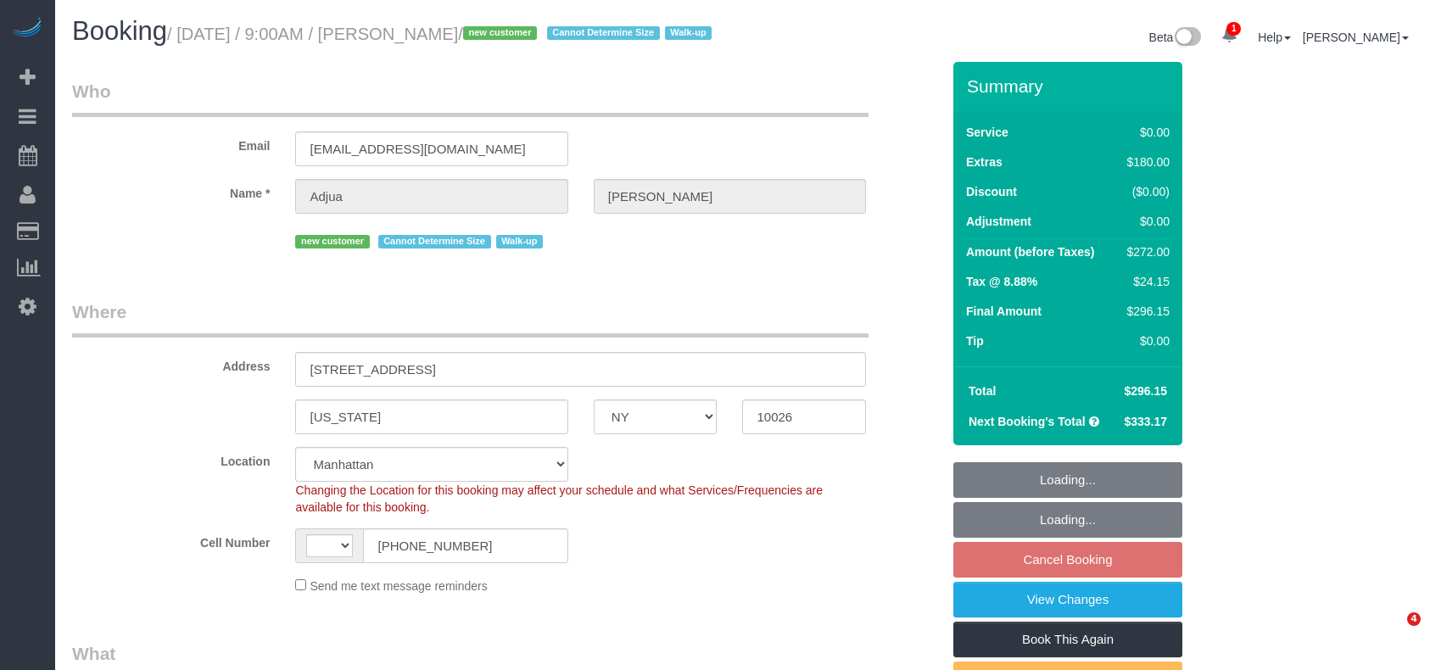
select select "NY"
select select "number:57"
select select "number:71"
select select "number:15"
select select "number:5"
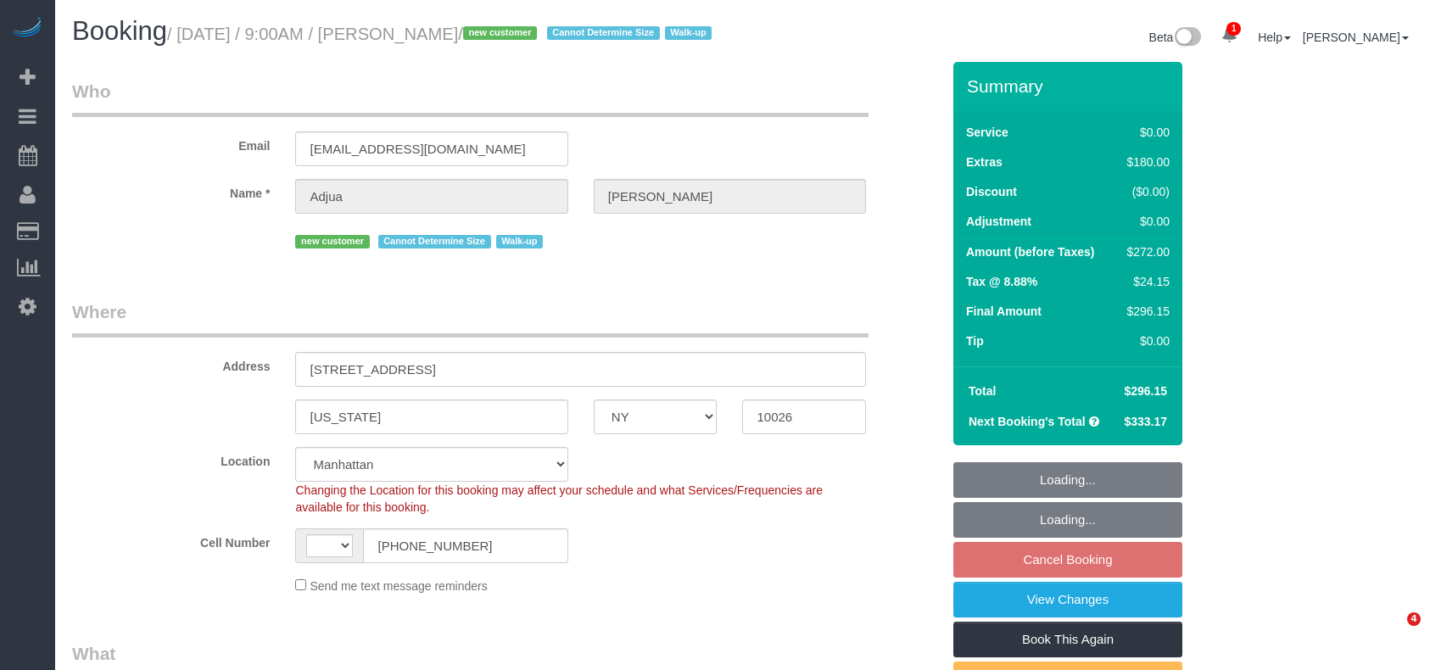
select select "string:US"
select select "object:785"
select select "spot2"
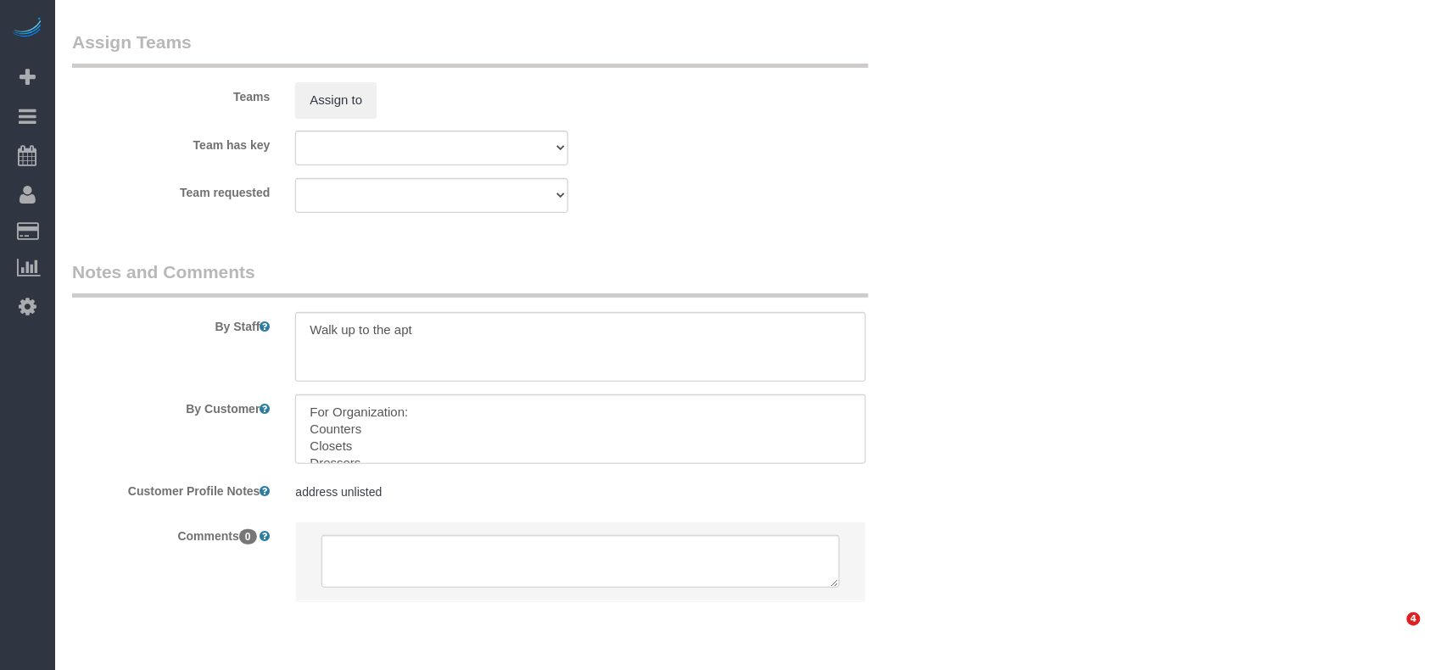
select select "1"
select select "object:1345"
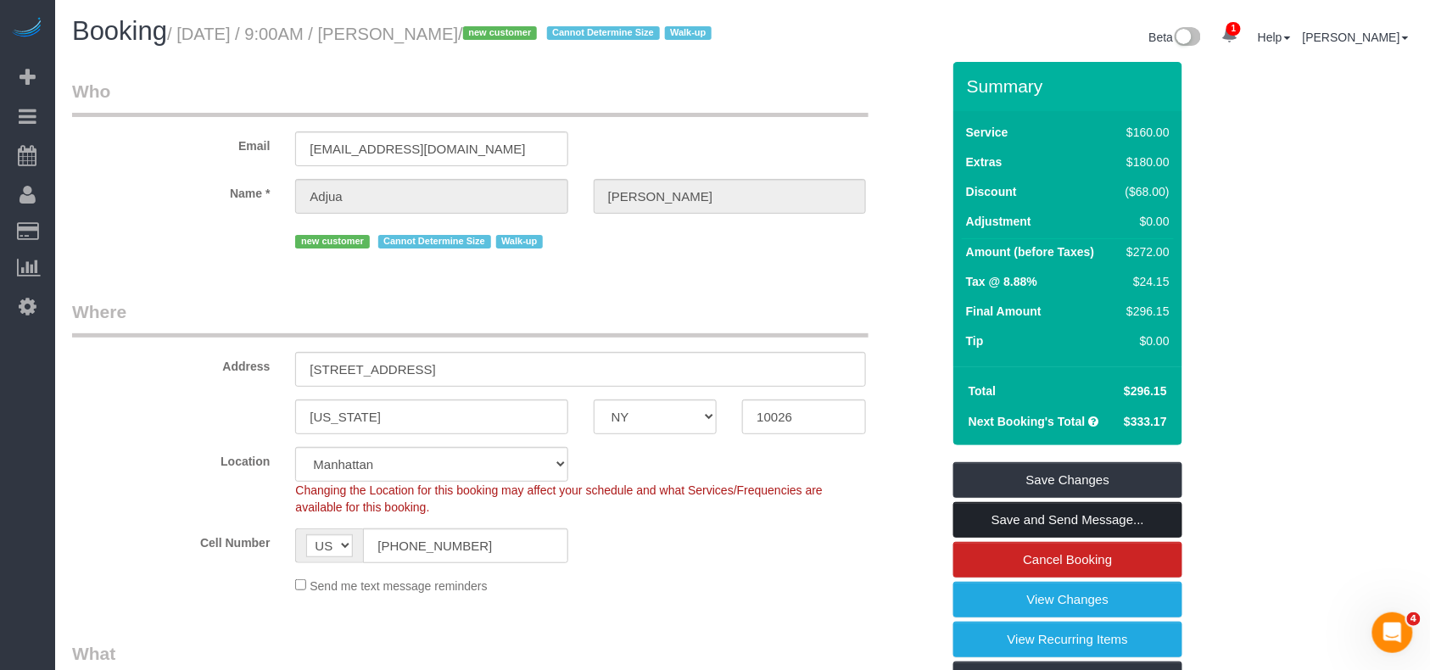
click at [1055, 538] on link "Save and Send Message..." at bounding box center [1067, 520] width 229 height 36
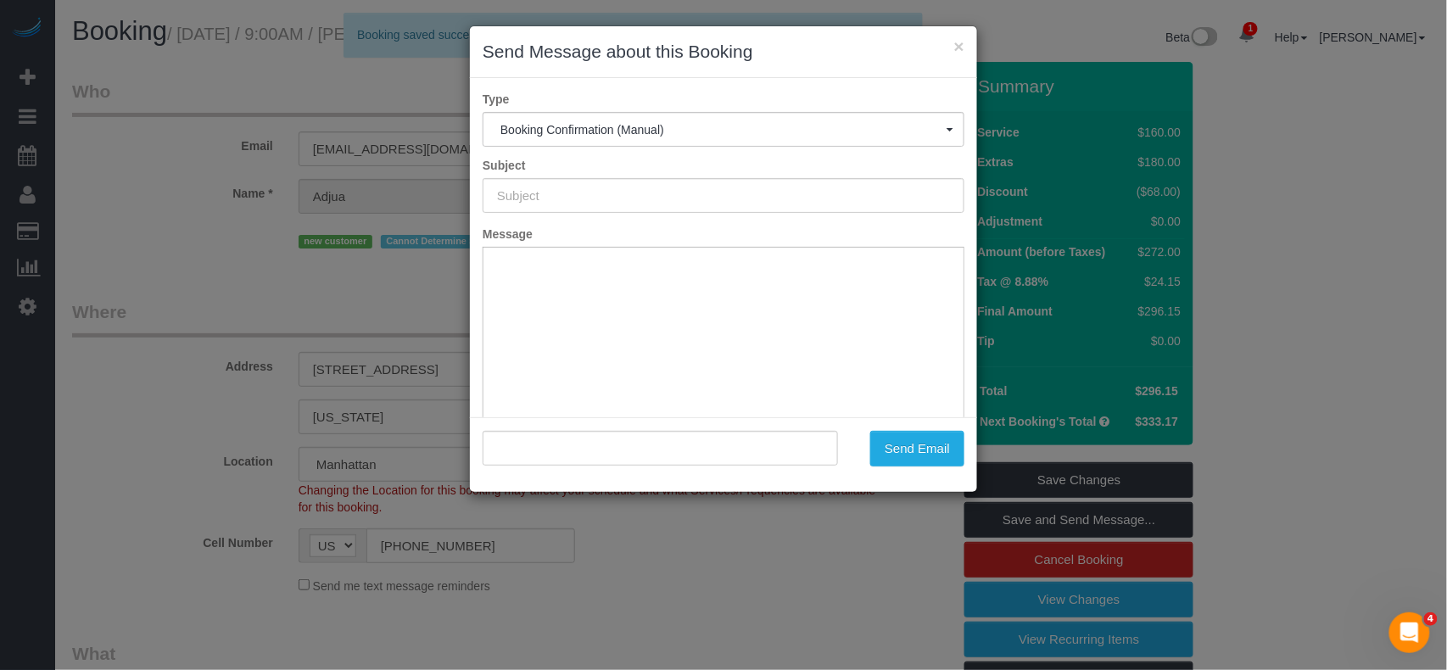
type input "Cleaning Confirmed for 08/24/2025 at 9:00am"
type input ""Adjua Thomas" <adjuanethomas@gmail.com>"
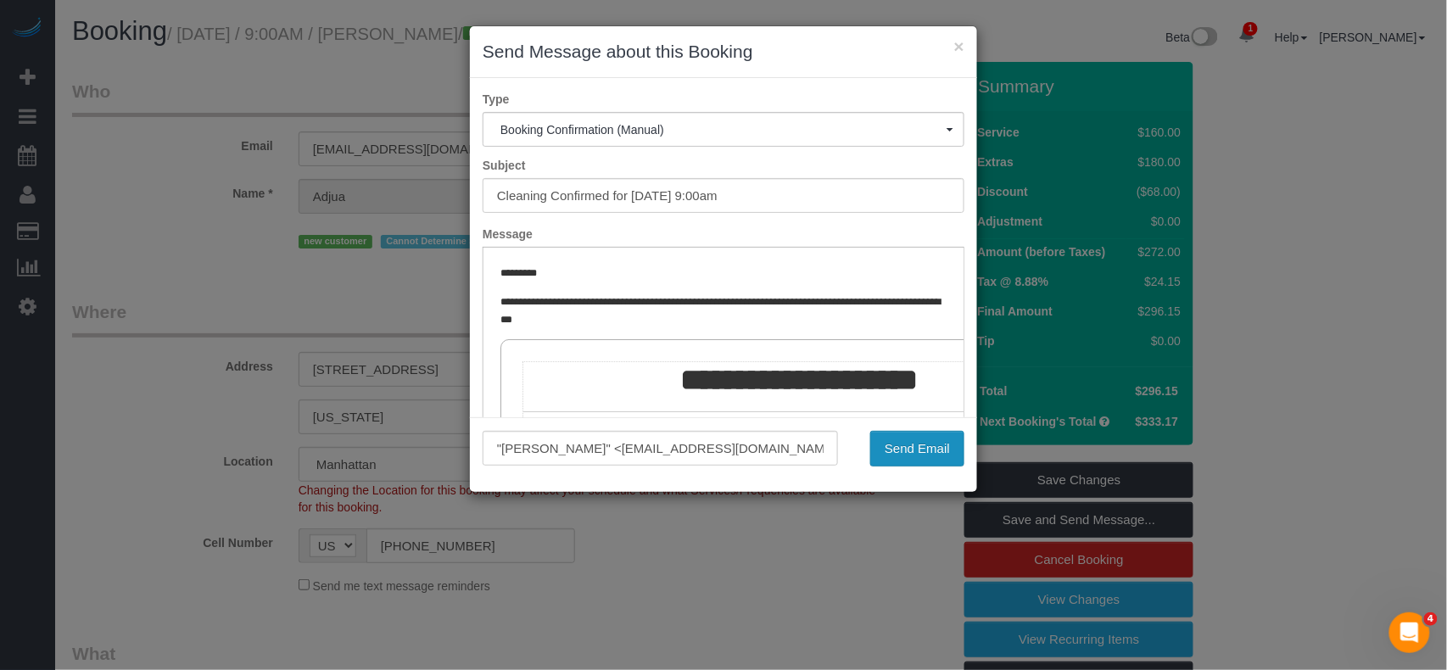
click at [894, 459] on button "Send Email" at bounding box center [917, 449] width 94 height 36
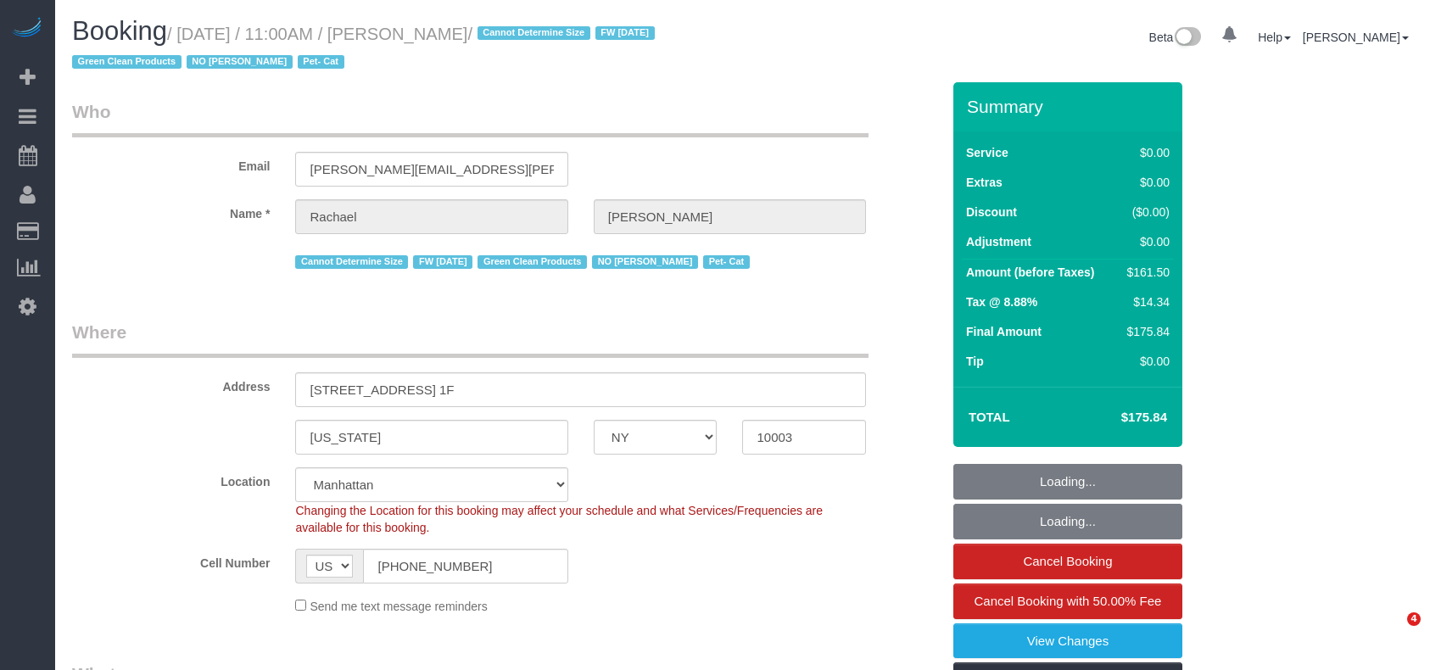
select select "NY"
select select "2"
select select "number:58"
select select "number:75"
select select "number:14"
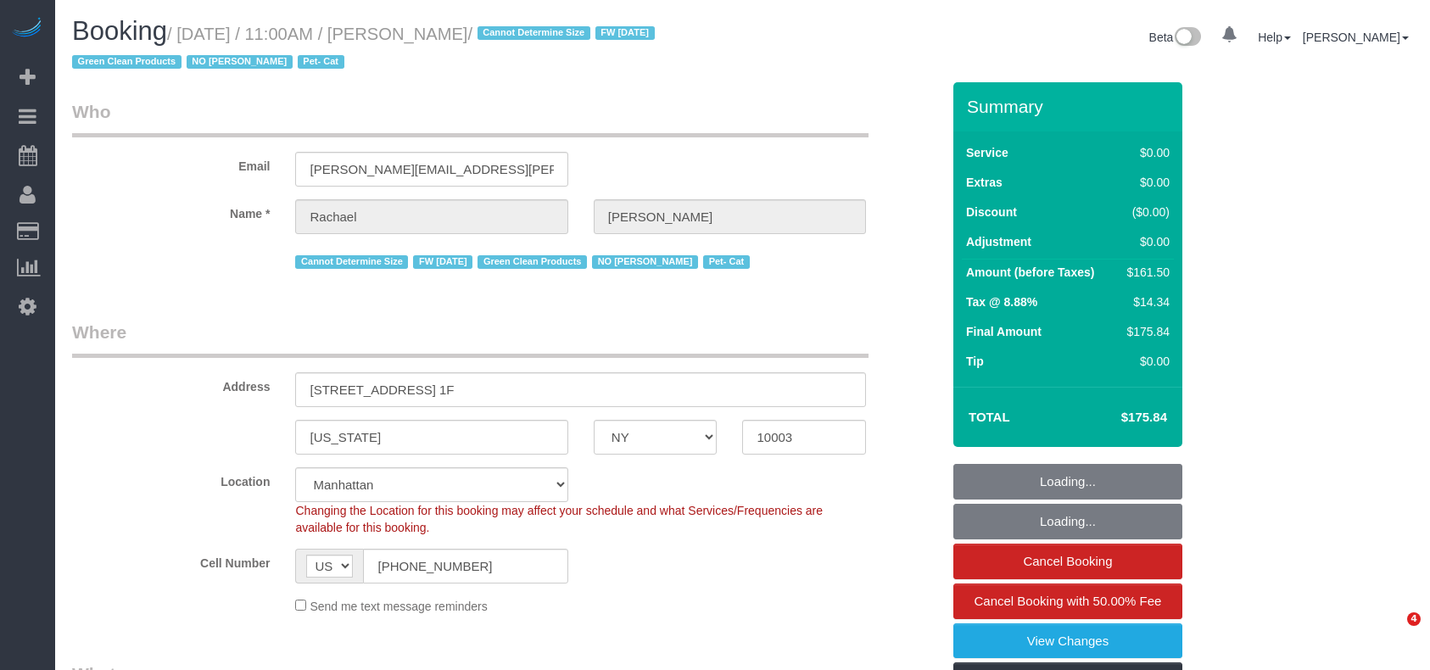
select select "number:5"
select select "object:944"
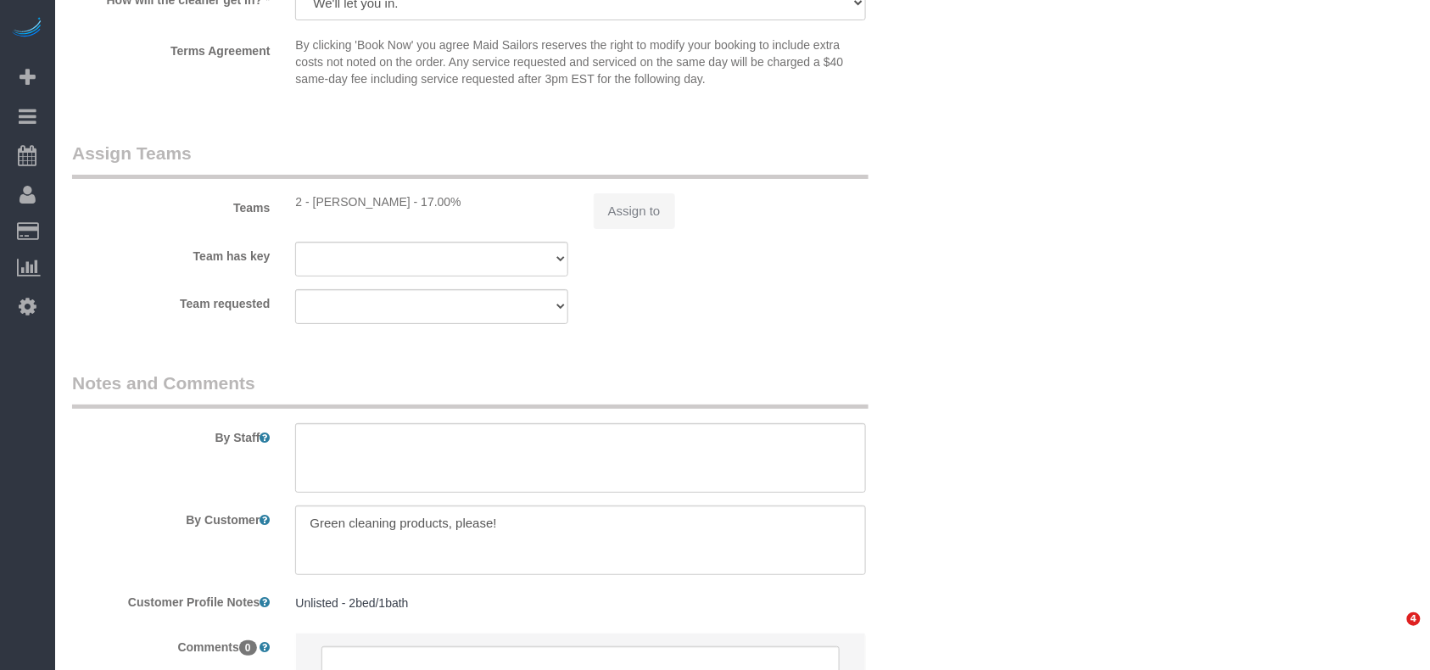
select select "spot1"
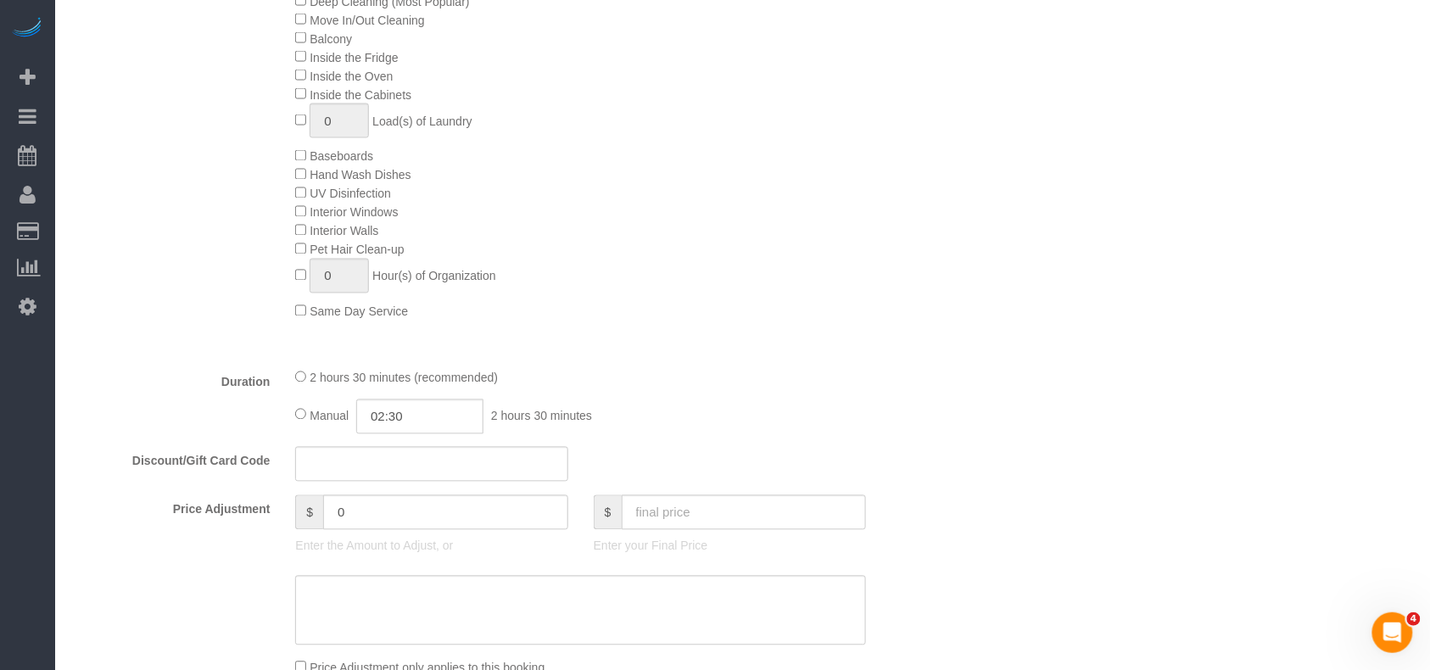
scroll to position [872, 0]
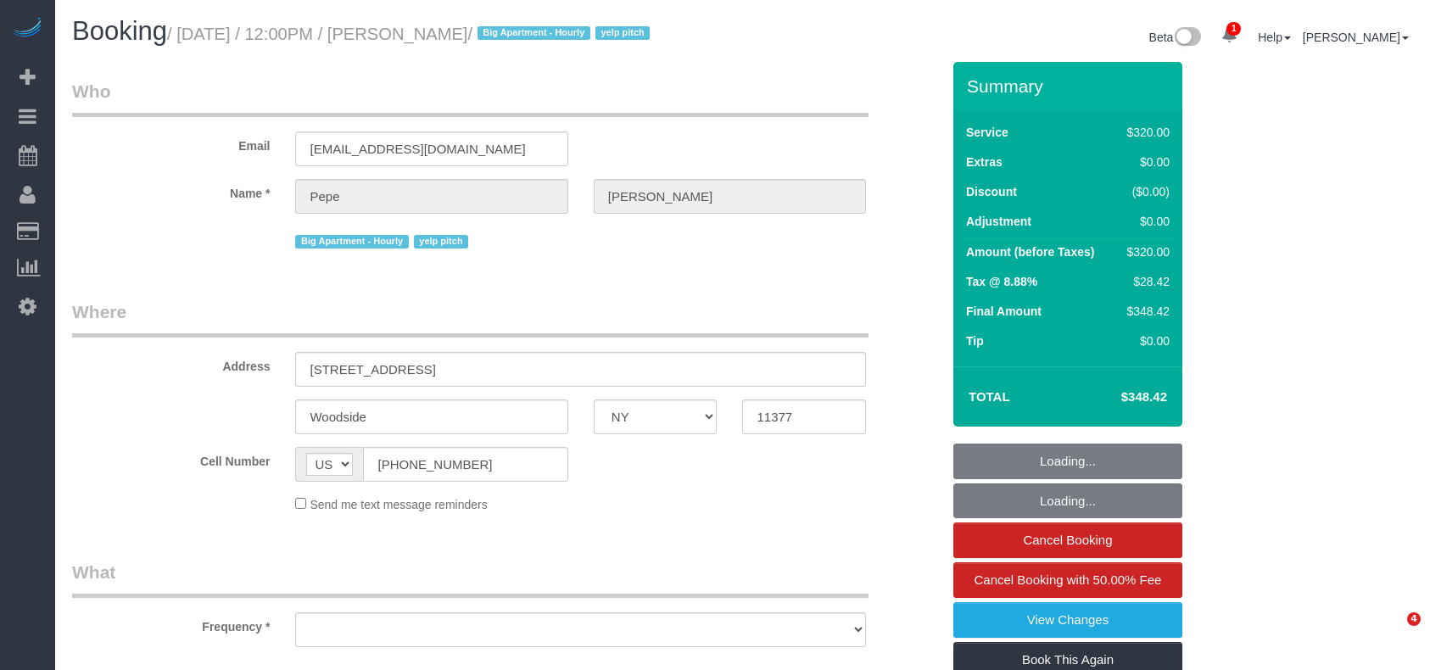
select select "NY"
select select "number:56"
select select "number:90"
select select "number:15"
select select "number:5"
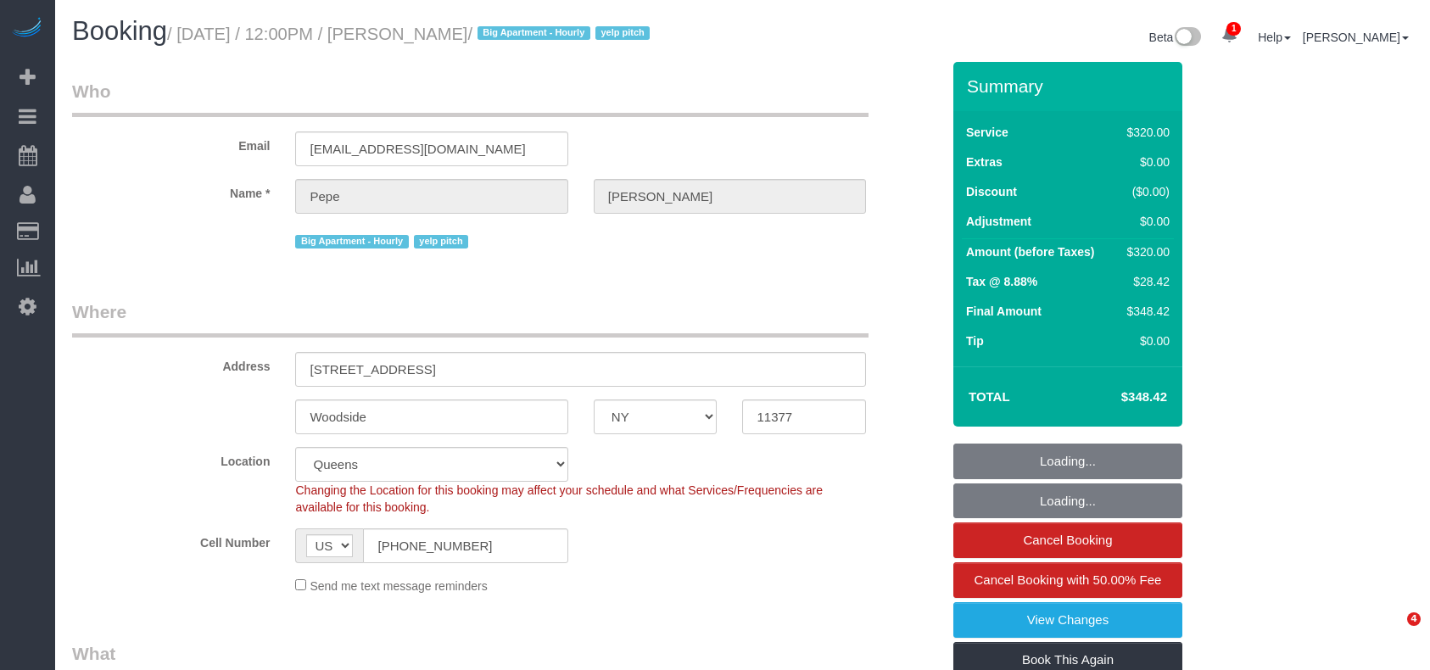
select select "240"
select select "object:1267"
select select "string:stripe-pm_1JCuwZ4VGloSiKo7BPaQKUVT"
select select "spot1"
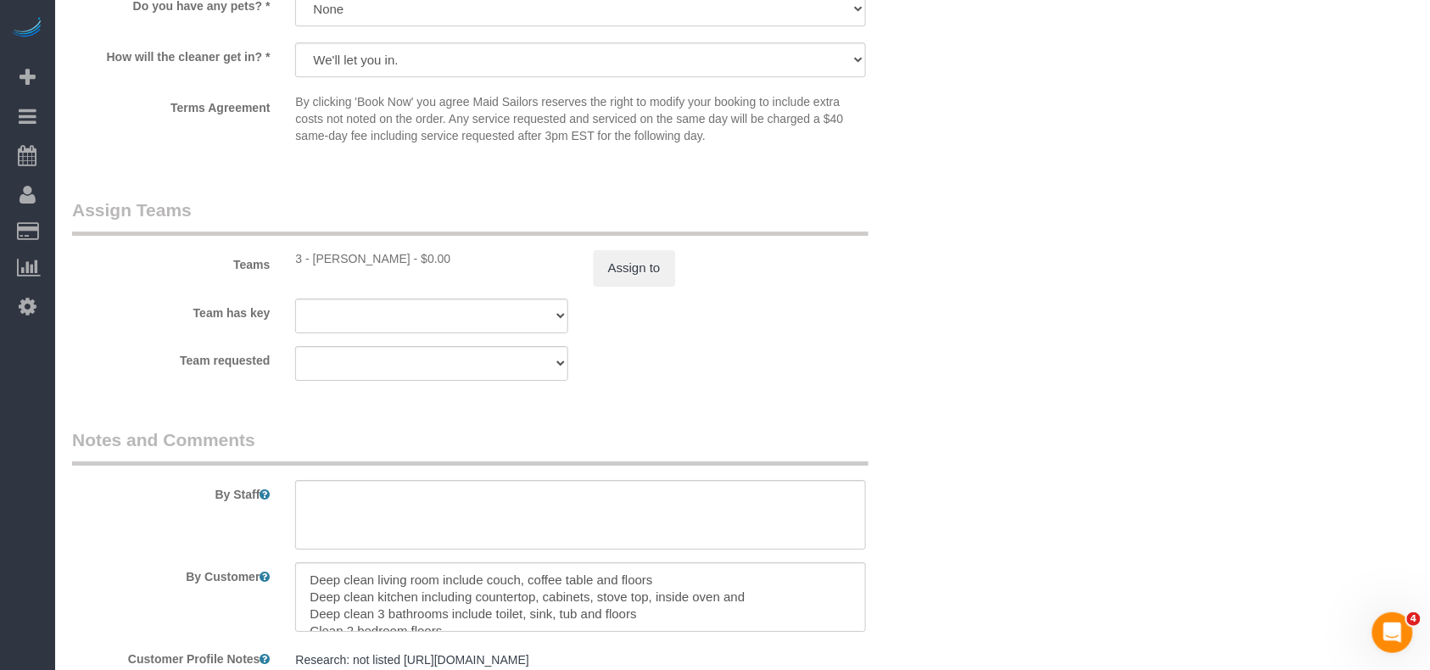
scroll to position [1685, 0]
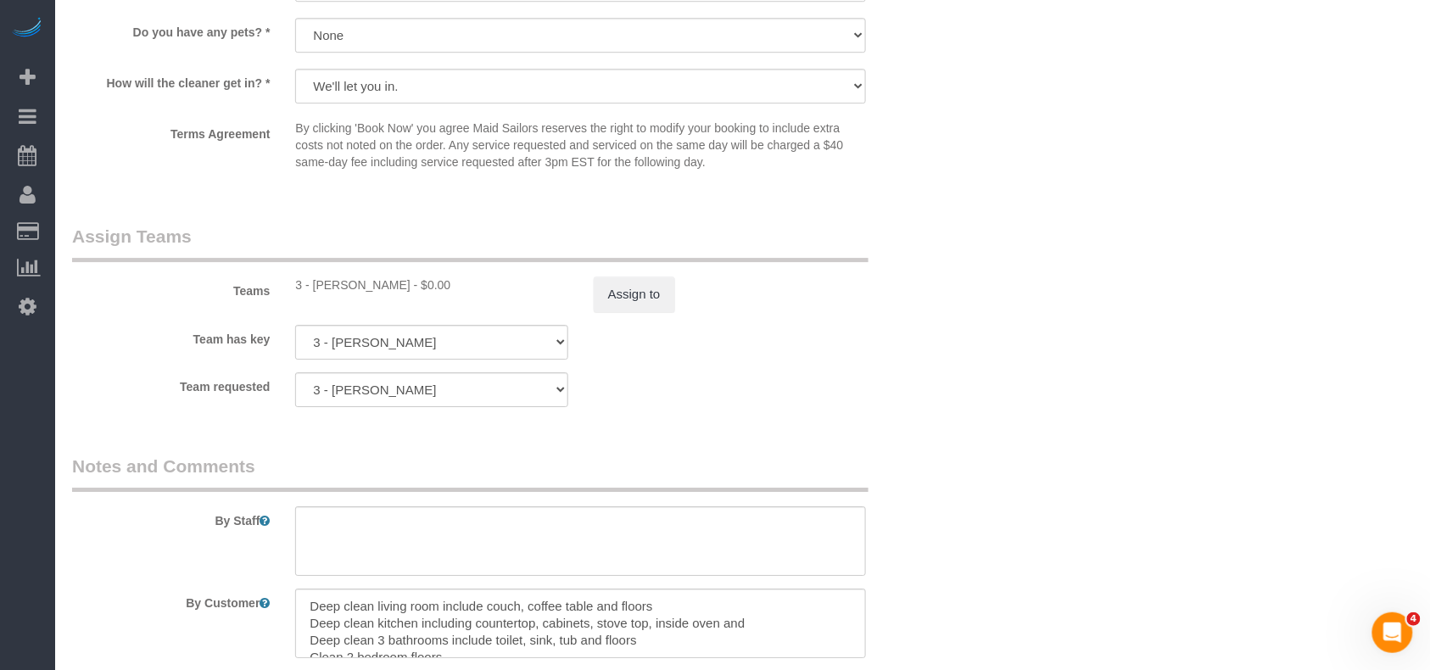
drag, startPoint x: 404, startPoint y: 282, endPoint x: 309, endPoint y: 288, distance: 95.2
click at [309, 288] on div "3 - Martha Chicaiza - $0.00" at bounding box center [431, 285] width 272 height 17
copy div "Martha Chicaiza"
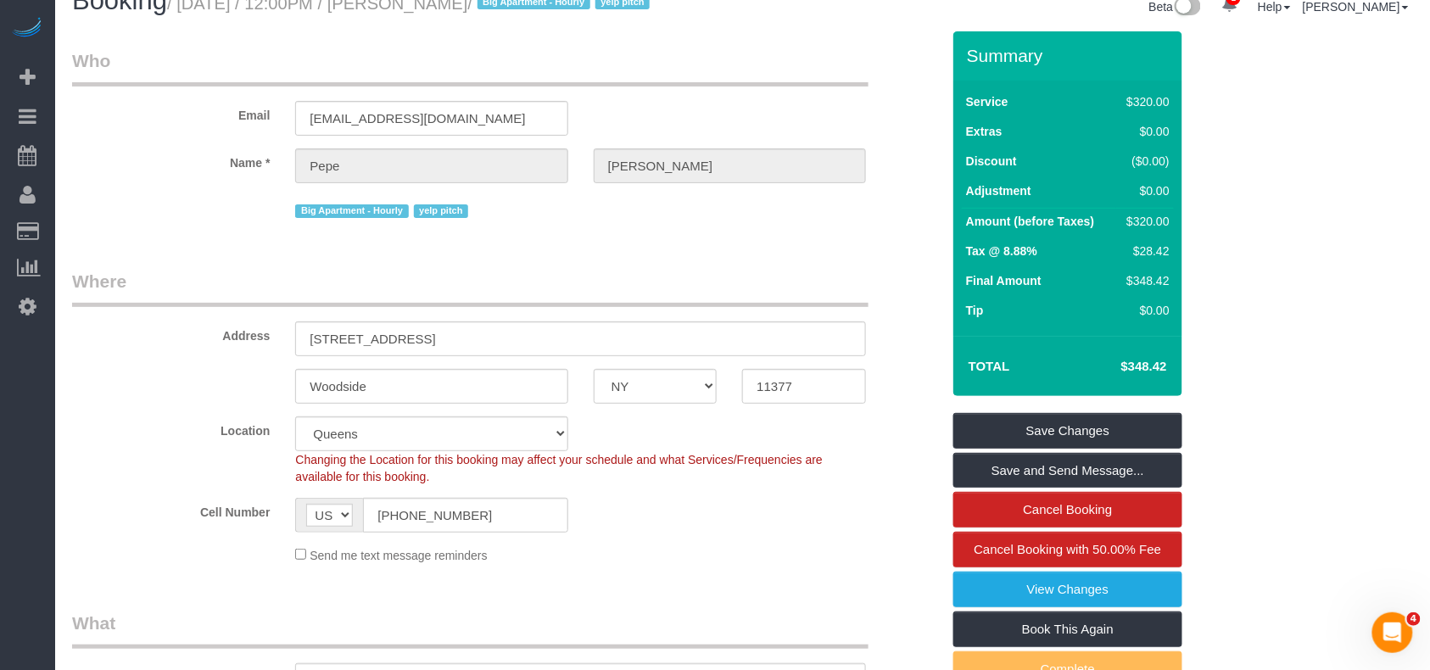
scroll to position [0, 0]
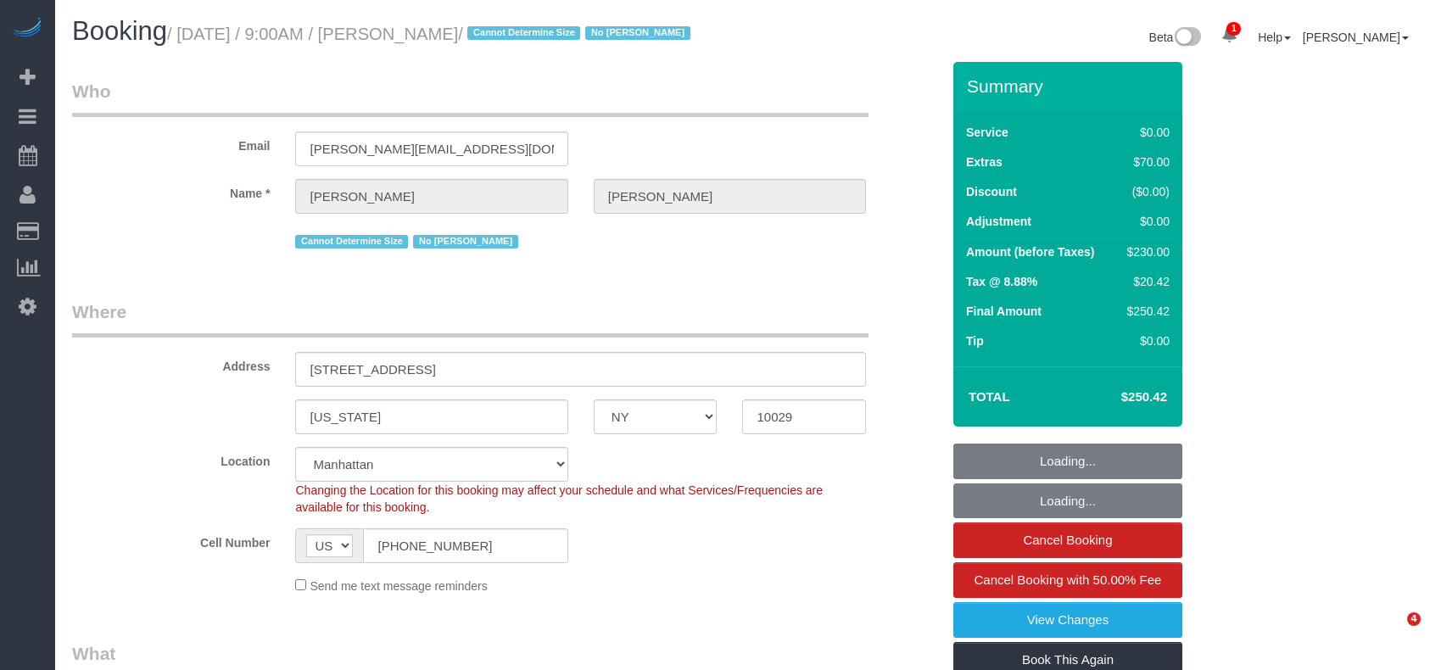
select select "NY"
select select "1"
select select "string:stripe-pm_1RxTdD4VGloSiKo7pHF7yKiS"
select select "spot1"
select select "number:56"
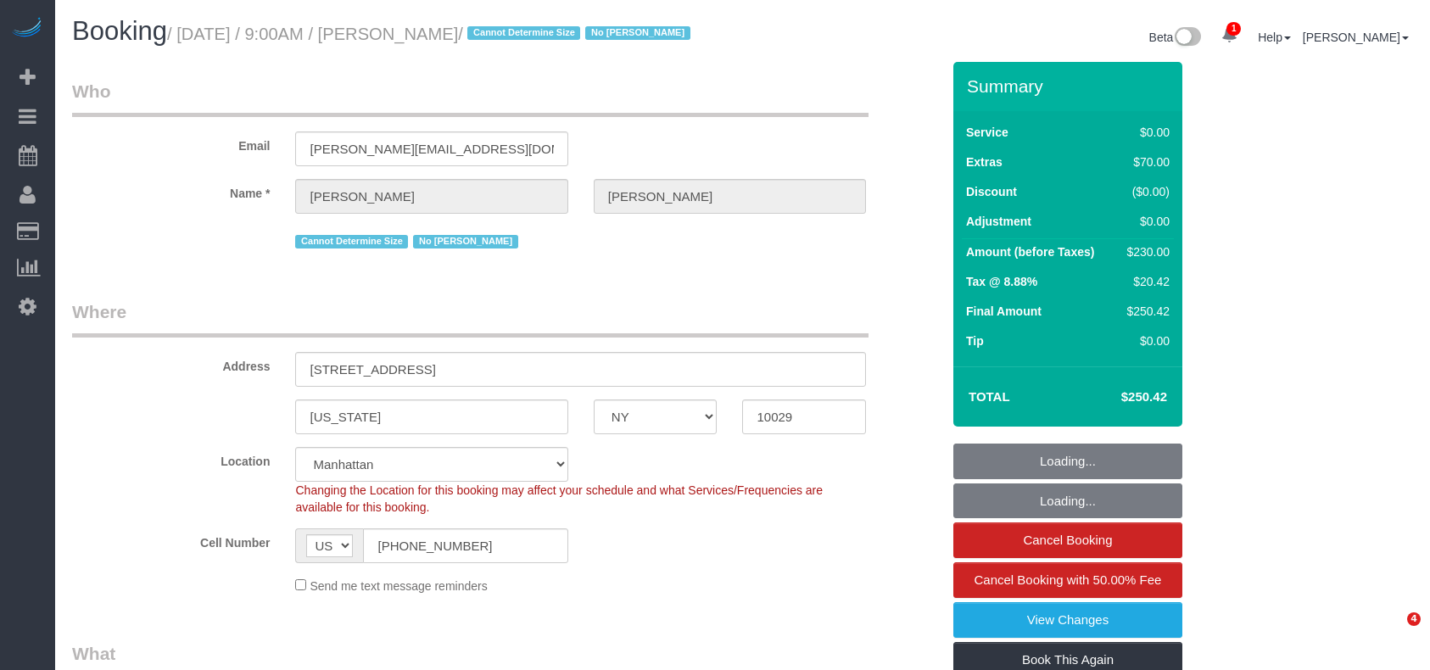
select select "number:71"
select select "number:15"
select select "number:5"
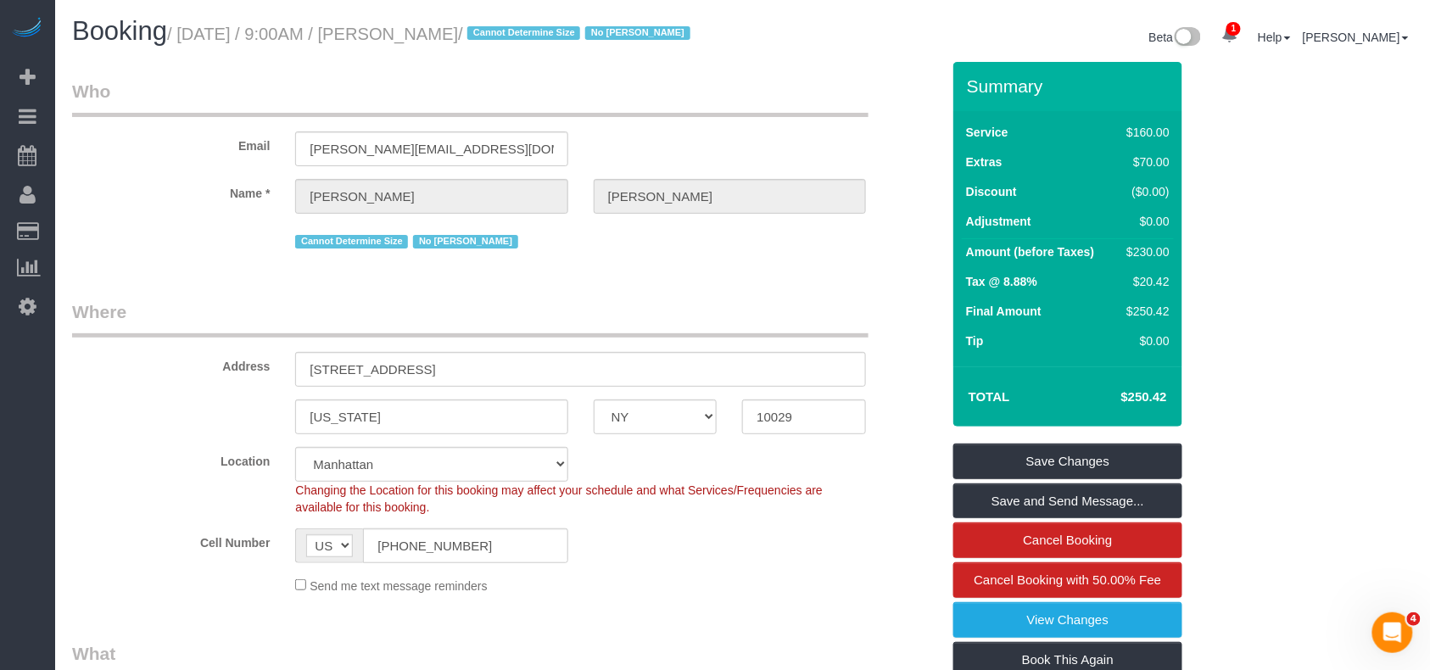
drag, startPoint x: 499, startPoint y: 32, endPoint x: 187, endPoint y: 36, distance: 312.2
click at [187, 36] on small "/ August 22, 2025 / 9:00AM / Wendy Abels / Cannot Determine Size No Itik Philli…" at bounding box center [431, 34] width 528 height 19
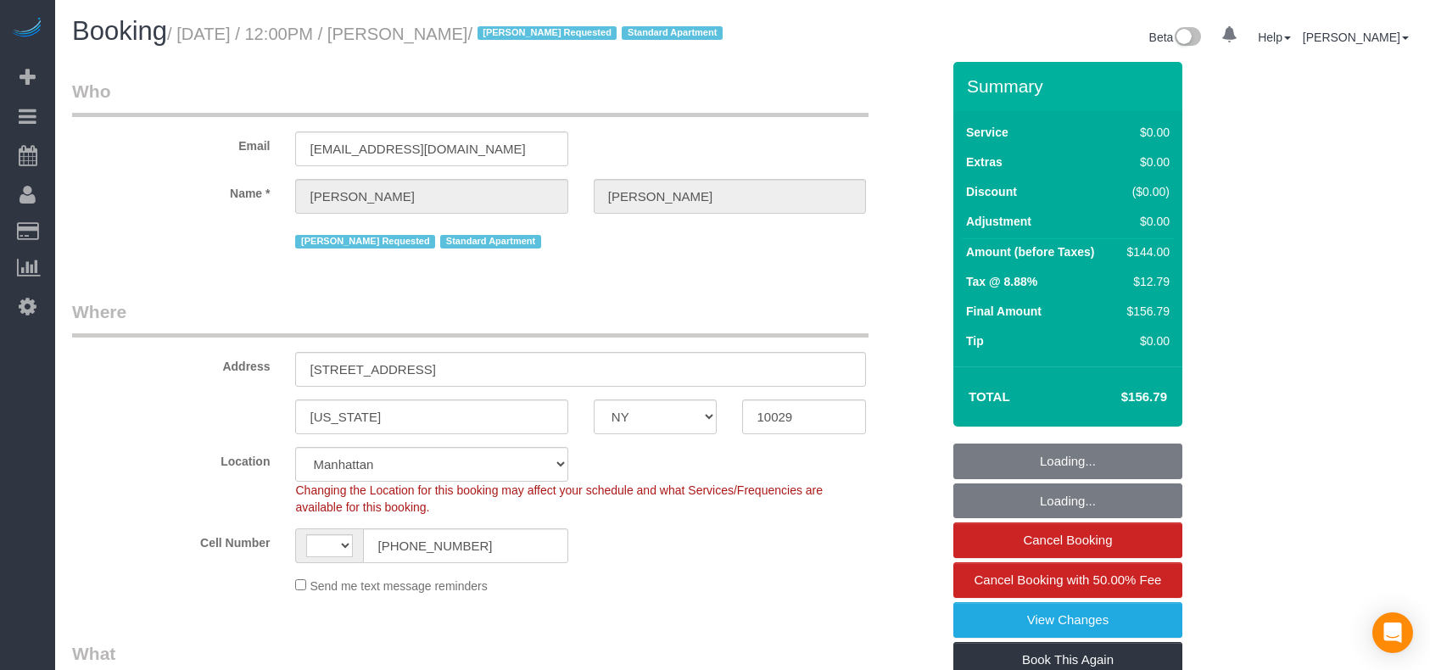
select select "NY"
select select "string:stripe-pm_1RBOpX4VGloSiKo7HdazYjsJ"
select select "1"
select select "number:89"
select select "number:90"
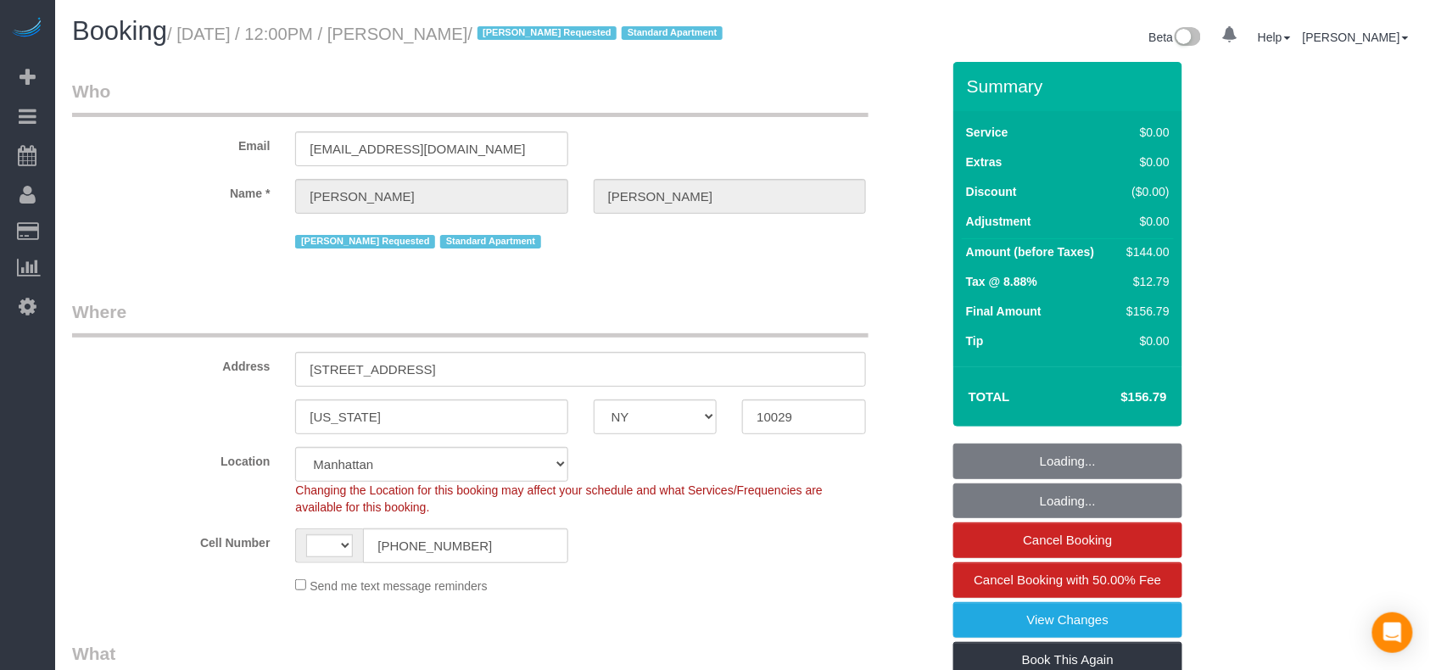
select select "number:15"
select select "number:5"
select select "string:[GEOGRAPHIC_DATA]"
select select "object:1333"
select select "spot1"
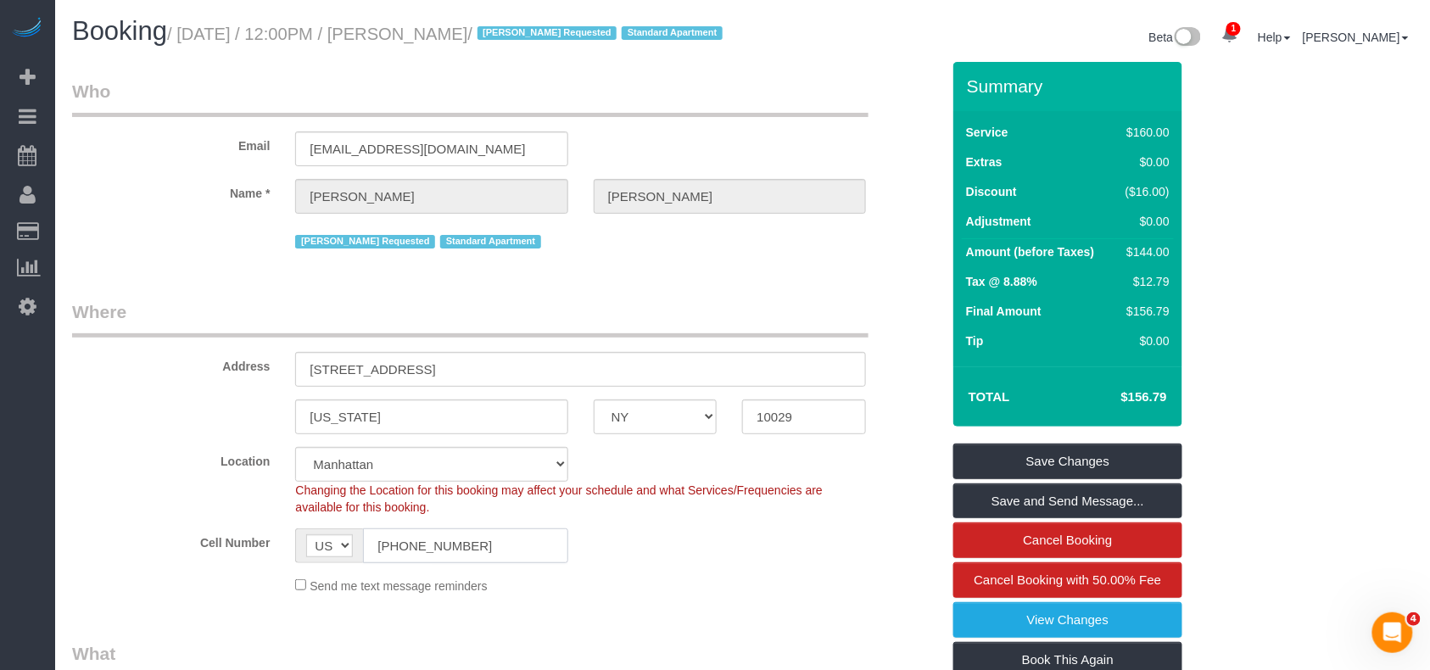
click at [412, 563] on input "[PHONE_NUMBER]" at bounding box center [465, 545] width 204 height 35
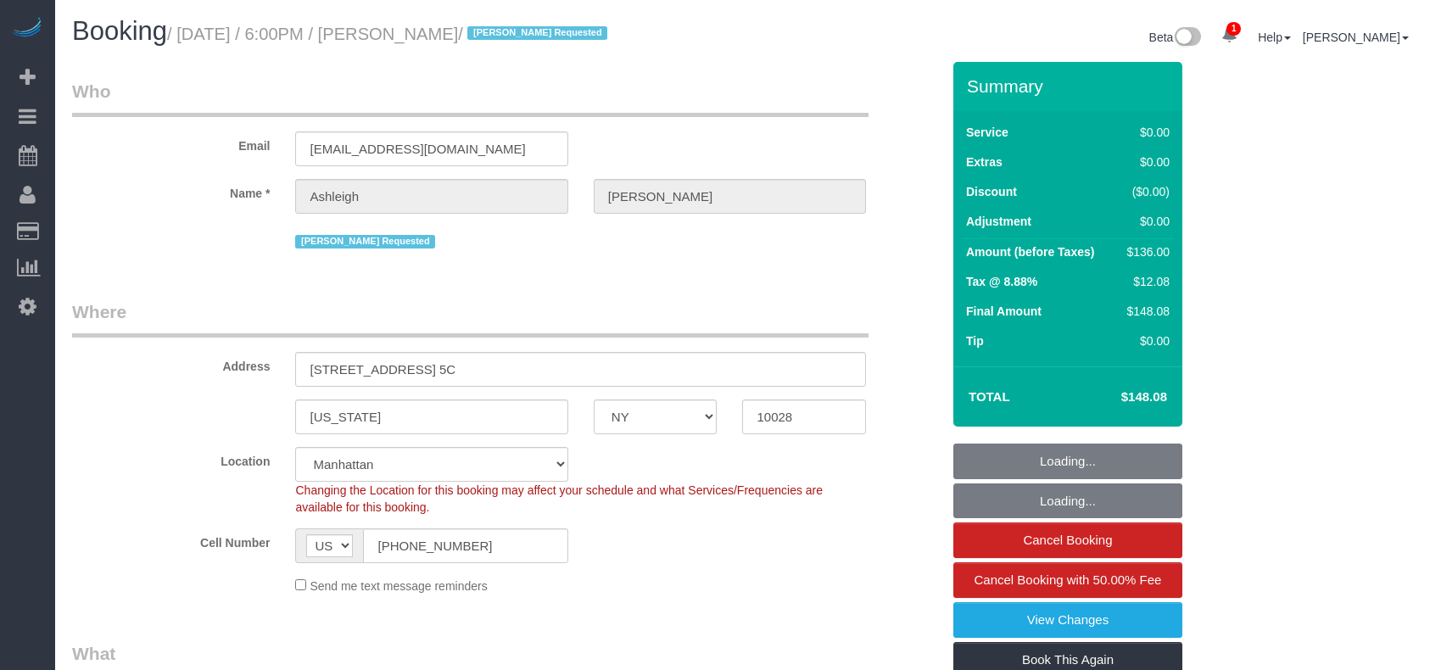
select select "NY"
select select "number:66"
select select "number:78"
select select "number:15"
select select "number:5"
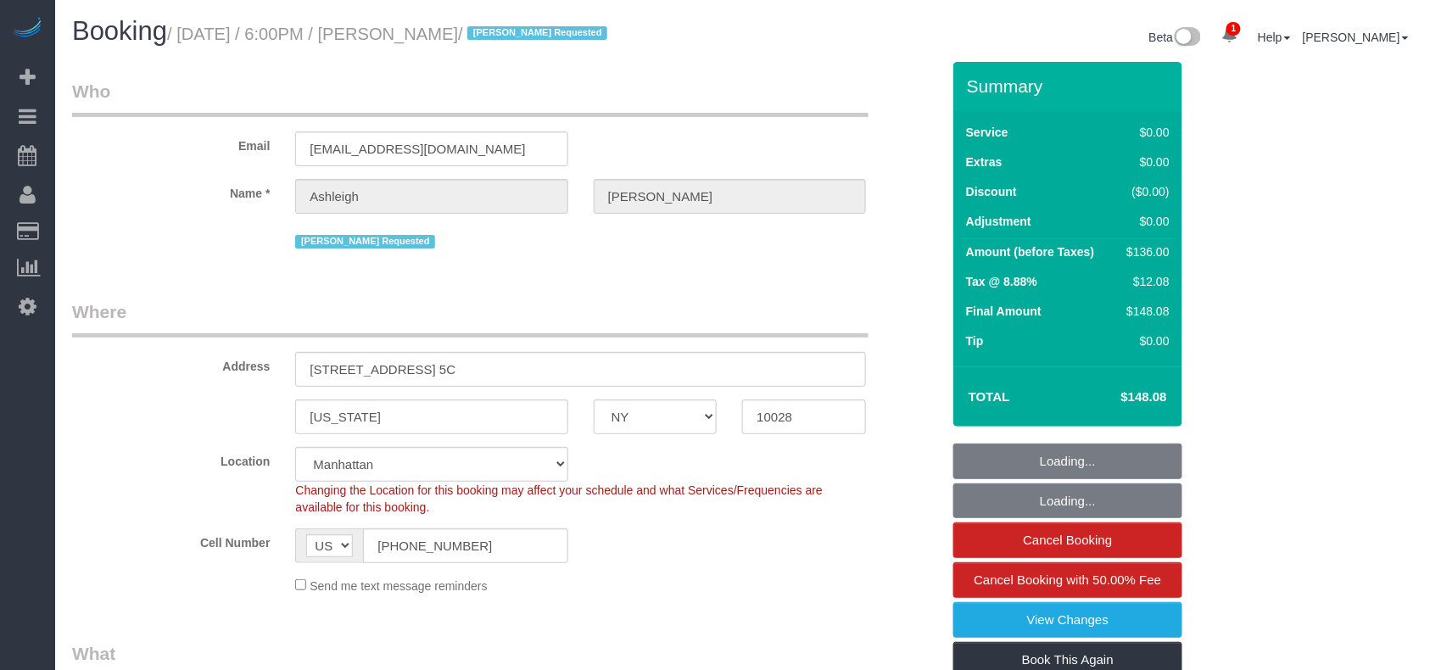
select select "spot1"
select select "1"
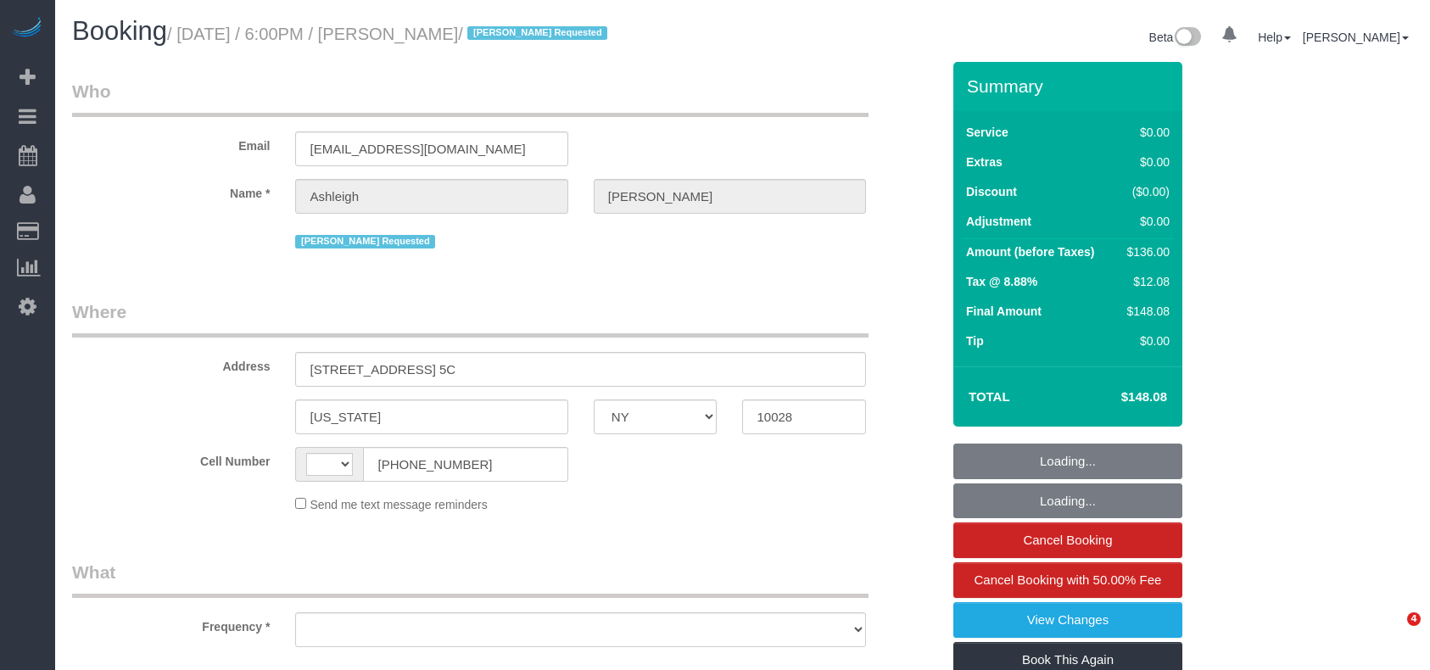
select select "NY"
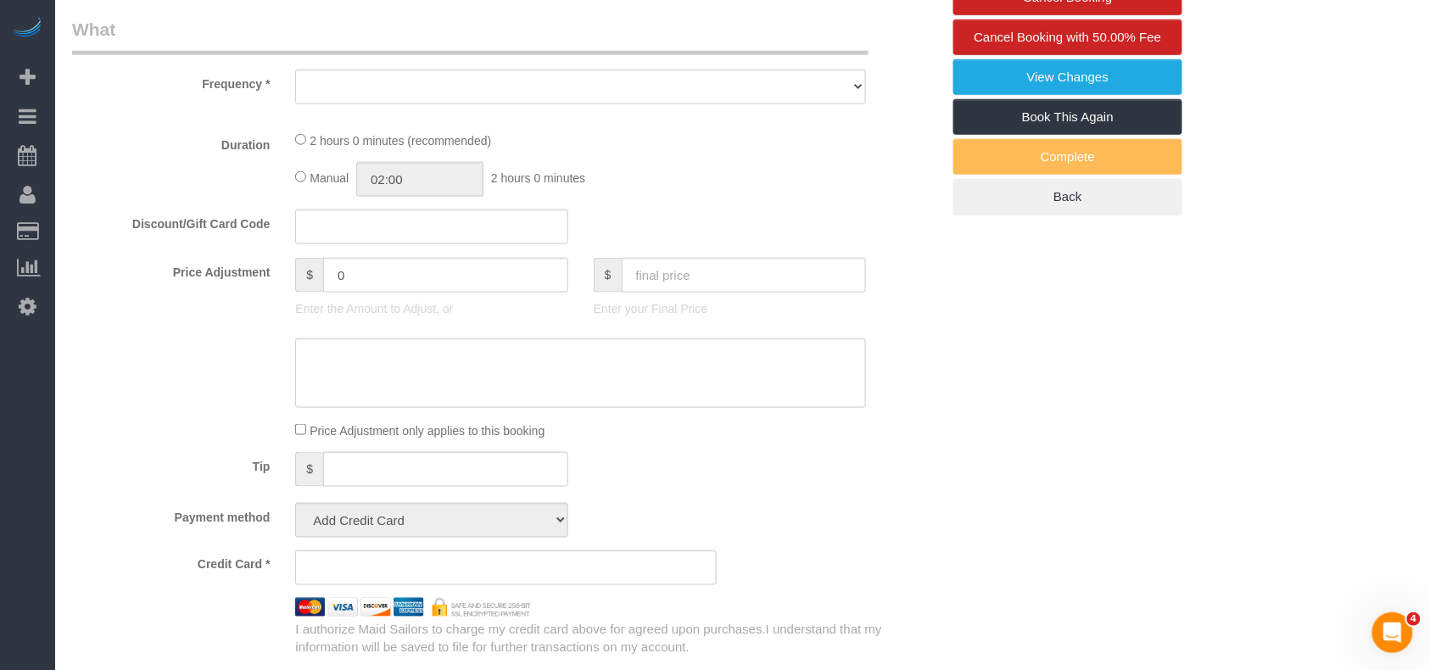
scroll to position [612, 0]
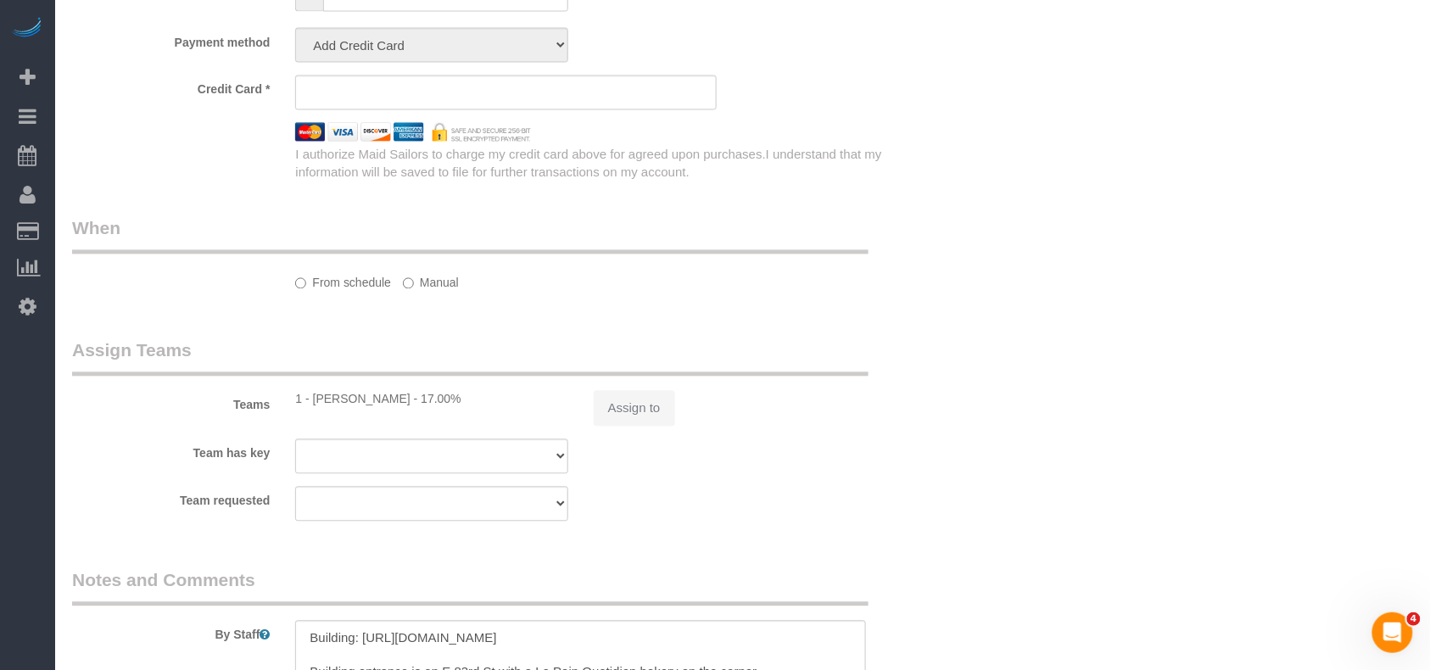
select select "string:[GEOGRAPHIC_DATA]"
select select "string:stripe-pm_1RjPmy4VGloSiKo7ocZ9gVhm"
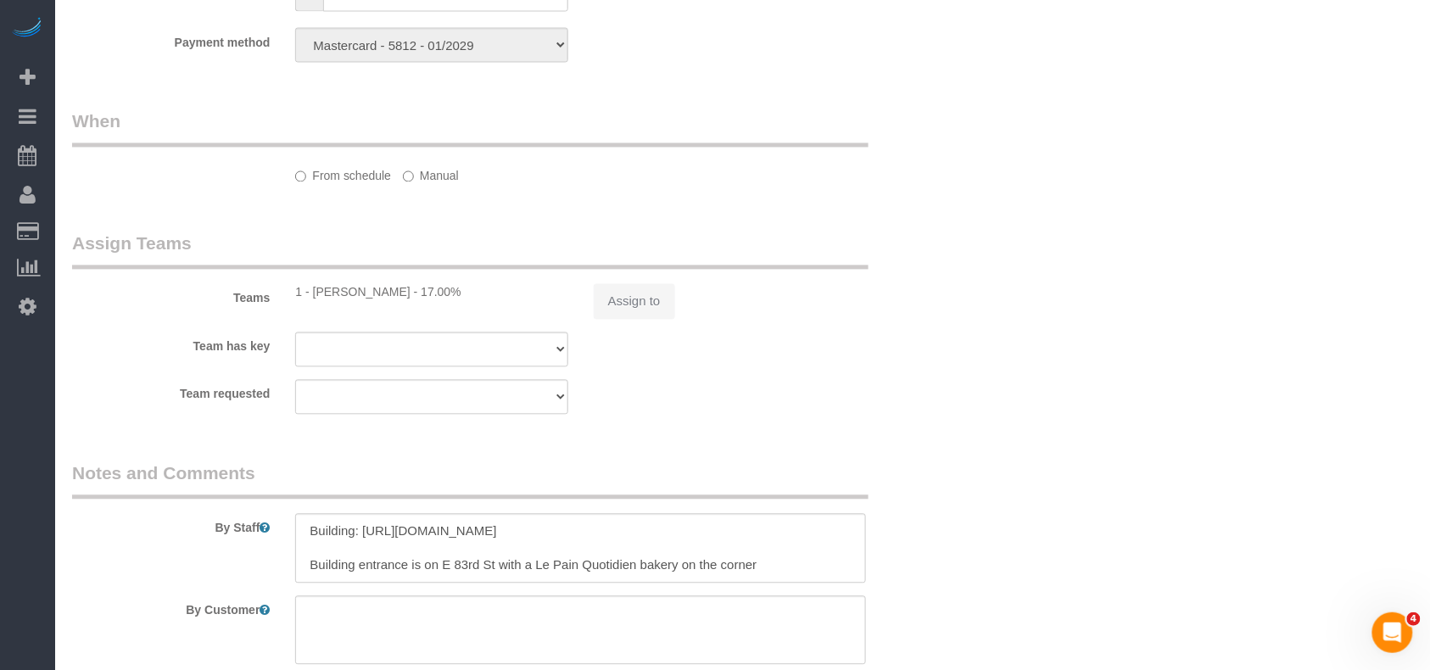
select select "object:633"
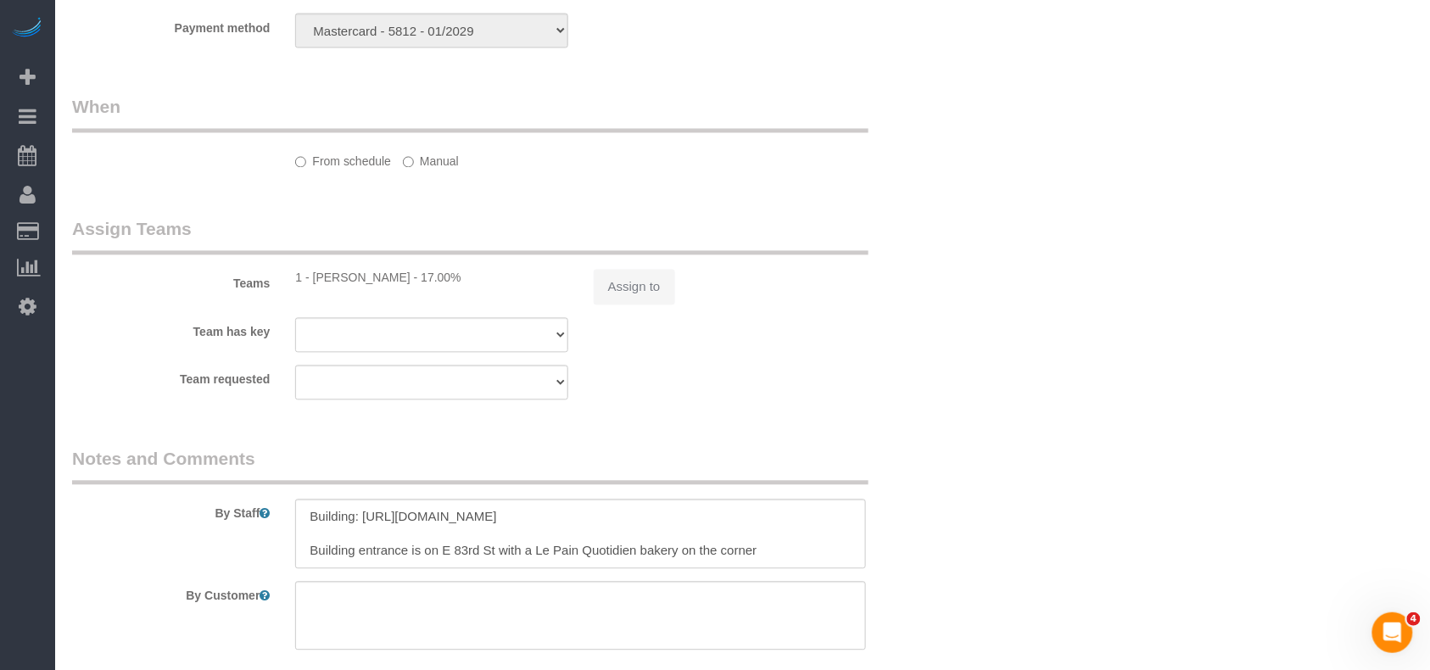
select select "number:66"
select select "number:78"
select select "number:15"
select select "number:5"
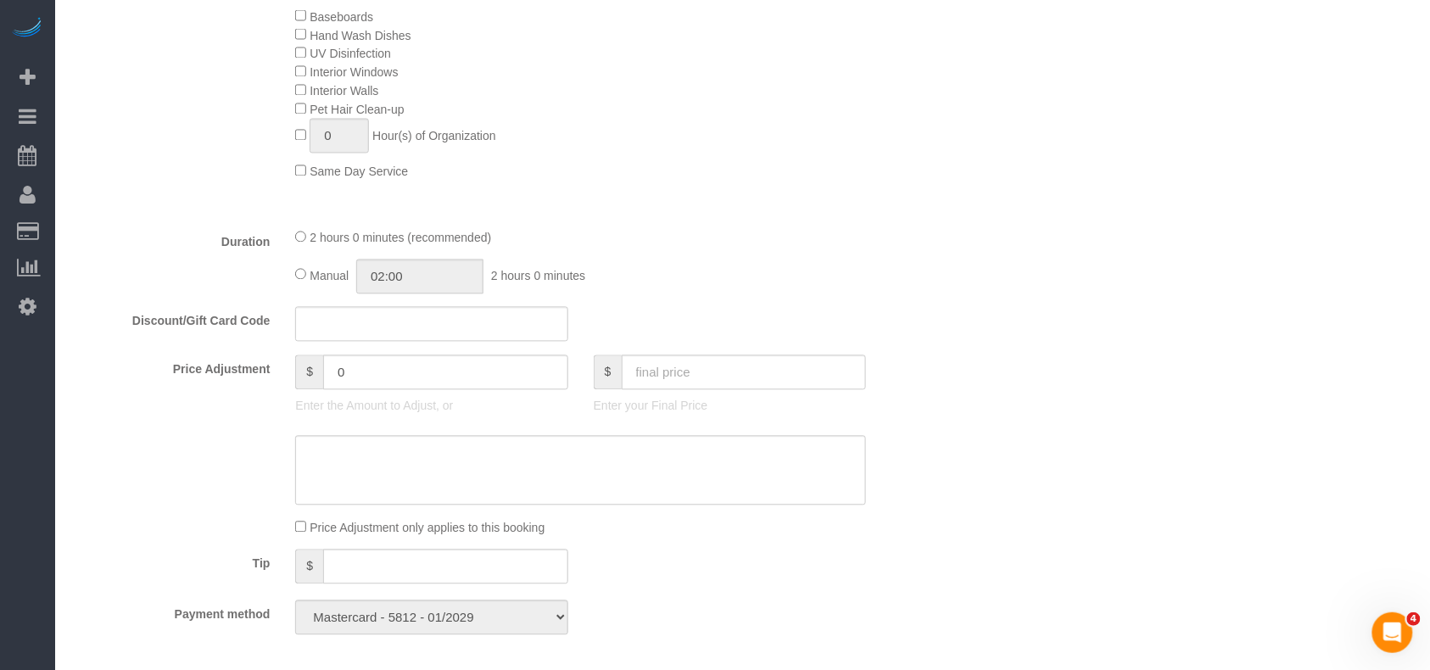
select select "1"
select select "object:1305"
select select "spot1"
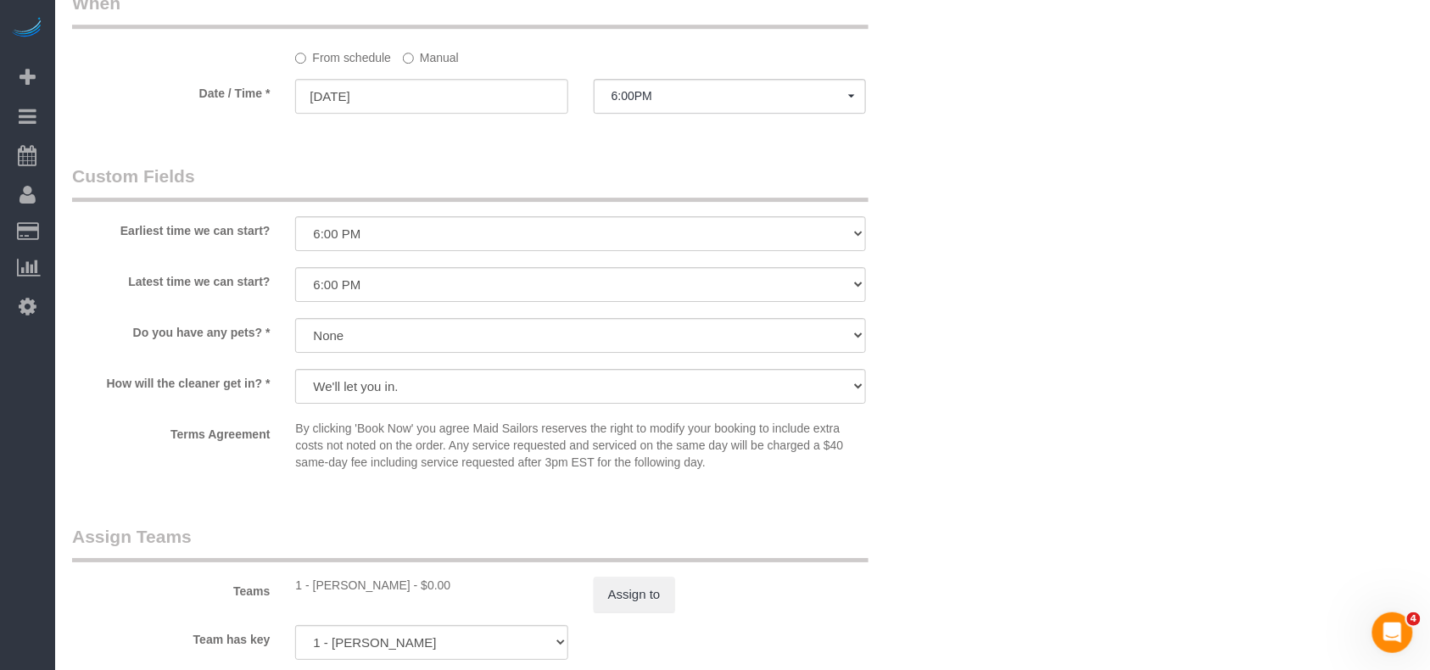
scroll to position [1722, 0]
click at [428, 235] on select "I am not flexible, keep my selected time 8:00 AM 9:00 AM 10:00 AM 11:00 AM 12:0…" at bounding box center [580, 235] width 571 height 35
select select "number:65"
click at [295, 219] on select "I am not flexible, keep my selected time 8:00 AM 9:00 AM 10:00 AM 11:00 AM 12:0…" at bounding box center [580, 235] width 571 height 35
click at [636, 103] on span "6:00PM" at bounding box center [730, 98] width 237 height 14
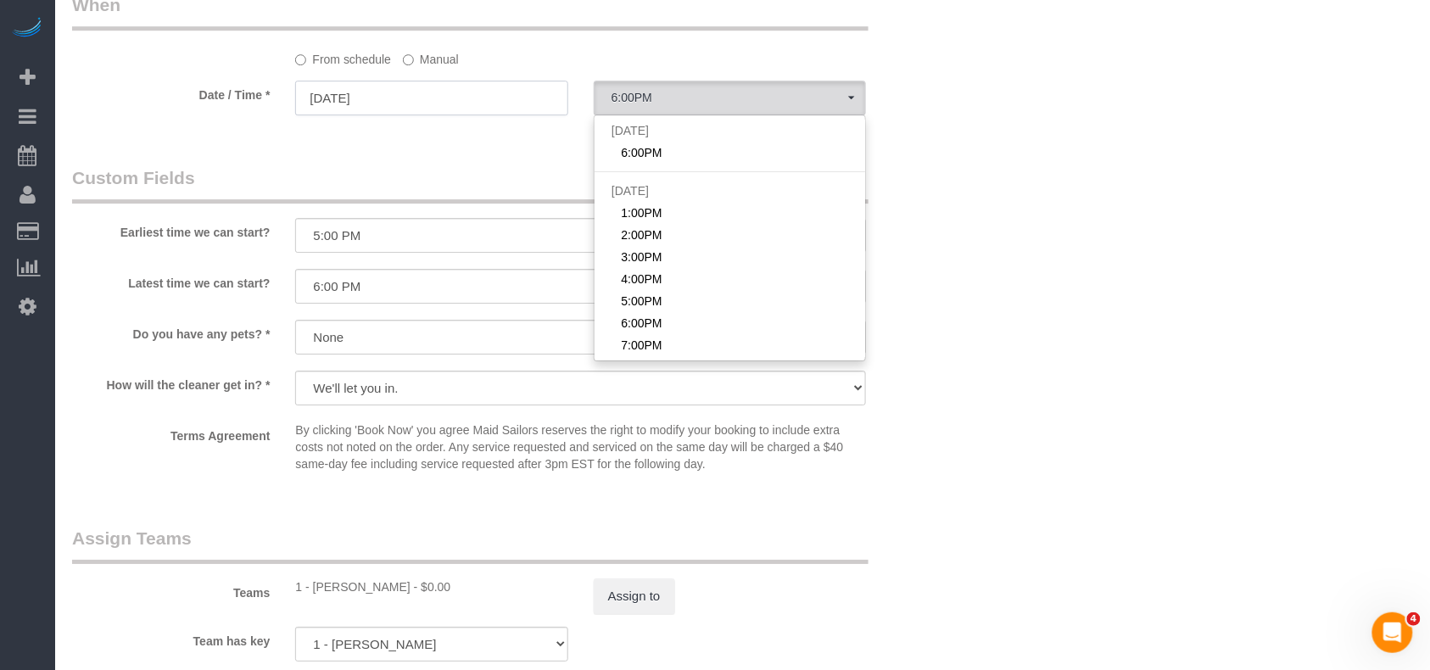
click at [384, 90] on input "[DATE]" at bounding box center [431, 98] width 272 height 35
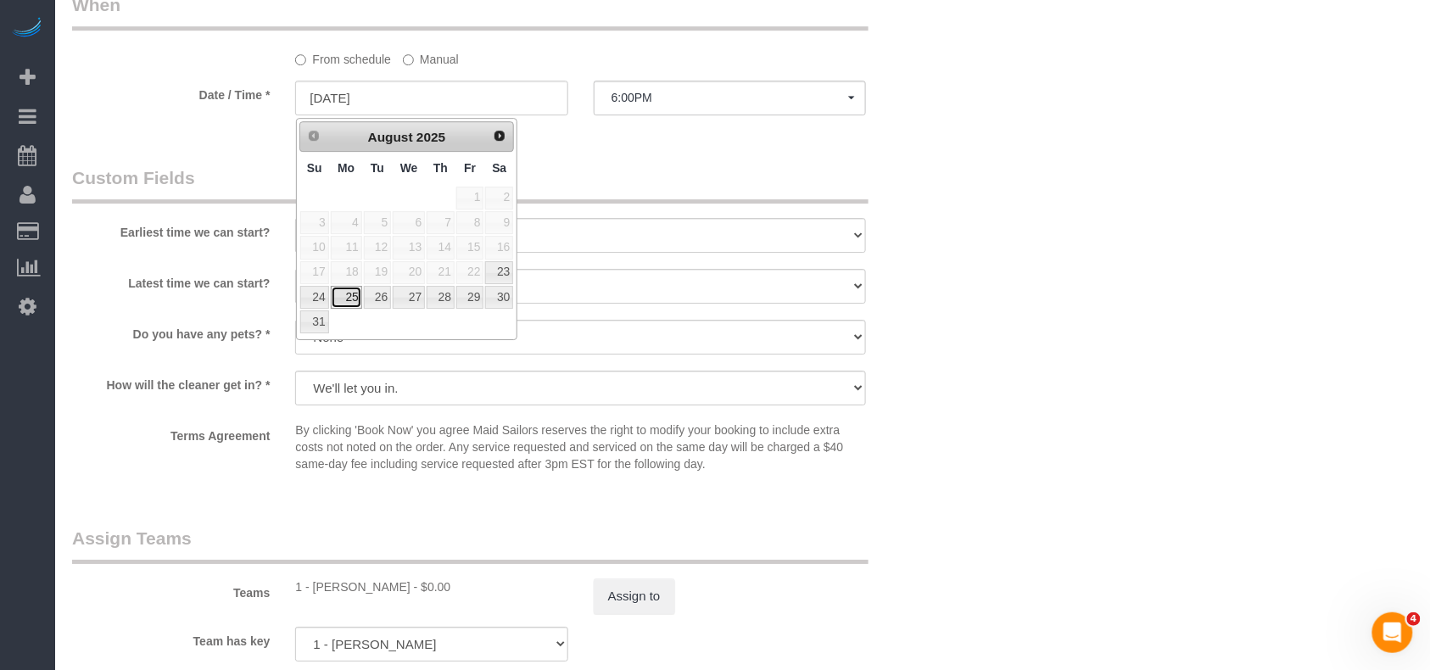
click at [346, 309] on link "25" at bounding box center [346, 297] width 31 height 23
type input "[DATE]"
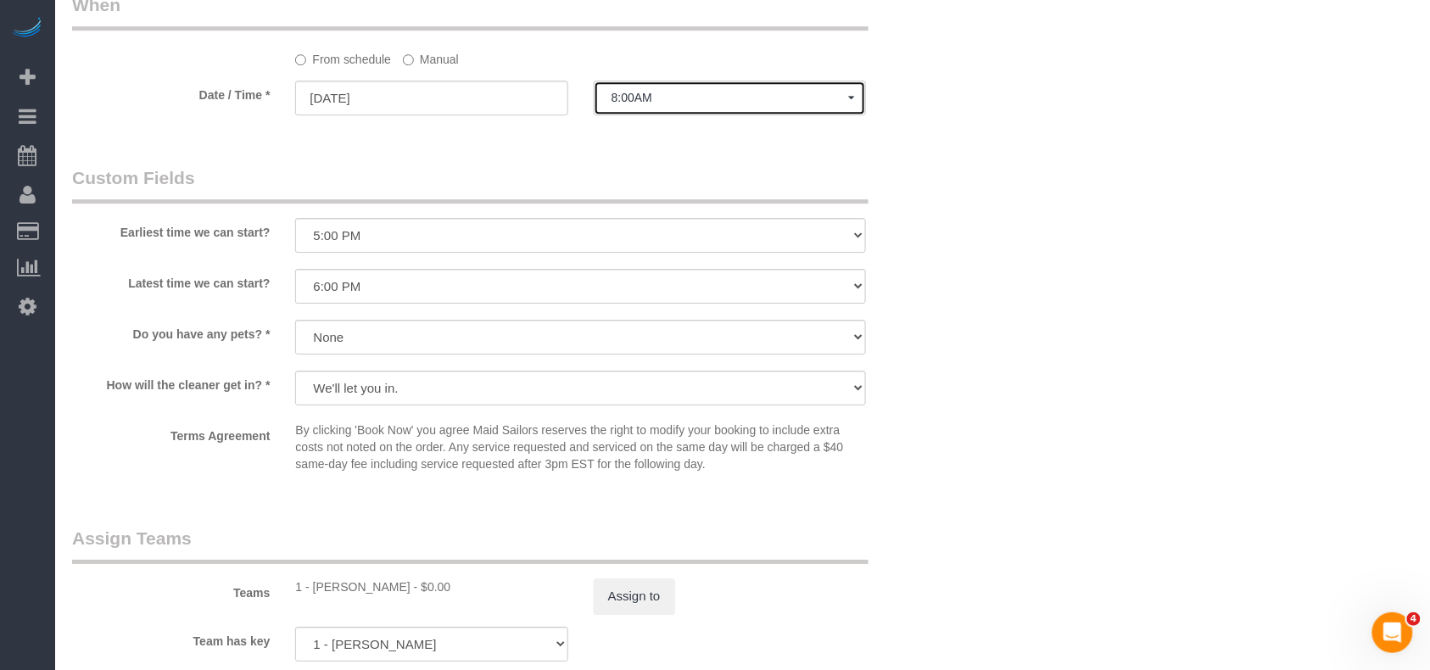
click at [611, 93] on button "8:00AM" at bounding box center [730, 98] width 272 height 35
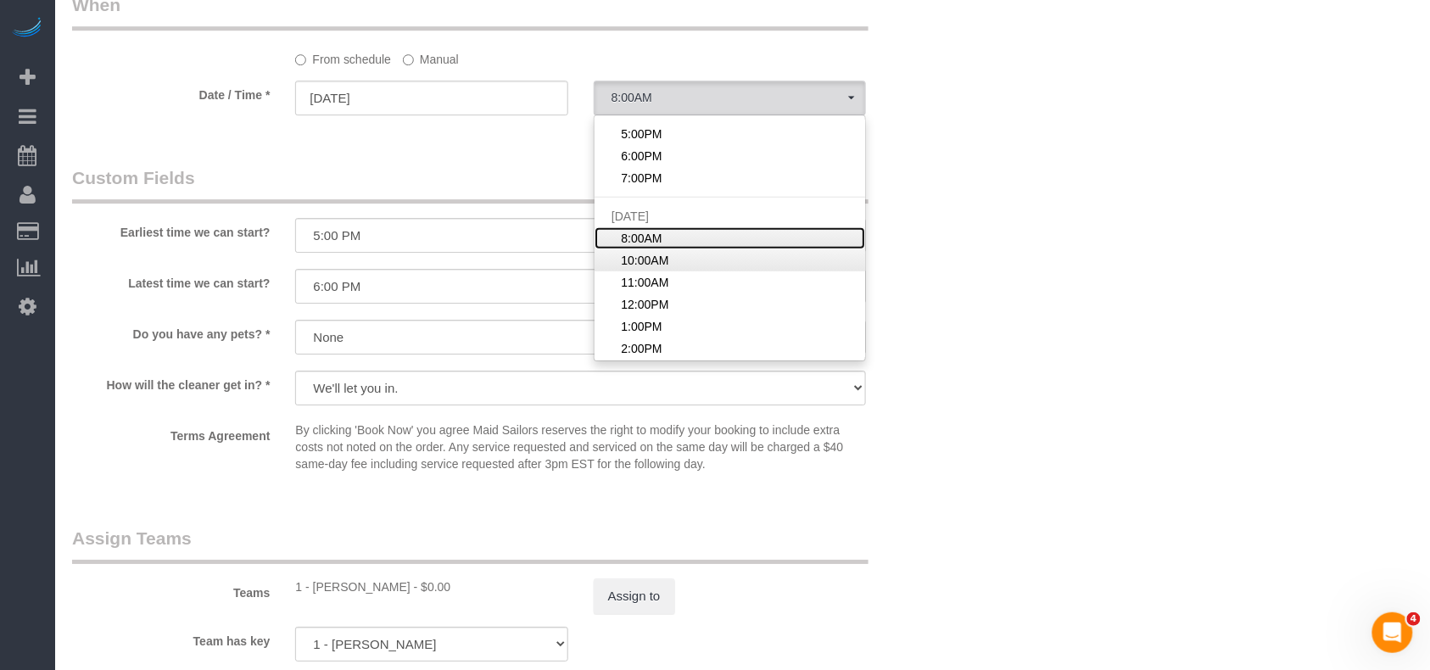
scroll to position [561, 0]
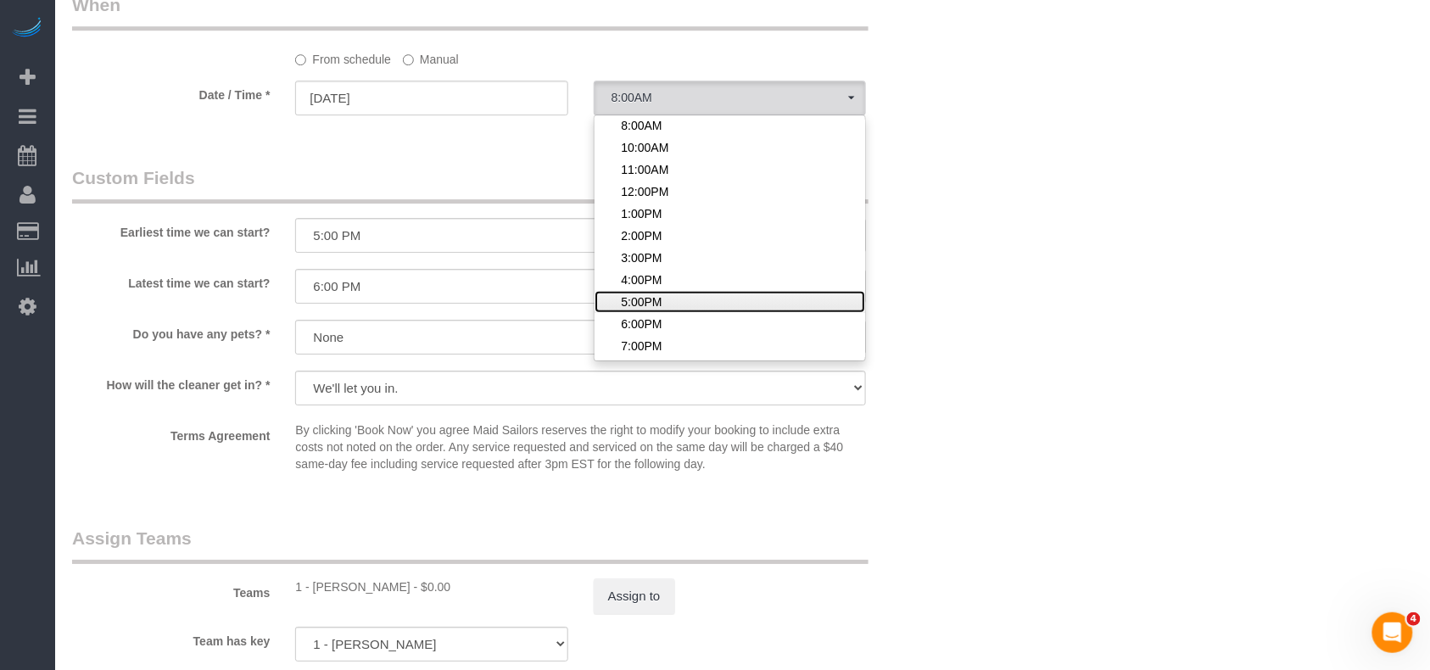
click at [651, 299] on span "5:00PM" at bounding box center [641, 301] width 41 height 17
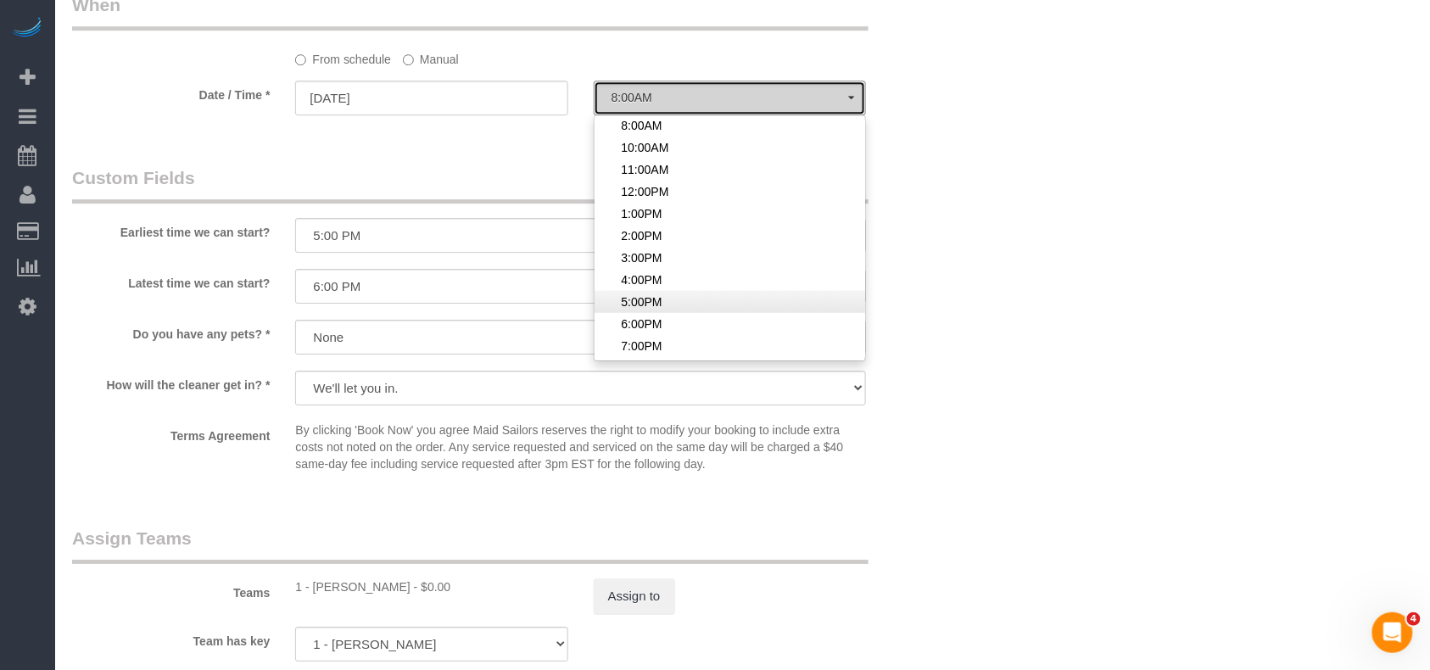
select select "spot28"
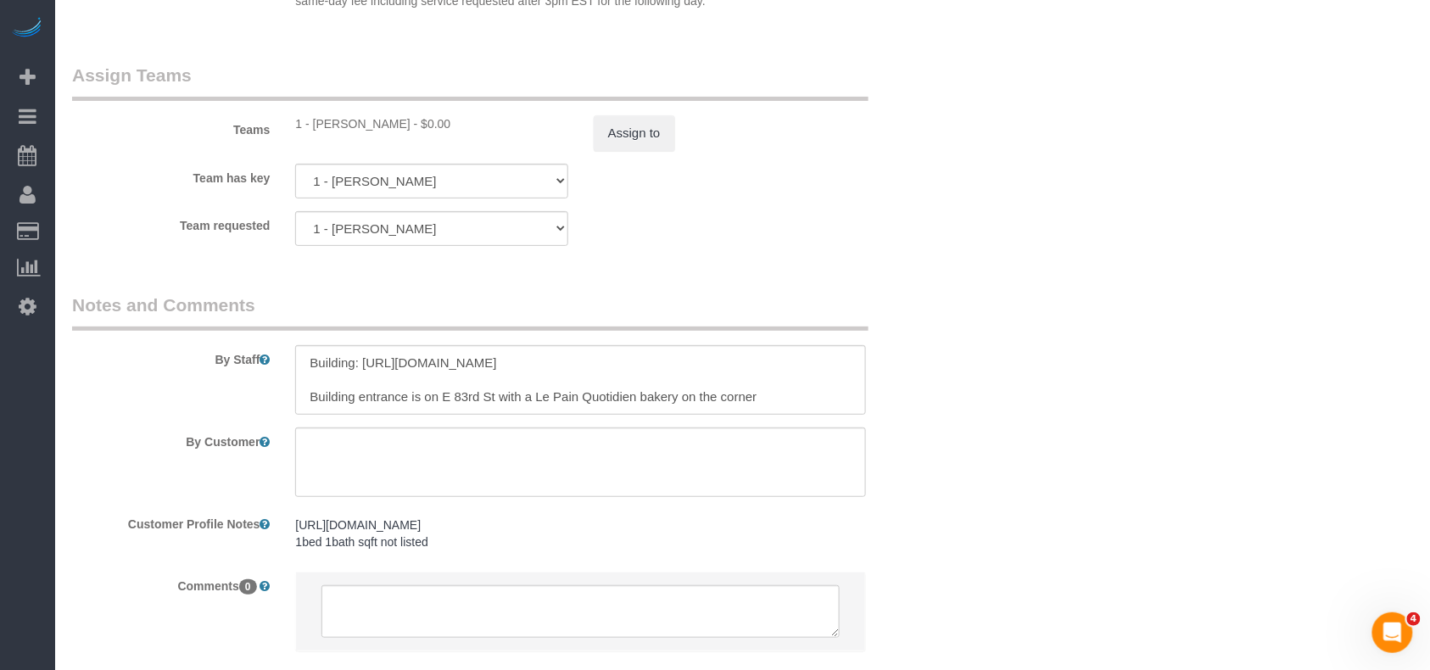
scroll to position [1987, 0]
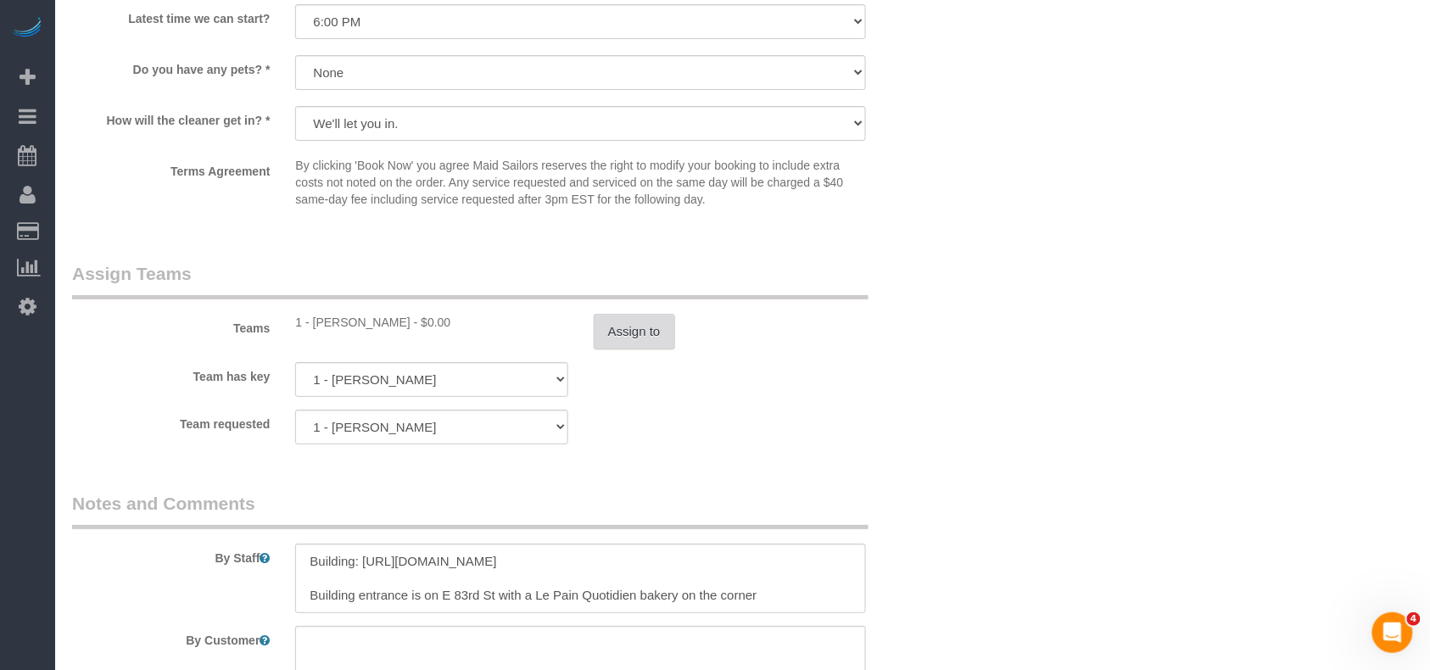
click at [612, 344] on button "Assign to" at bounding box center [634, 332] width 81 height 36
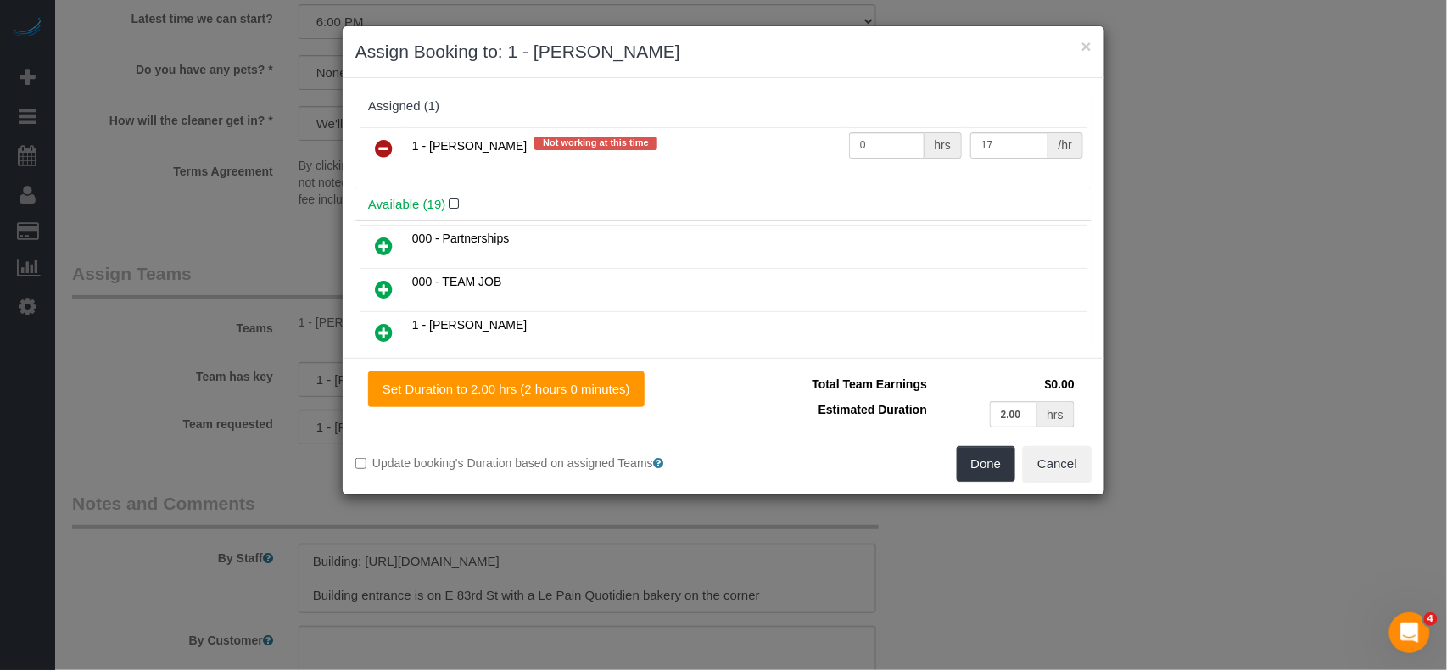
click at [387, 144] on icon at bounding box center [384, 148] width 18 height 20
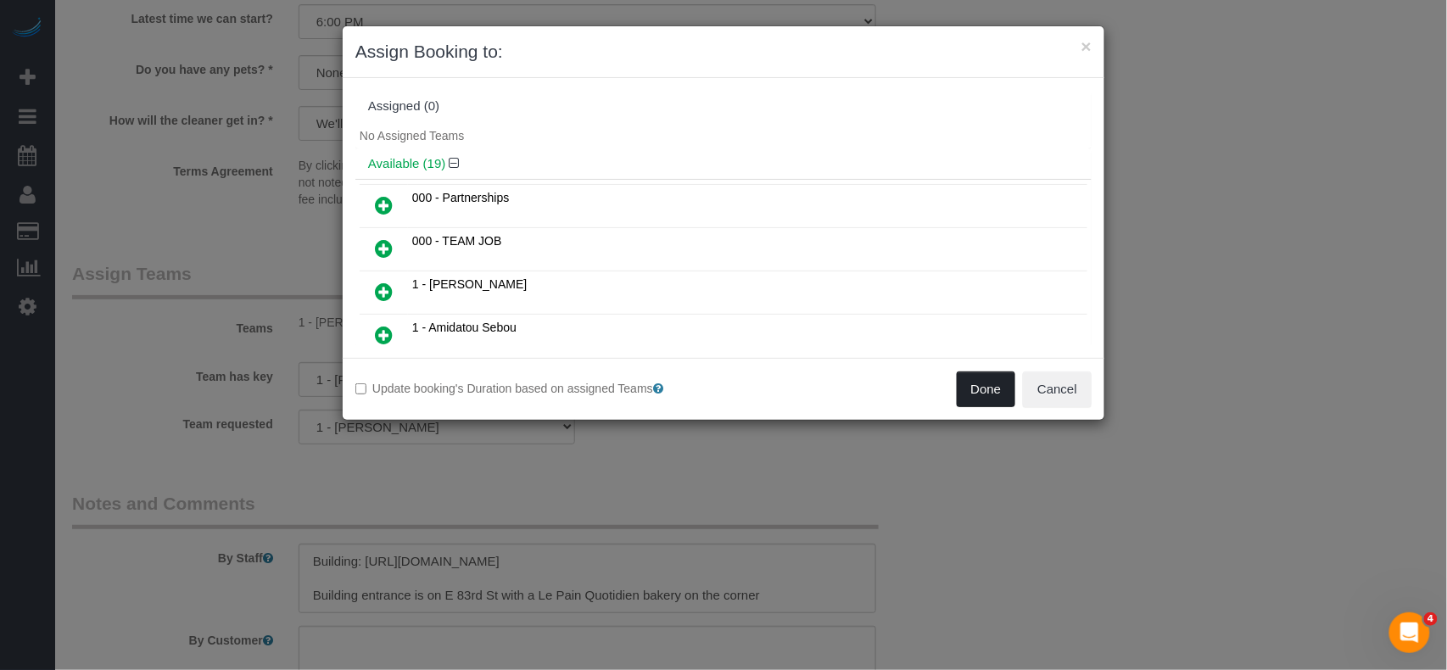
click at [971, 387] on button "Done" at bounding box center [986, 390] width 59 height 36
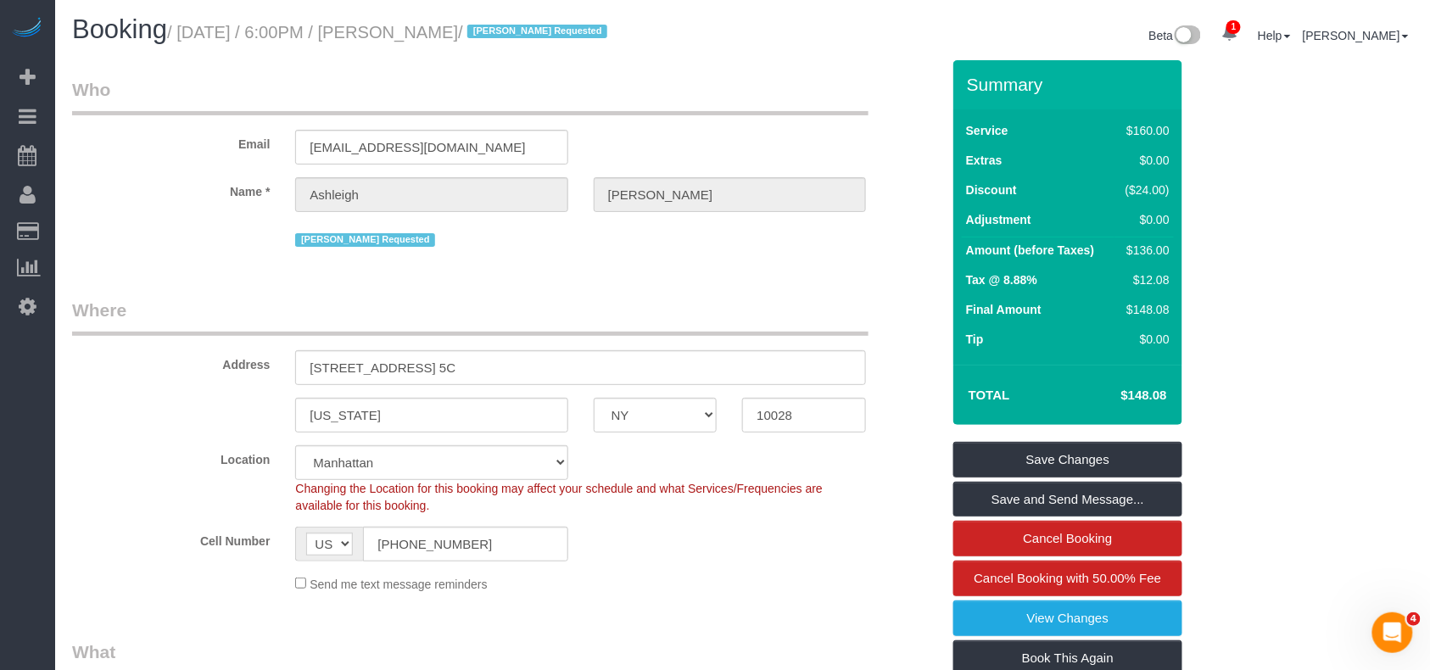
scroll to position [0, 0]
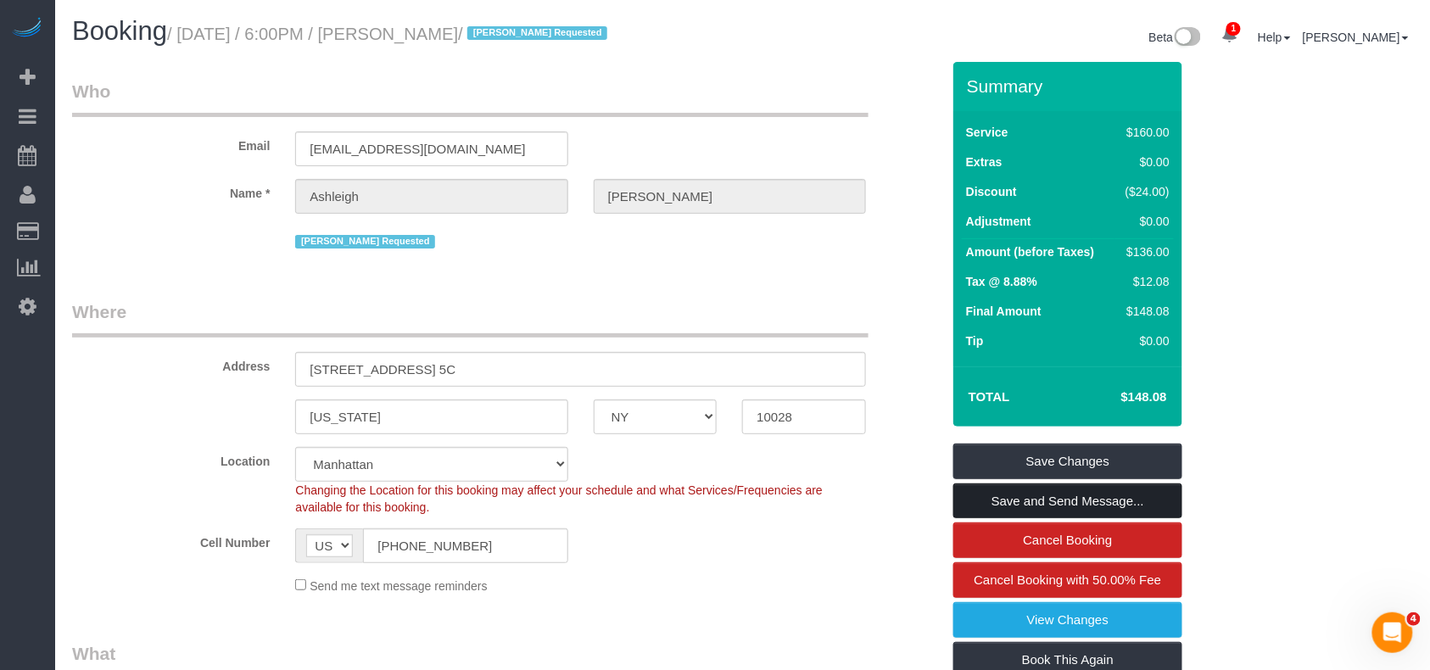
drag, startPoint x: 1023, startPoint y: 500, endPoint x: 1014, endPoint y: 493, distance: 11.4
click at [1023, 500] on link "Save and Send Message..." at bounding box center [1067, 501] width 229 height 36
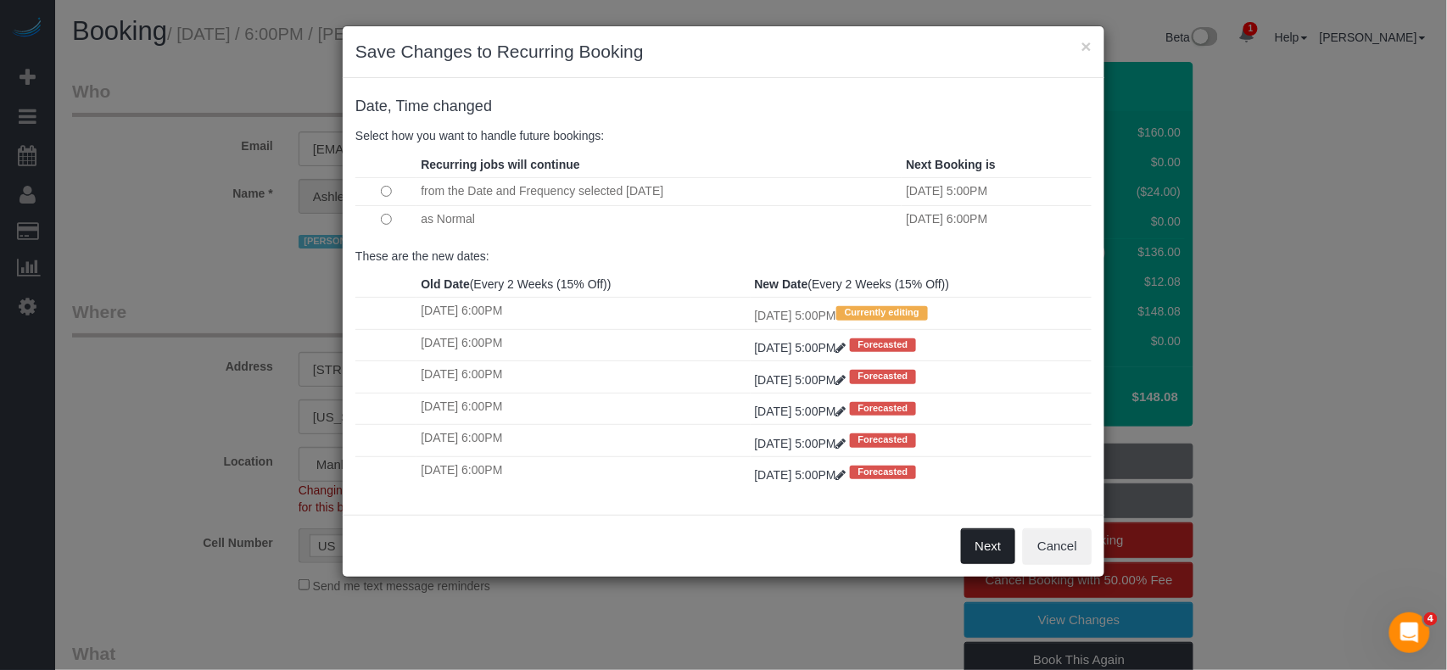
click at [1005, 550] on button "Next" at bounding box center [988, 546] width 55 height 36
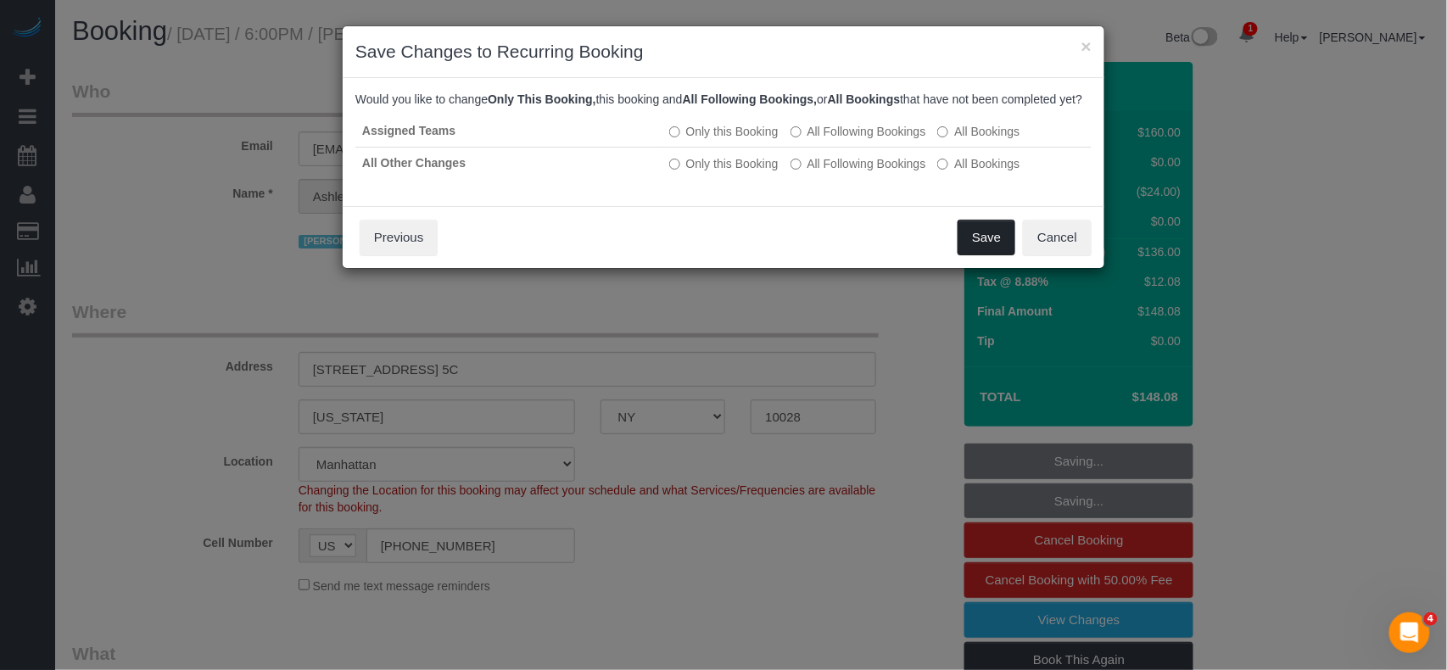
drag, startPoint x: 979, startPoint y: 265, endPoint x: 972, endPoint y: 285, distance: 20.7
click at [979, 255] on button "Save" at bounding box center [987, 238] width 58 height 36
